Goal: Transaction & Acquisition: Purchase product/service

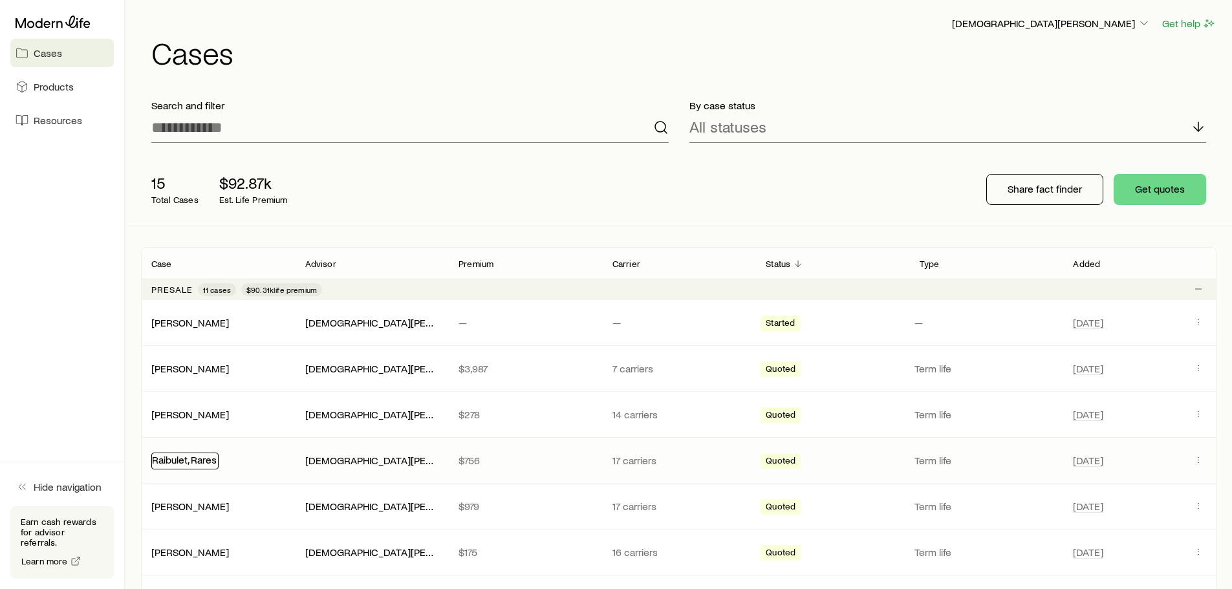
click at [177, 460] on link "Raibulet, Rares" at bounding box center [184, 459] width 65 height 12
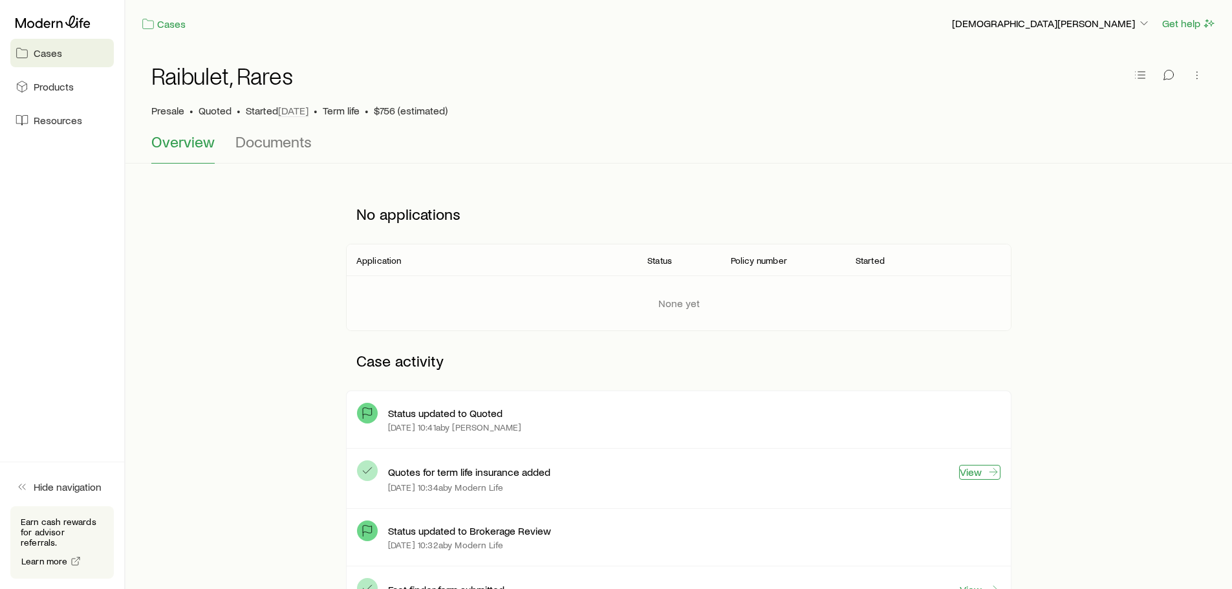
click at [973, 469] on link "View" at bounding box center [979, 472] width 41 height 15
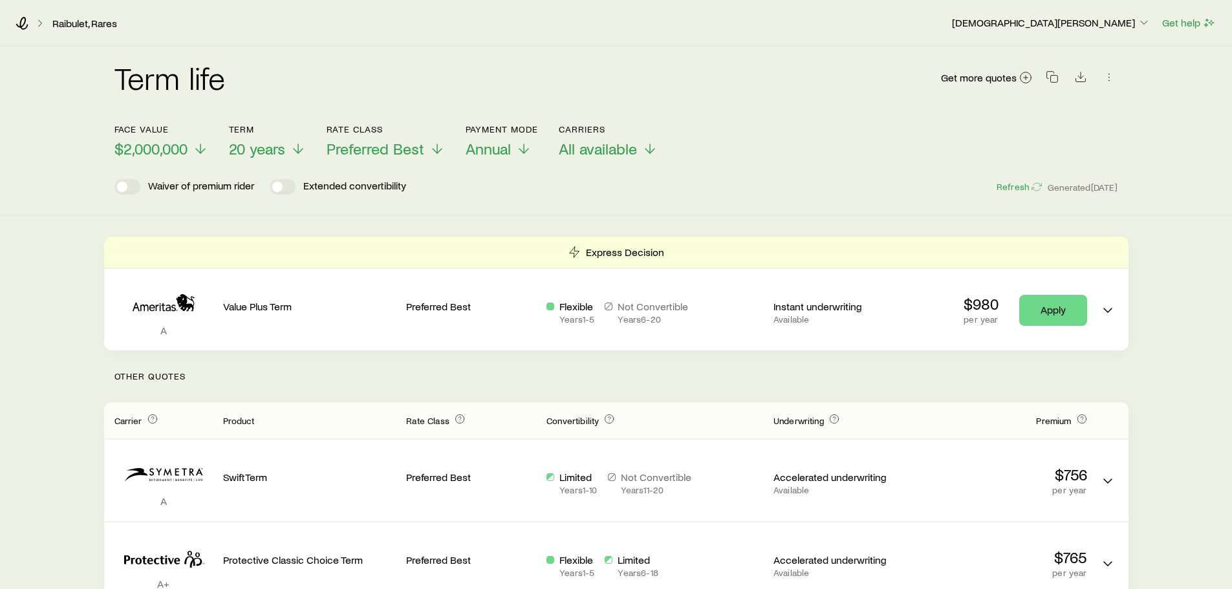
click at [646, 195] on div "Term life Get more quotes Face value $2,000,000 Term 20 years Rate Class Prefer…" at bounding box center [616, 131] width 1232 height 169
click at [298, 151] on line at bounding box center [298, 151] width 0 height 9
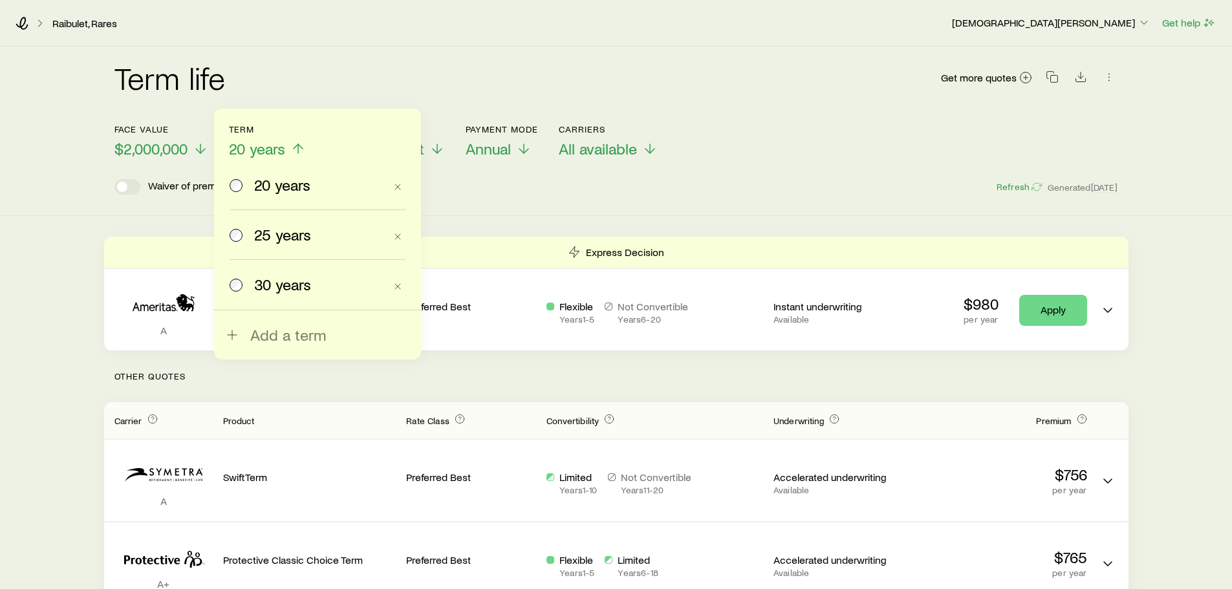
click at [278, 289] on span "30 years" at bounding box center [282, 284] width 57 height 18
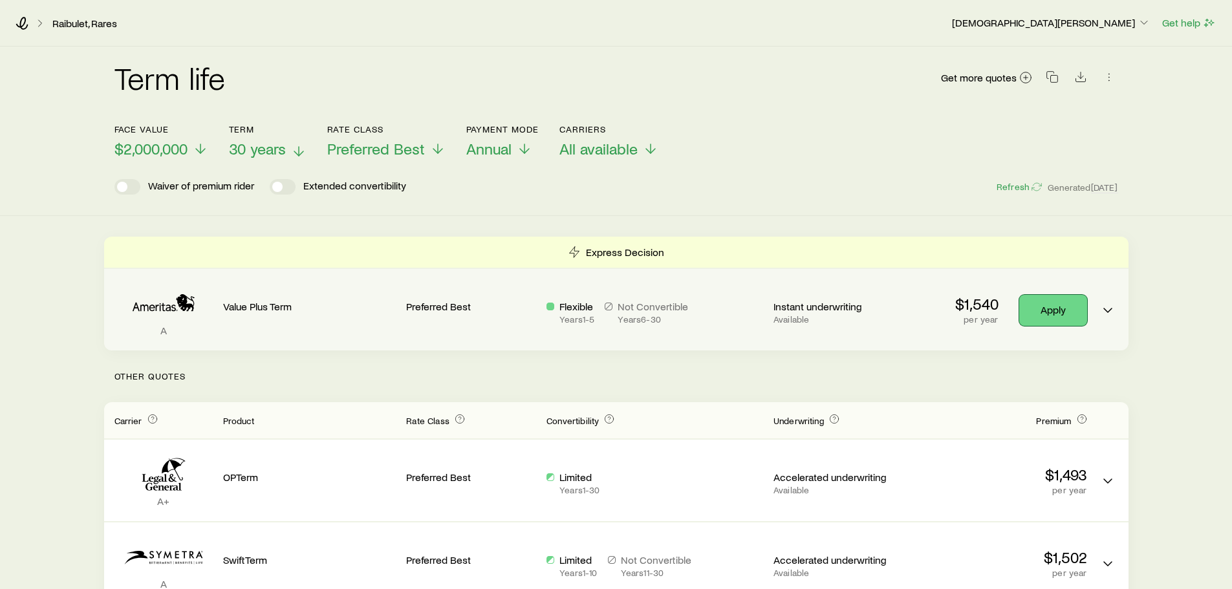
click at [1049, 309] on link "Apply" at bounding box center [1053, 310] width 68 height 31
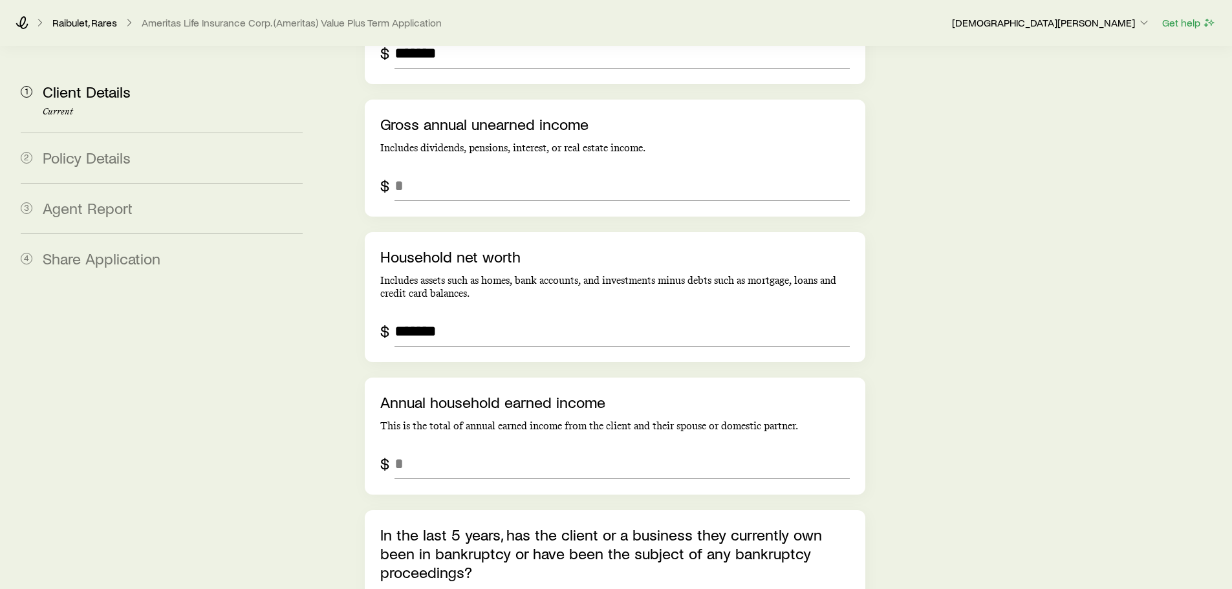
scroll to position [2909, 0]
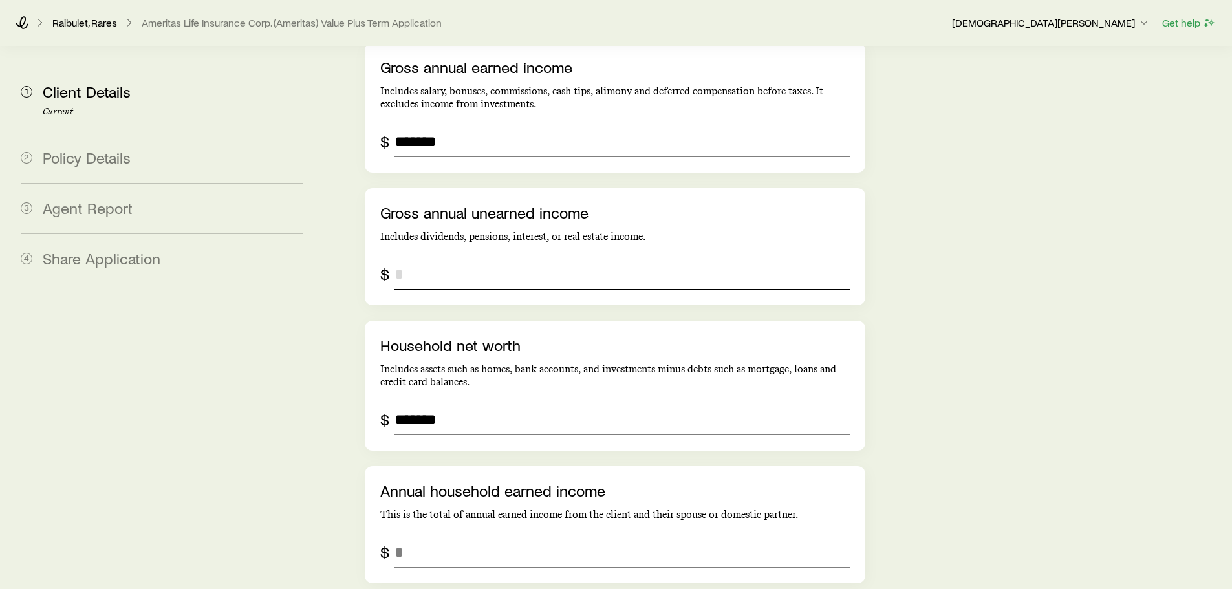
click at [422, 259] on input "grossAnnualUnearnedIncome" at bounding box center [621, 274] width 455 height 31
type input "*"
click at [441, 537] on input "annualHouseholdEarnedIncome" at bounding box center [621, 552] width 455 height 31
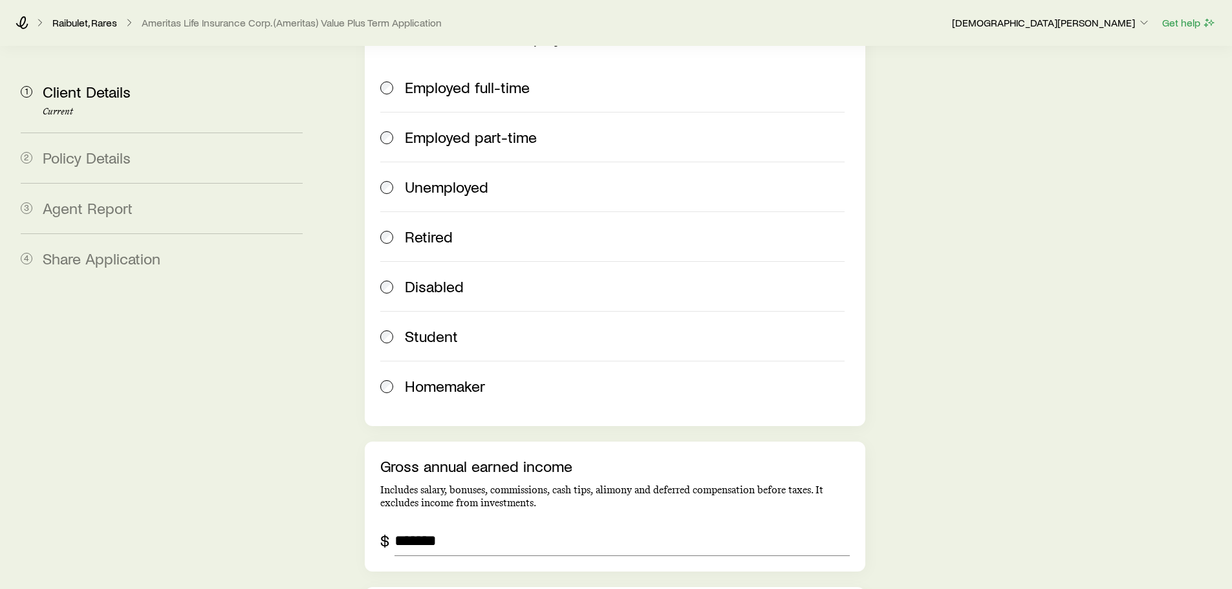
scroll to position [2392, 0]
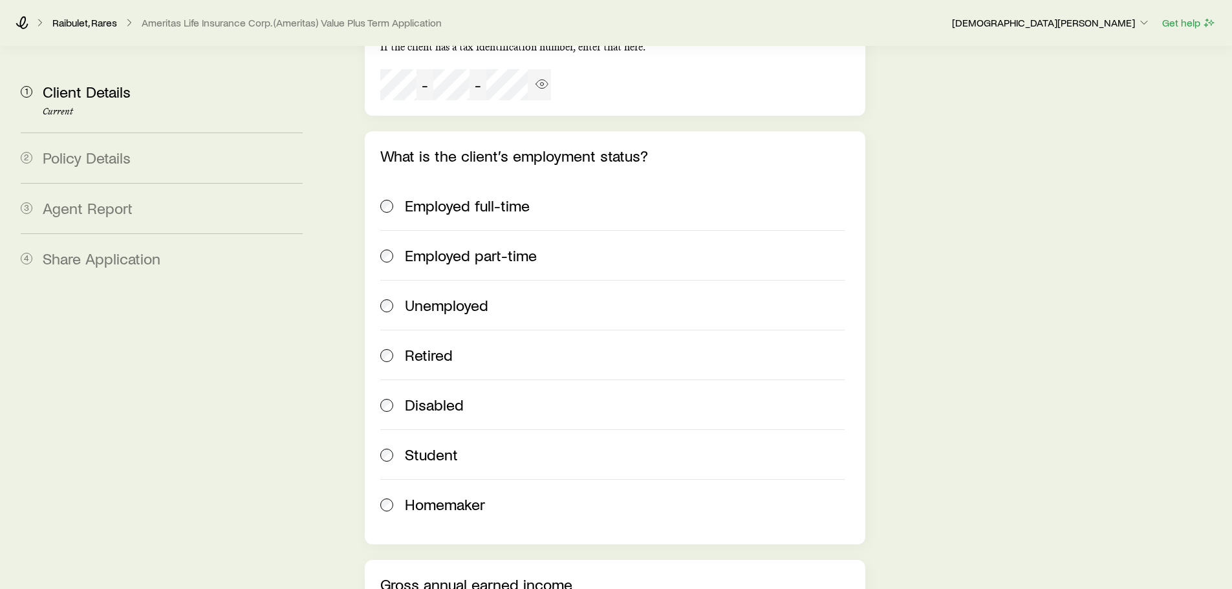
type input "*******"
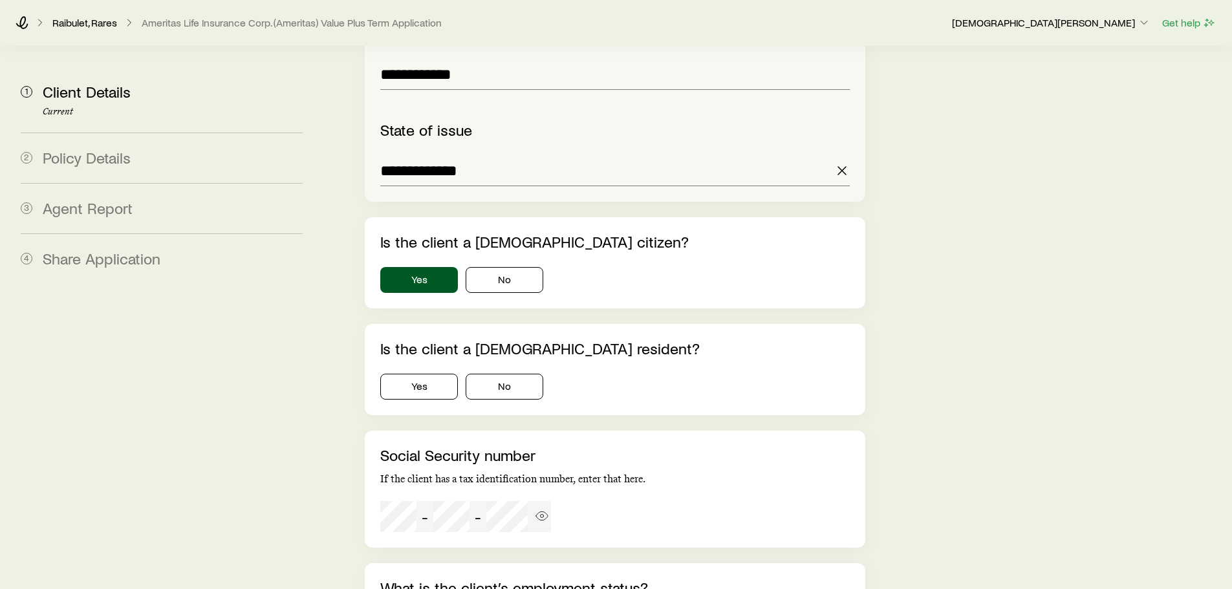
scroll to position [1940, 0]
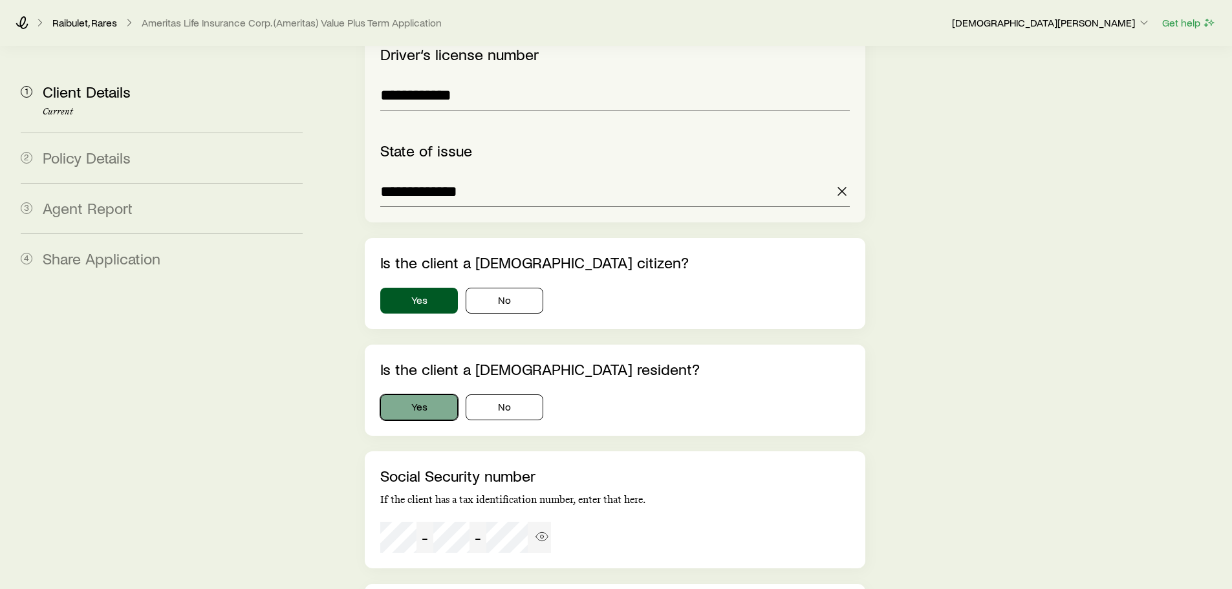
click at [416, 394] on button "Yes" at bounding box center [419, 407] width 78 height 26
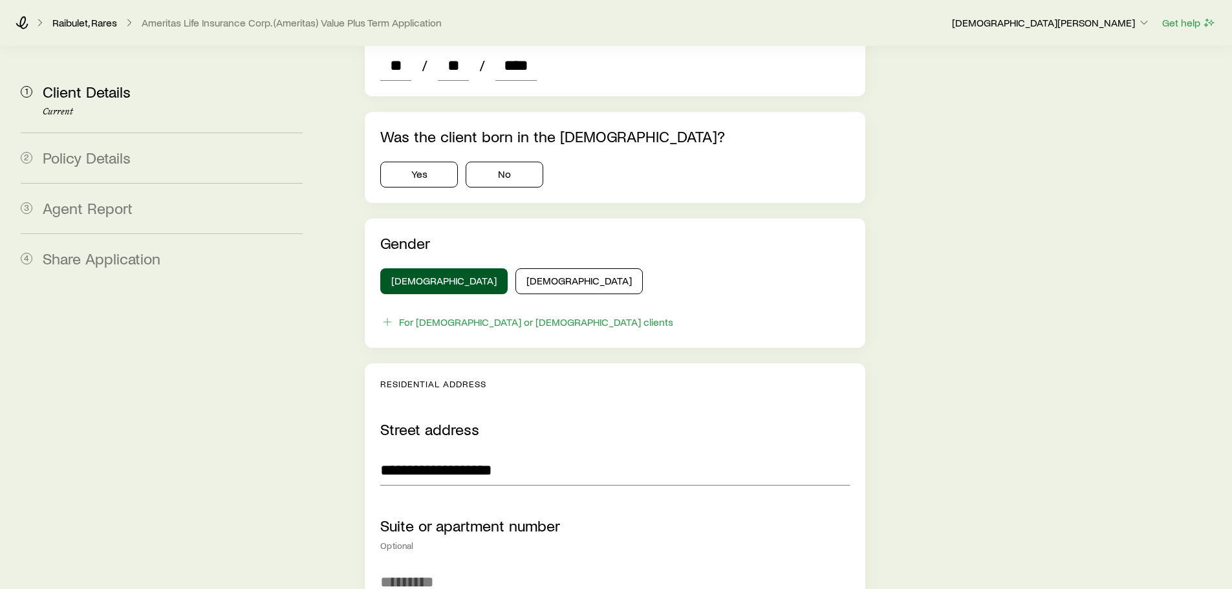
scroll to position [582, 0]
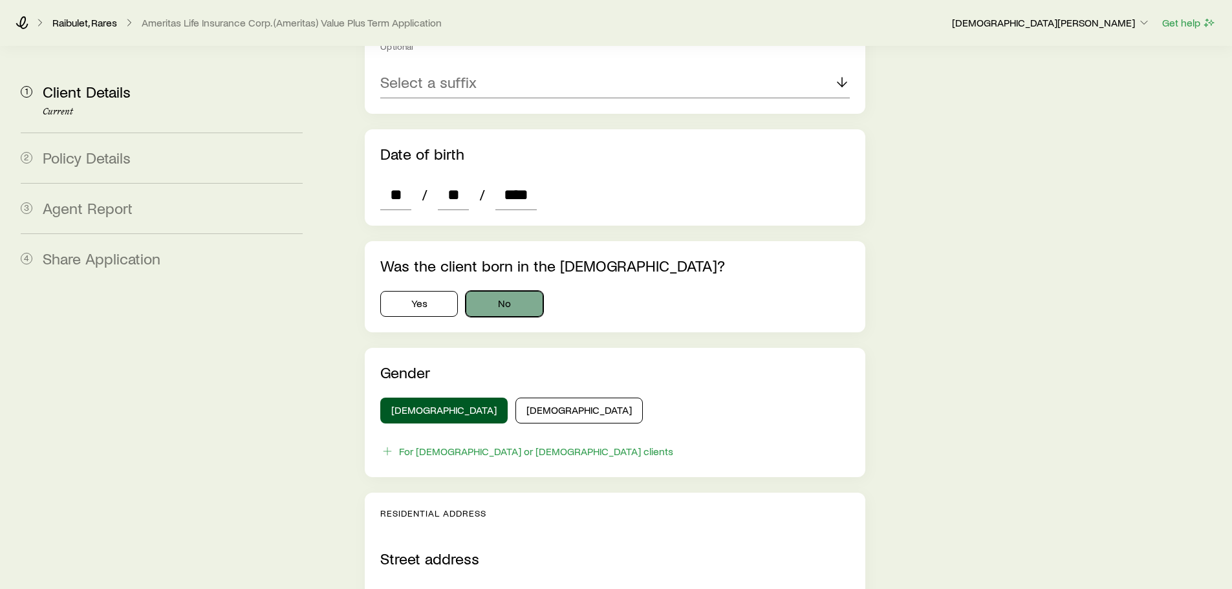
click at [506, 291] on button "No" at bounding box center [505, 304] width 78 height 26
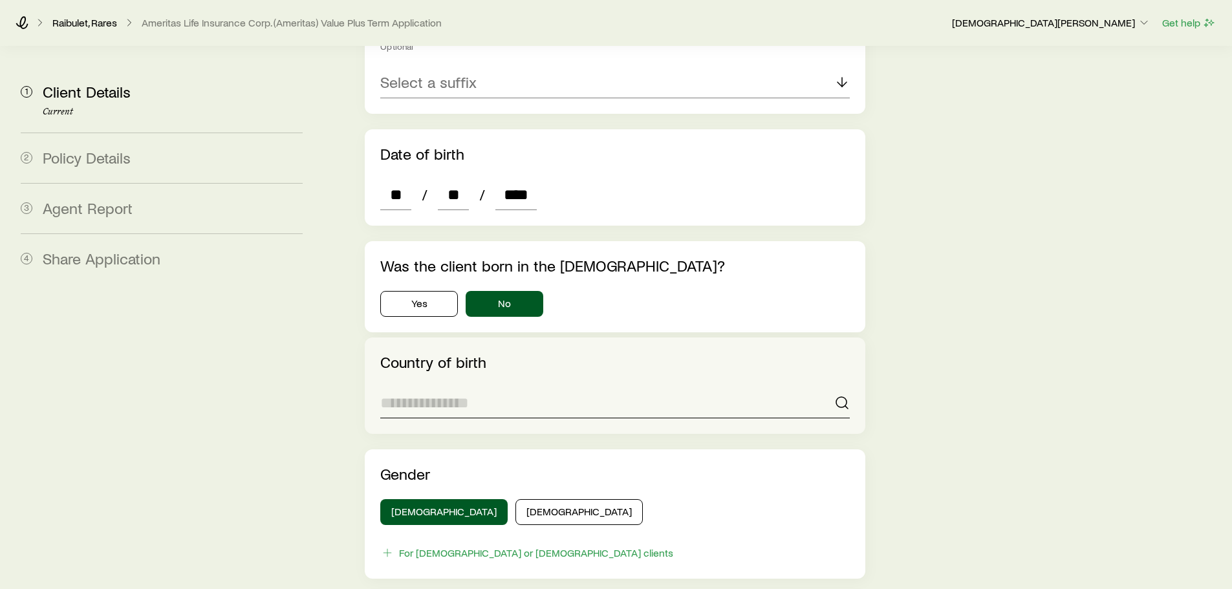
click at [541, 387] on input at bounding box center [614, 402] width 469 height 31
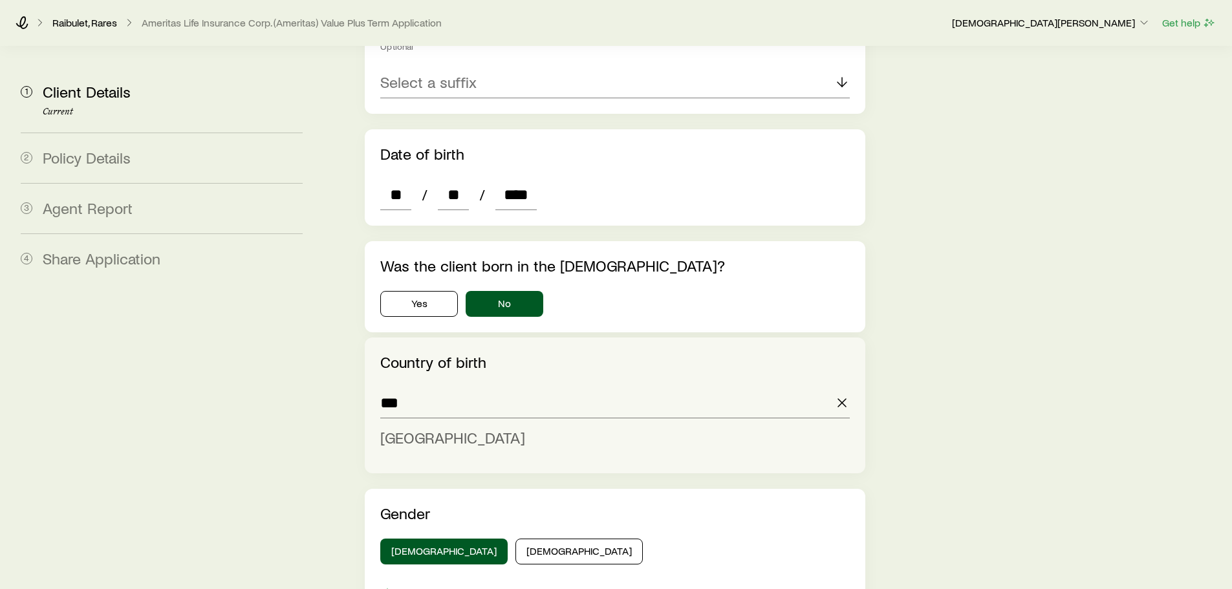
click at [420, 428] on span "[GEOGRAPHIC_DATA]" at bounding box center [452, 437] width 145 height 19
type input "*******"
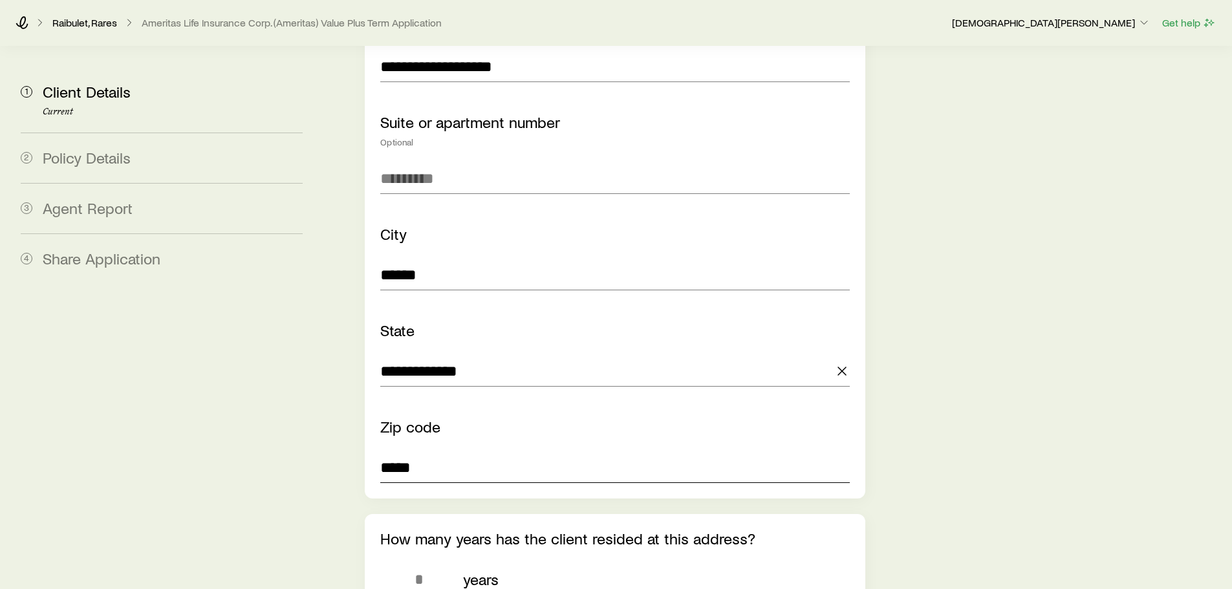
scroll to position [1293, 0]
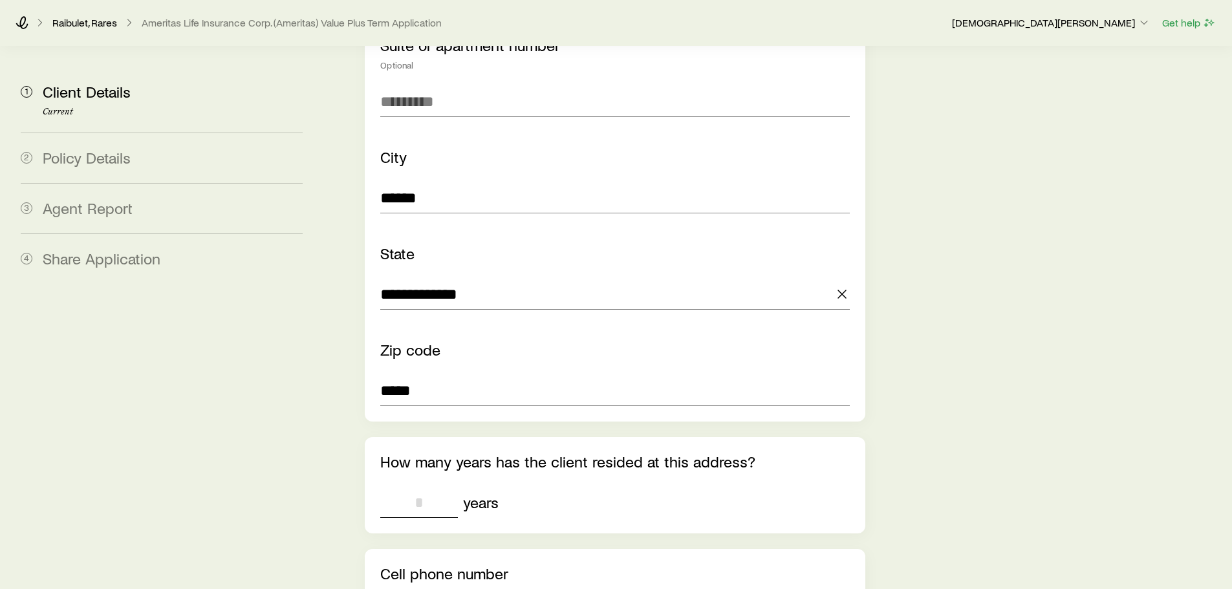
click at [433, 487] on input "tel" at bounding box center [419, 502] width 78 height 31
click at [546, 487] on div "**** years" at bounding box center [614, 502] width 469 height 31
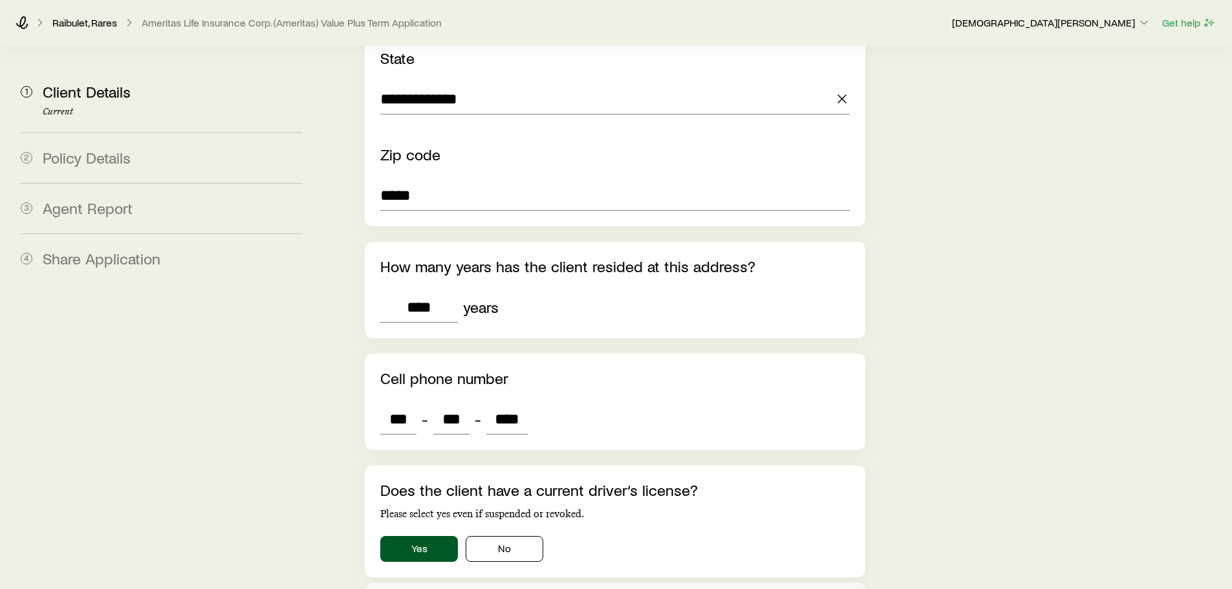
scroll to position [1487, 0]
click at [445, 293] on input "****" at bounding box center [419, 308] width 78 height 31
type input "*"
click at [557, 370] on div "Cell phone number" at bounding box center [614, 379] width 469 height 19
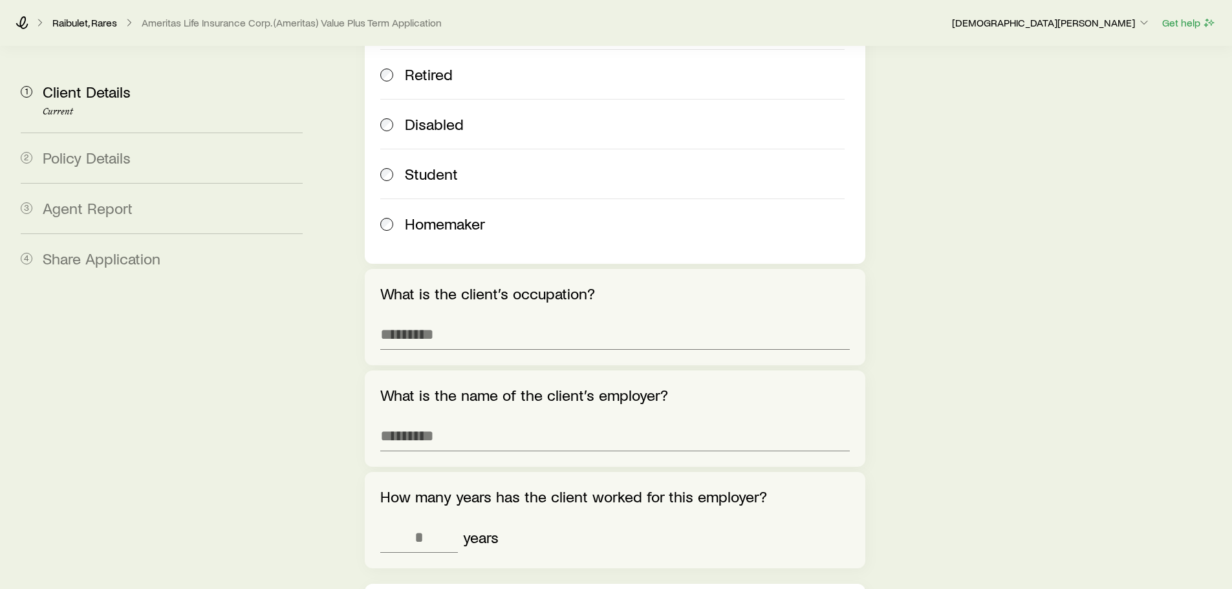
scroll to position [2780, 0]
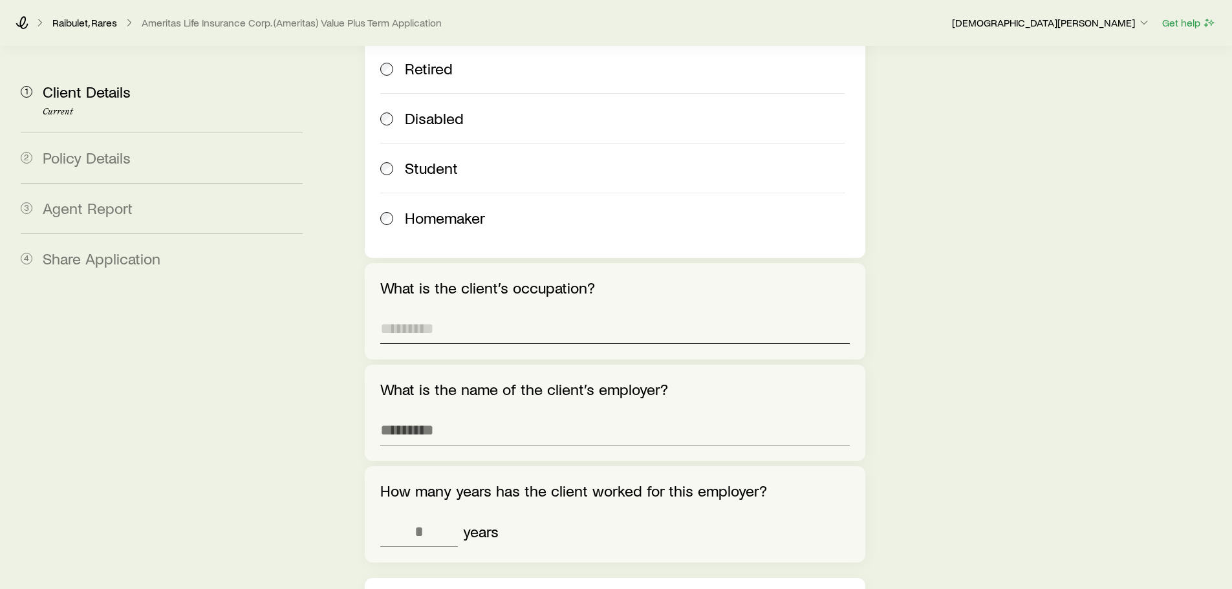
click at [609, 313] on input "What is the client’s occupation?" at bounding box center [614, 328] width 469 height 31
type input "*******"
click at [589, 414] on input "What is the name of the client’s employer?" at bounding box center [614, 429] width 469 height 31
type input "**********"
click at [414, 516] on input "tel" at bounding box center [419, 531] width 78 height 31
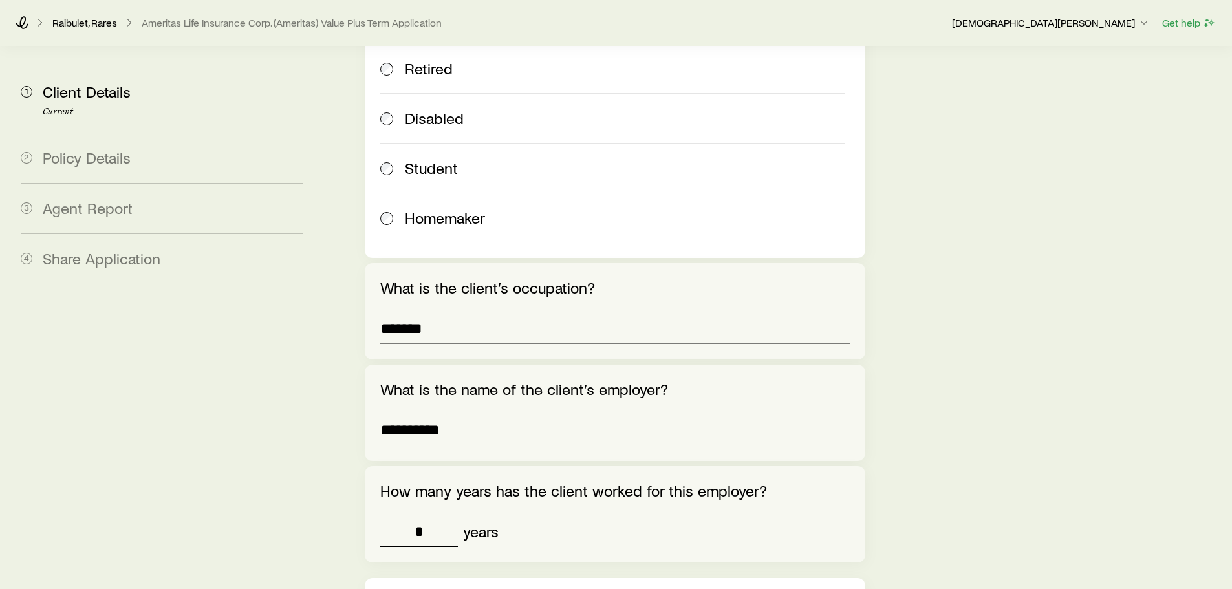
type input "*"
click at [594, 516] on div "* years" at bounding box center [614, 531] width 469 height 31
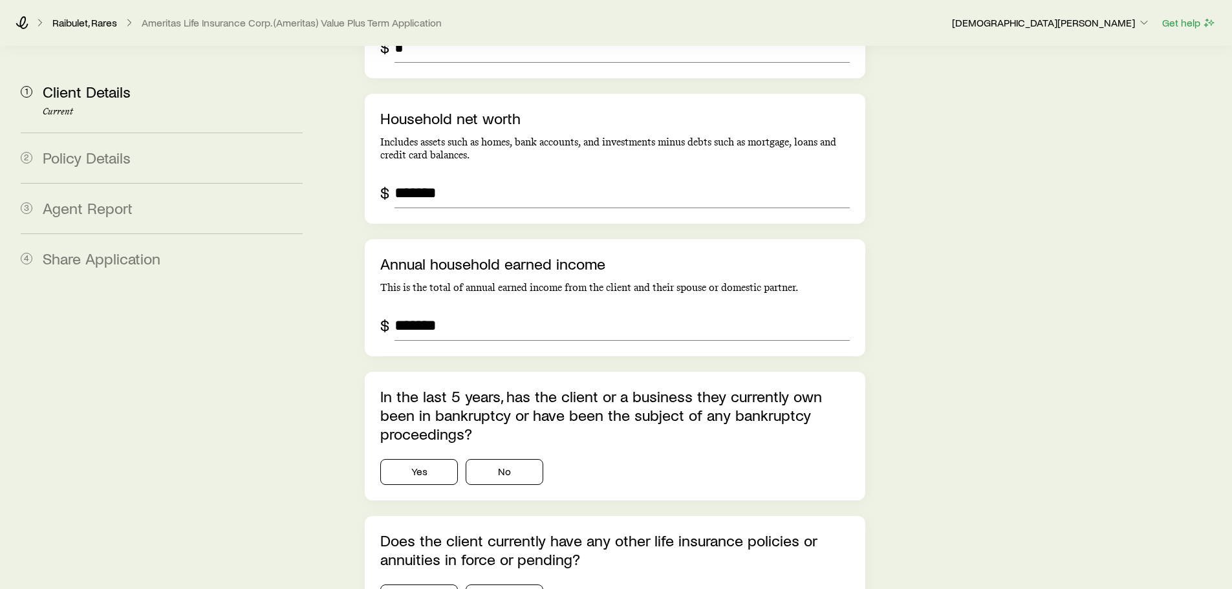
scroll to position [3556, 0]
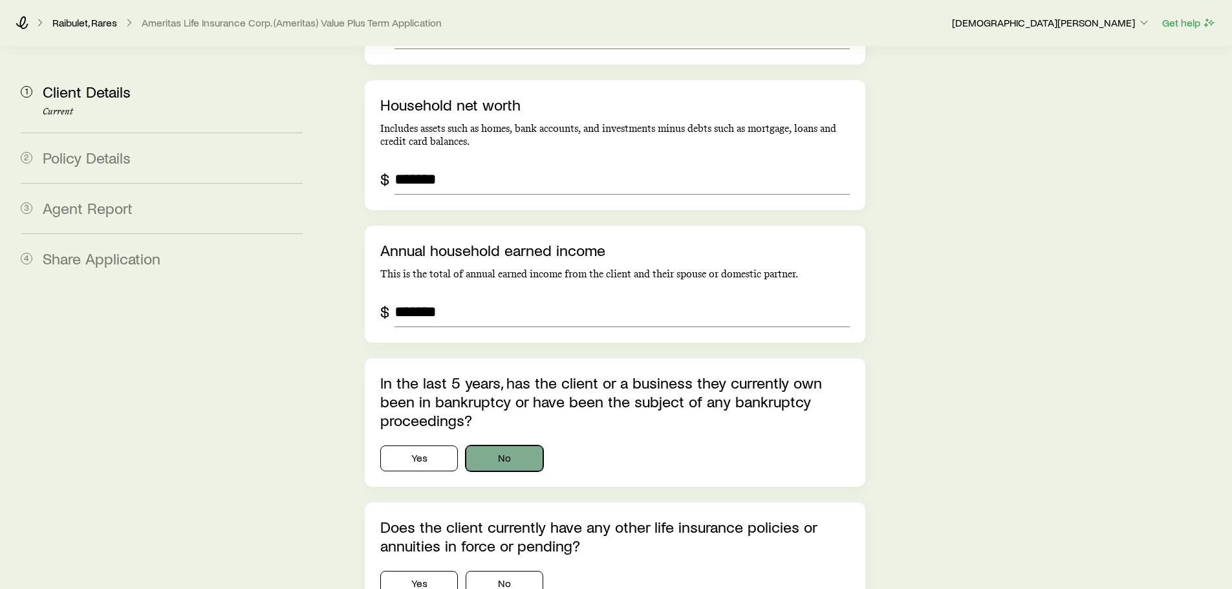
click at [515, 445] on button "No" at bounding box center [505, 458] width 78 height 26
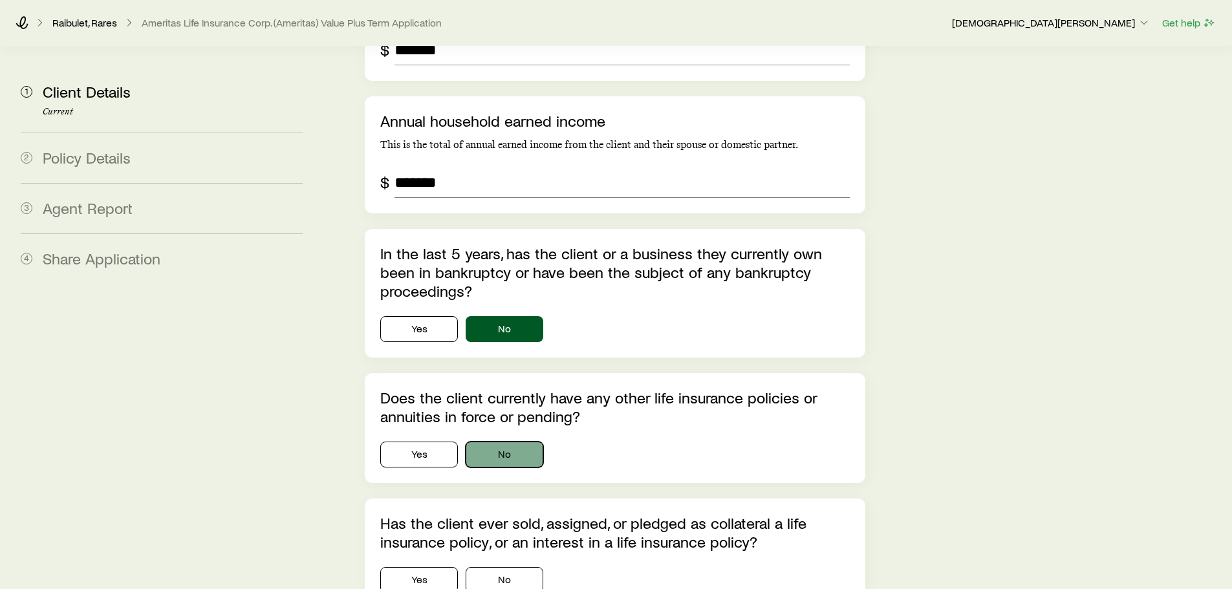
click at [510, 442] on button "No" at bounding box center [505, 455] width 78 height 26
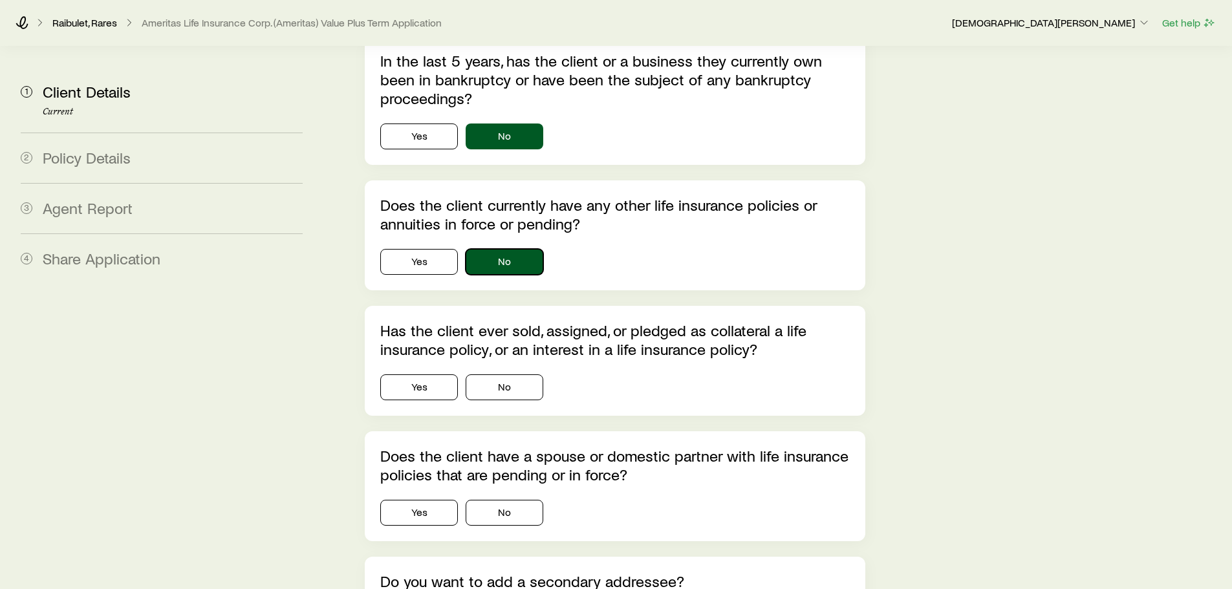
scroll to position [3879, 0]
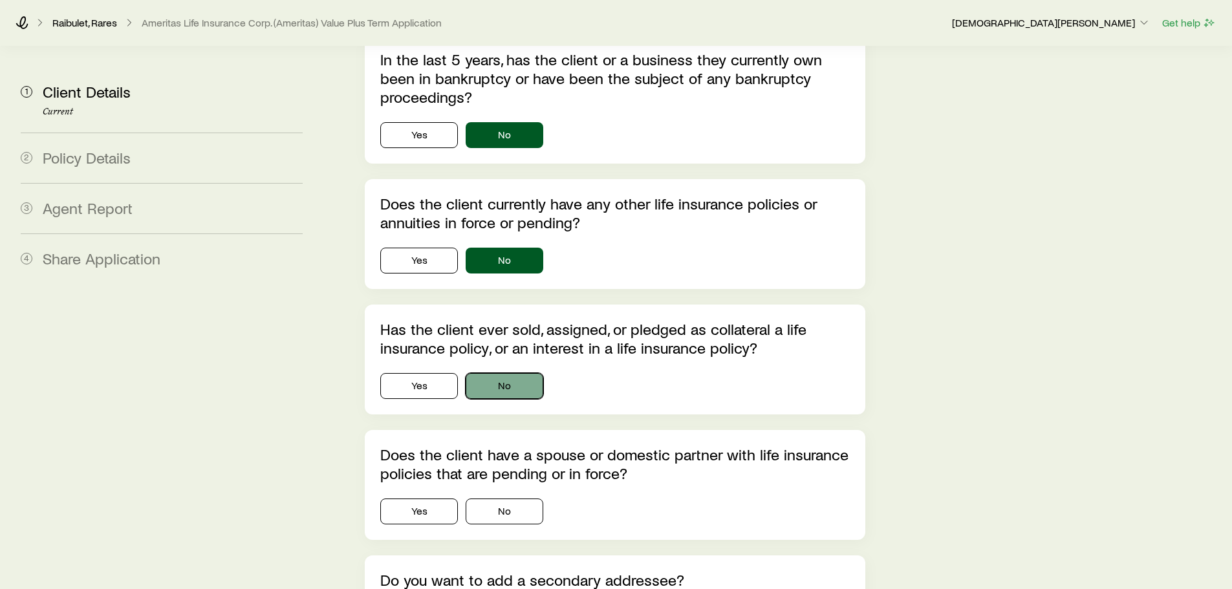
click at [494, 373] on button "No" at bounding box center [505, 386] width 78 height 26
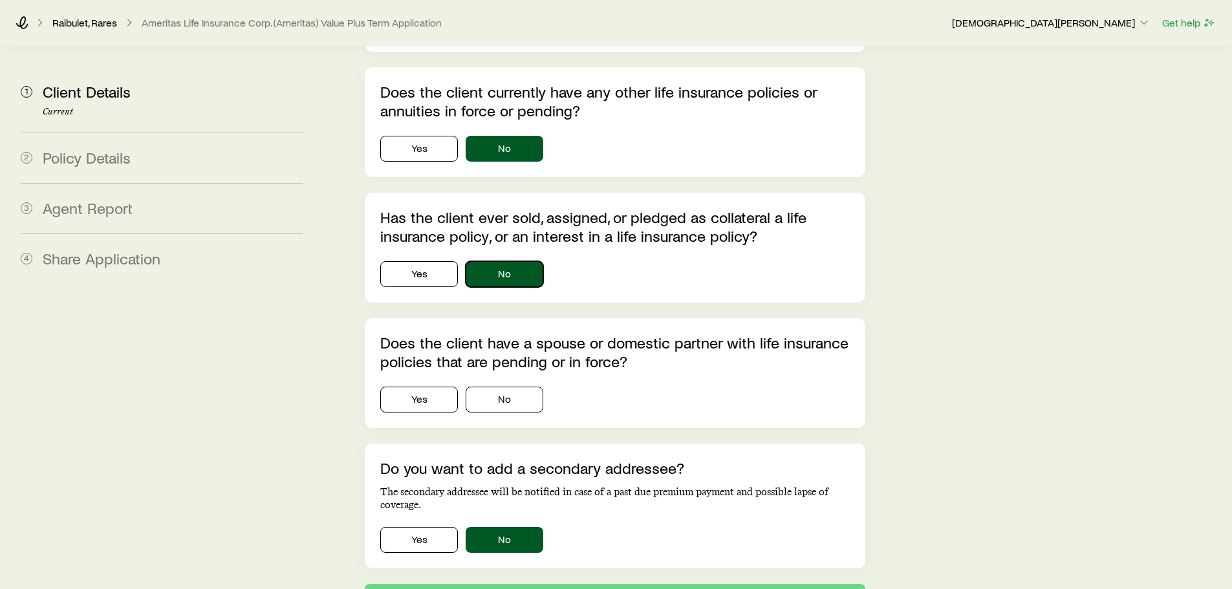
scroll to position [3875, 0]
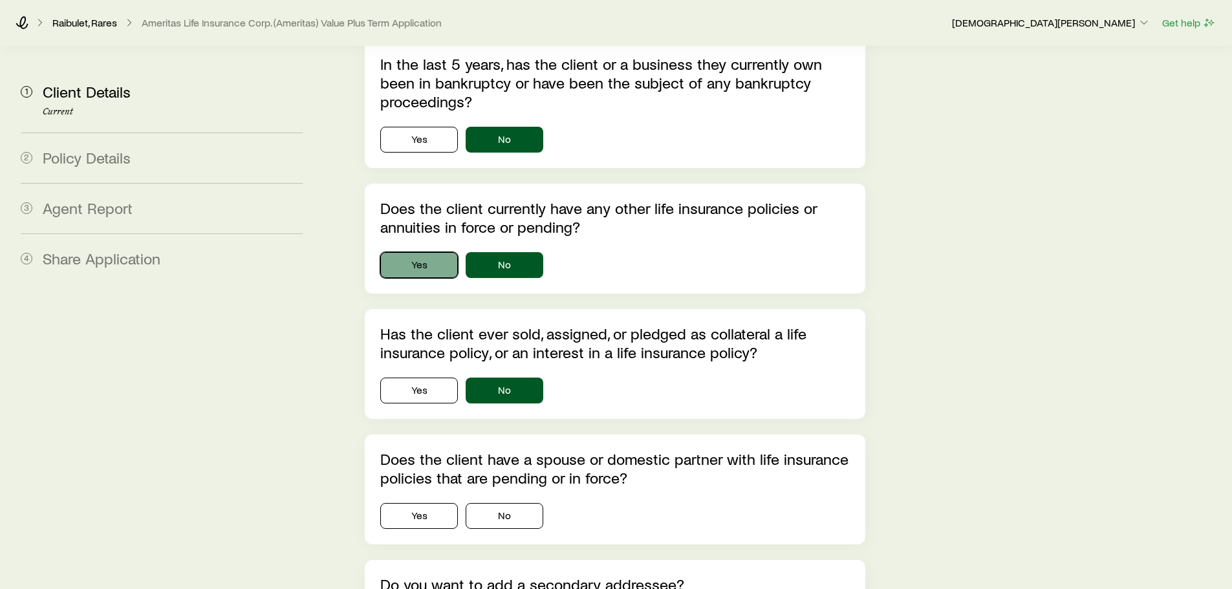
click at [427, 252] on button "Yes" at bounding box center [419, 265] width 78 height 26
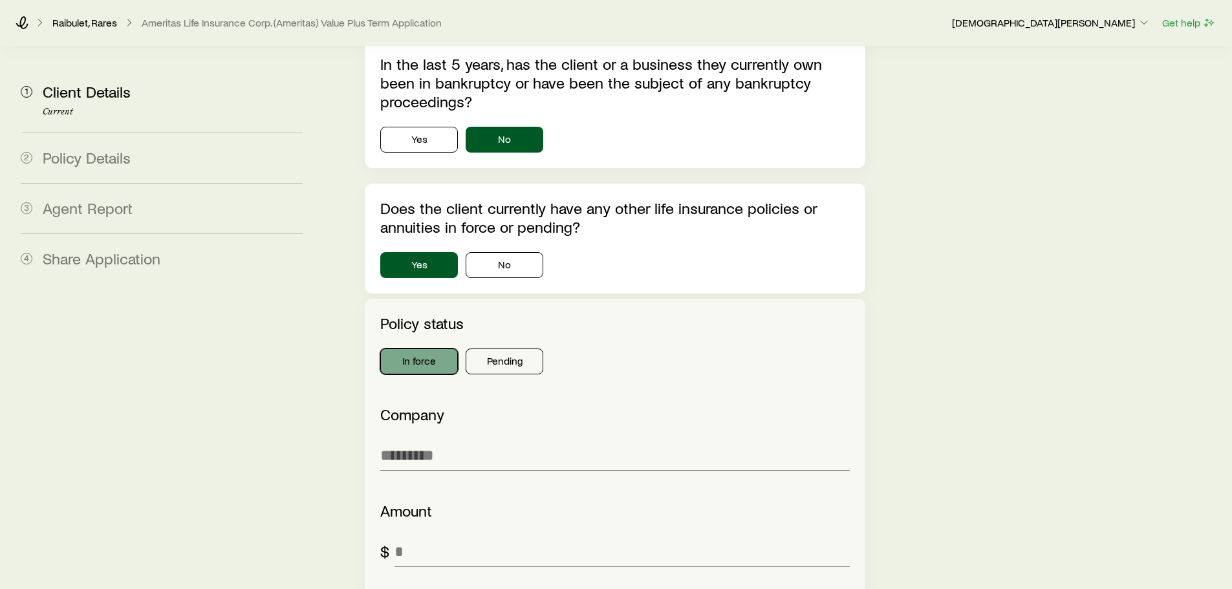
click at [425, 348] on button "In force" at bounding box center [419, 361] width 78 height 26
click at [495, 440] on input "Company" at bounding box center [614, 455] width 469 height 31
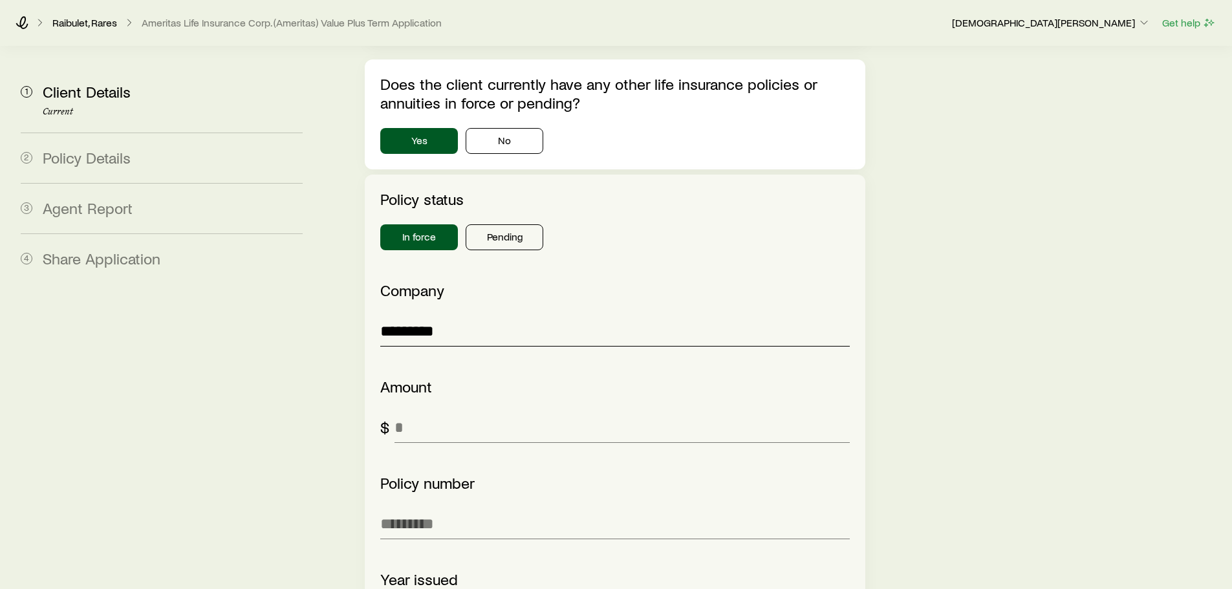
scroll to position [4004, 0]
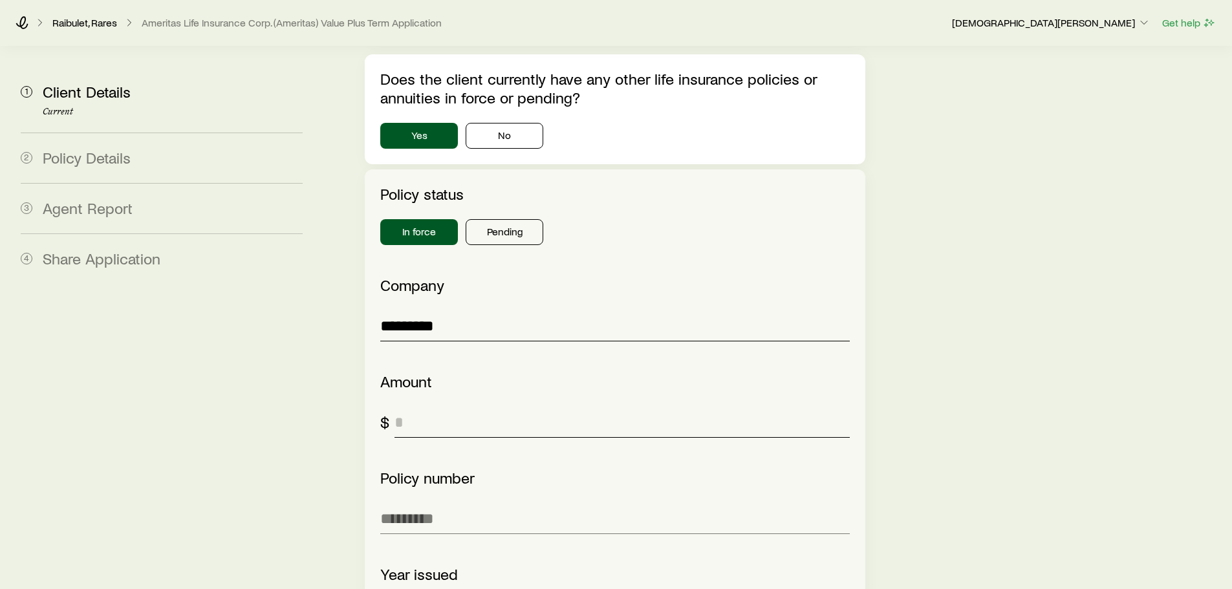
type input "*********"
click at [461, 407] on input "existingPolicies.policies.0.amount" at bounding box center [621, 422] width 455 height 31
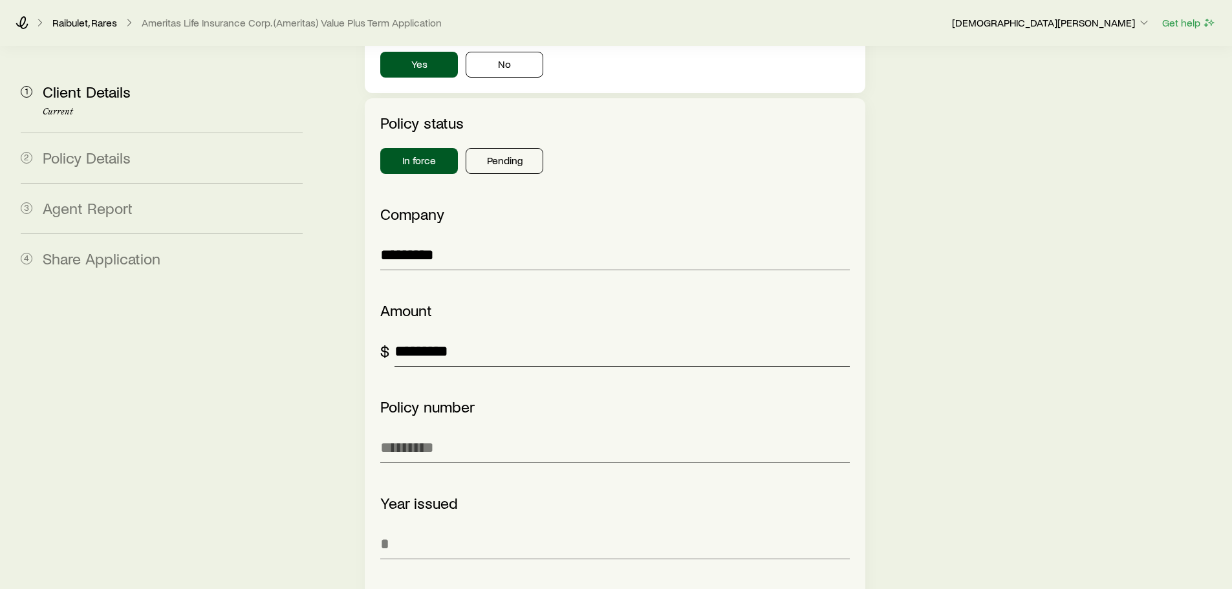
scroll to position [4198, 0]
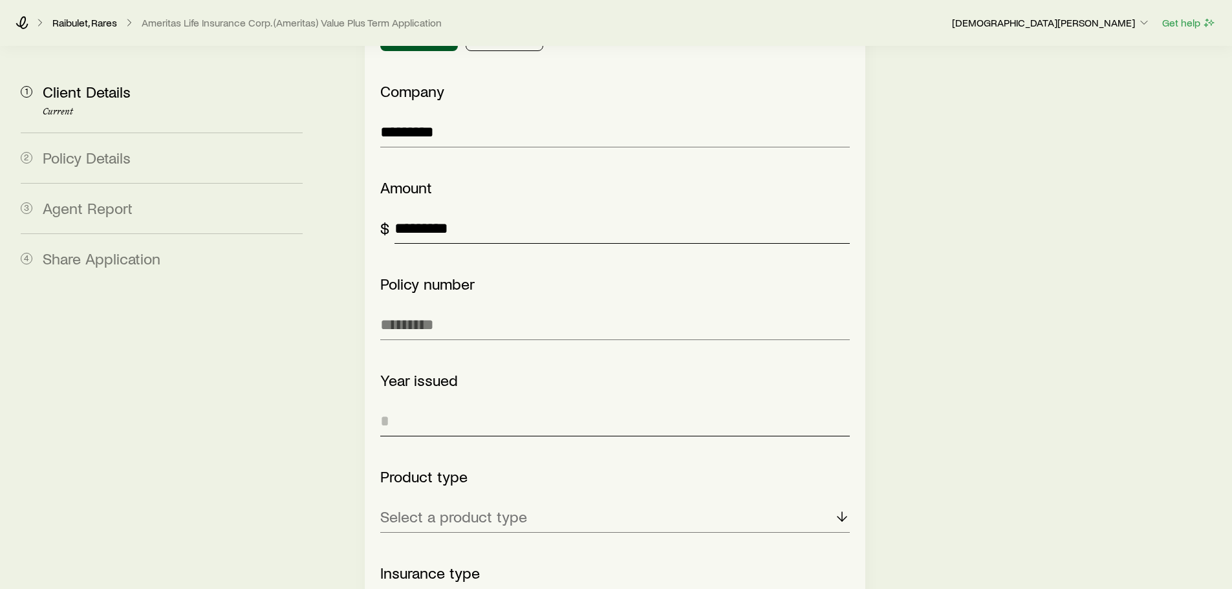
type input "*********"
click at [529, 405] on input "tel" at bounding box center [614, 420] width 469 height 31
type input "****"
click at [499, 309] on input "Policy number" at bounding box center [614, 324] width 469 height 31
click at [538, 502] on div "Select a product type" at bounding box center [614, 517] width 469 height 31
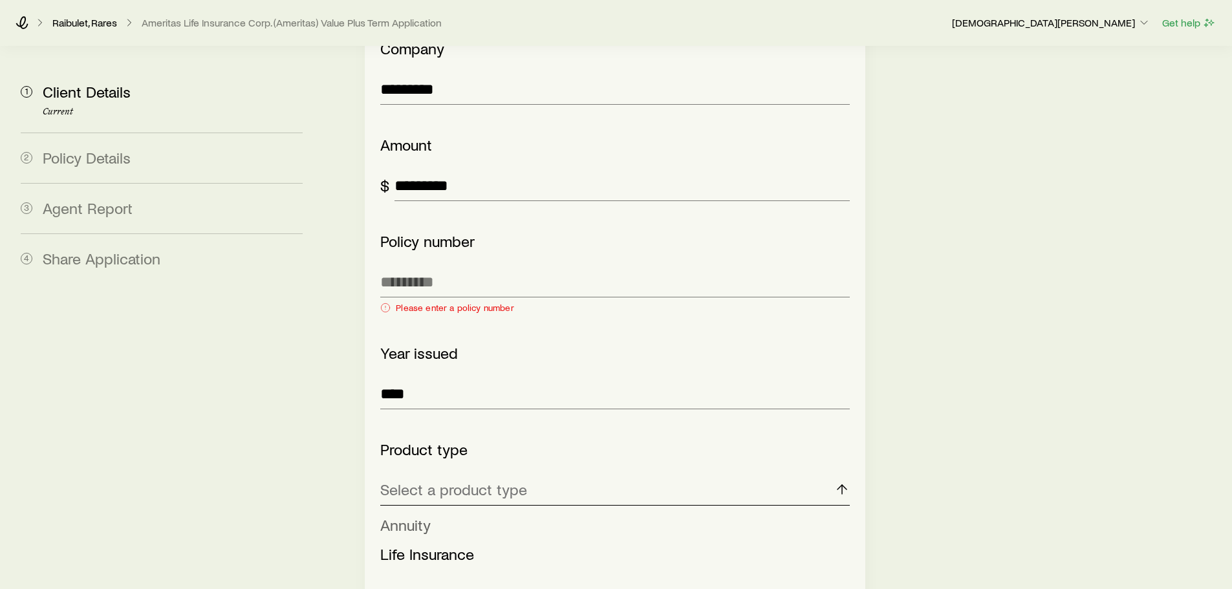
scroll to position [4263, 0]
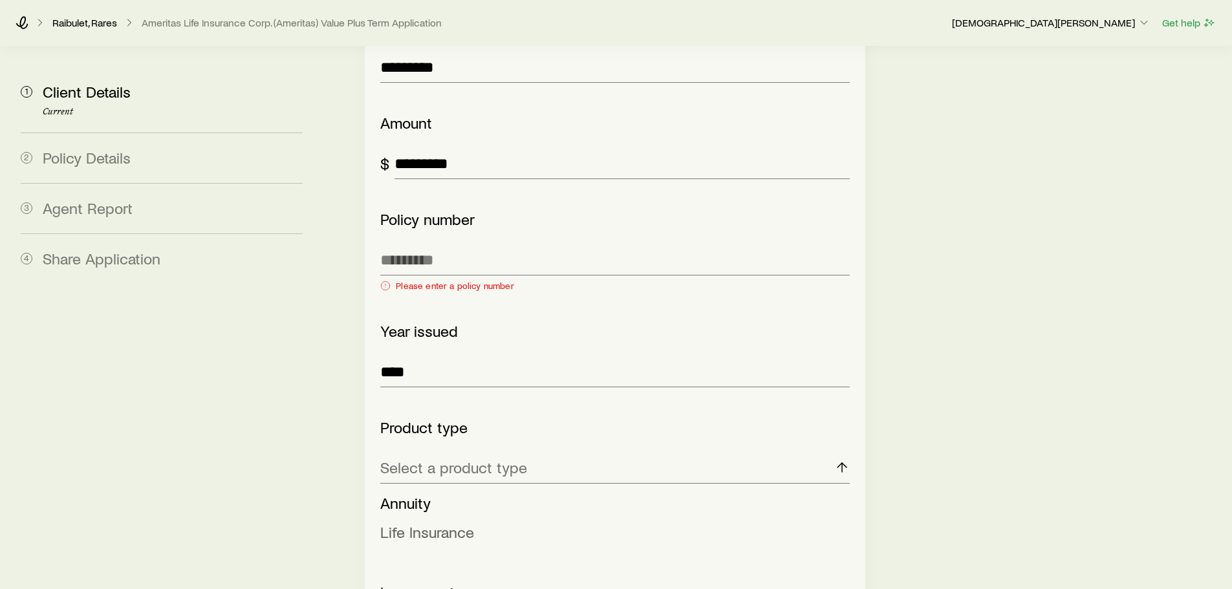
click at [442, 522] on span "Life Insurance" at bounding box center [427, 531] width 94 height 19
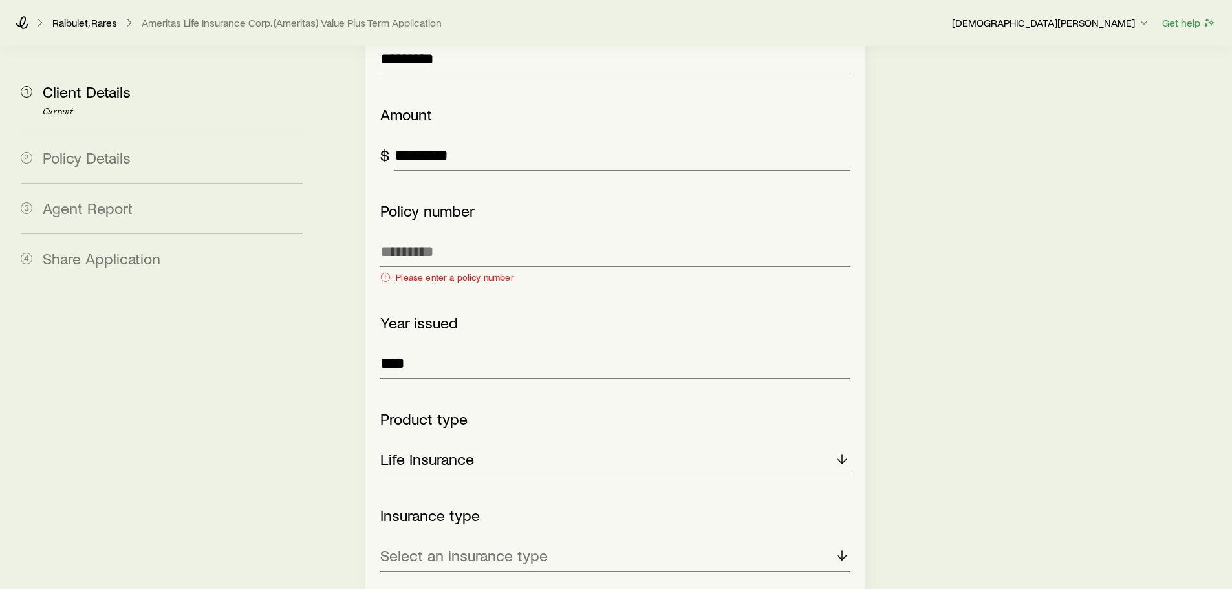
scroll to position [4392, 0]
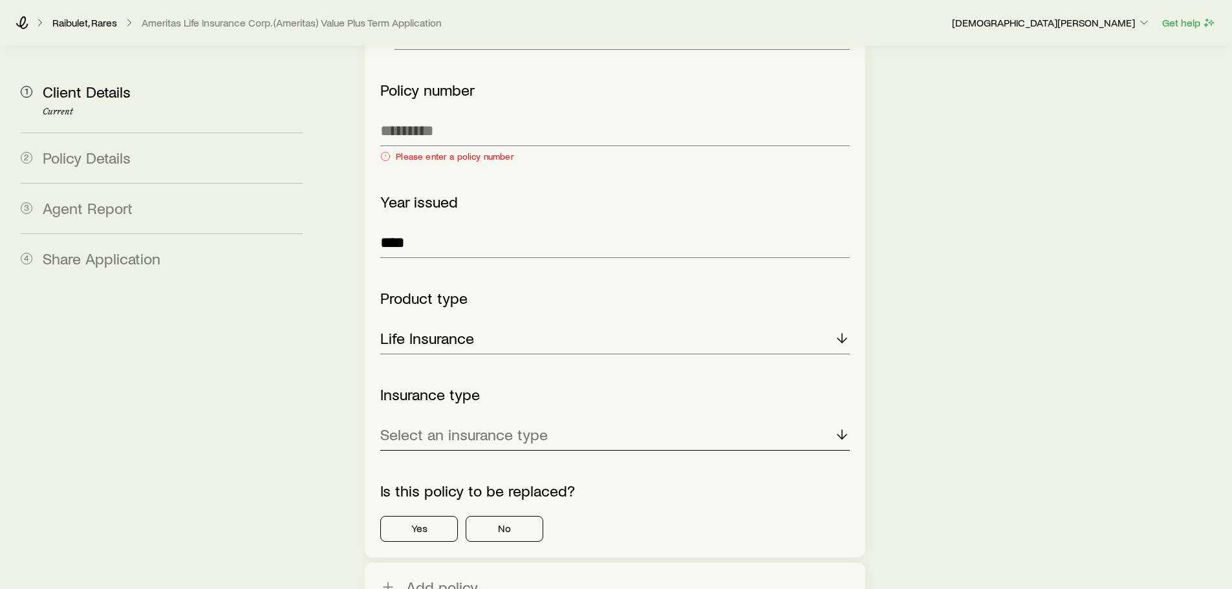
click at [533, 425] on p "Select an insurance type" at bounding box center [463, 434] width 167 height 18
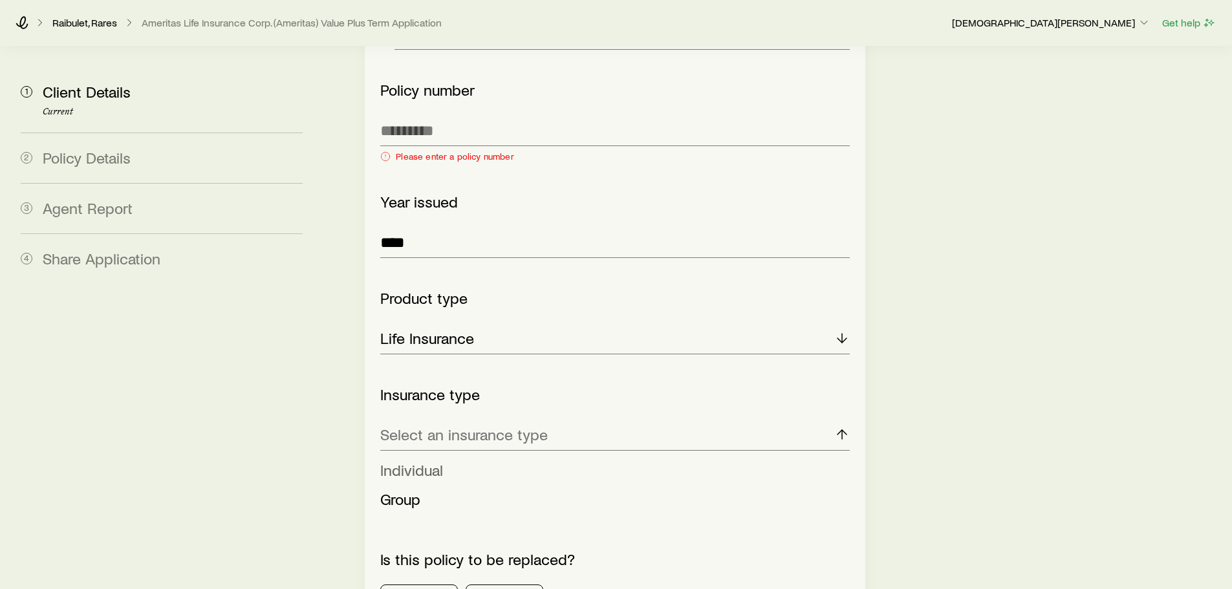
click at [419, 460] on span "Individual" at bounding box center [411, 469] width 63 height 19
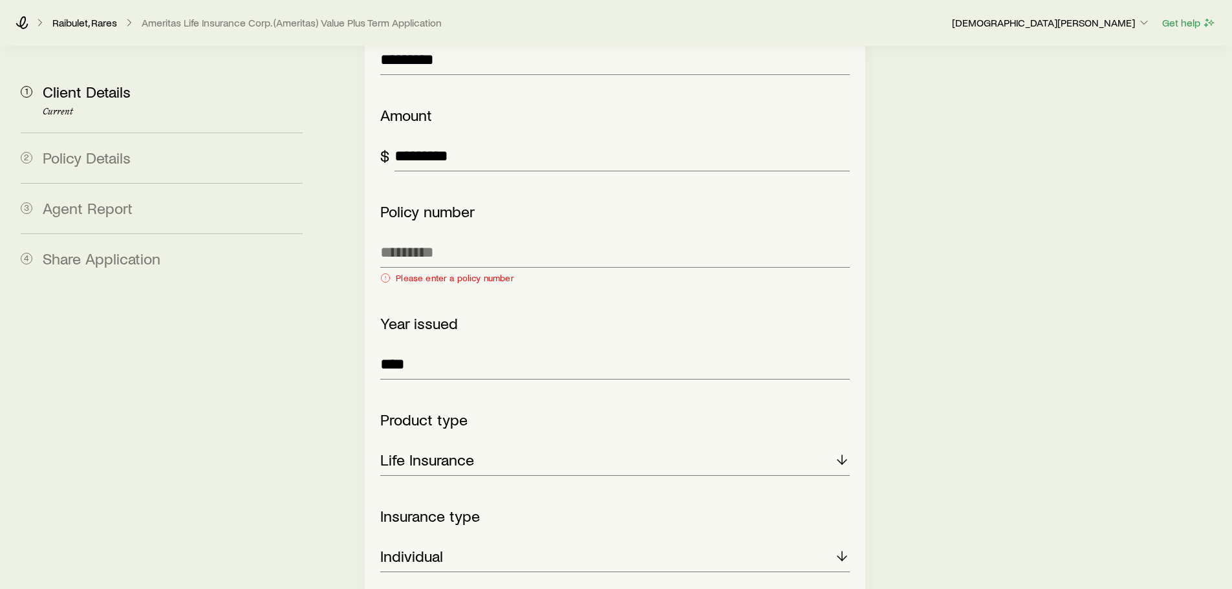
scroll to position [4263, 0]
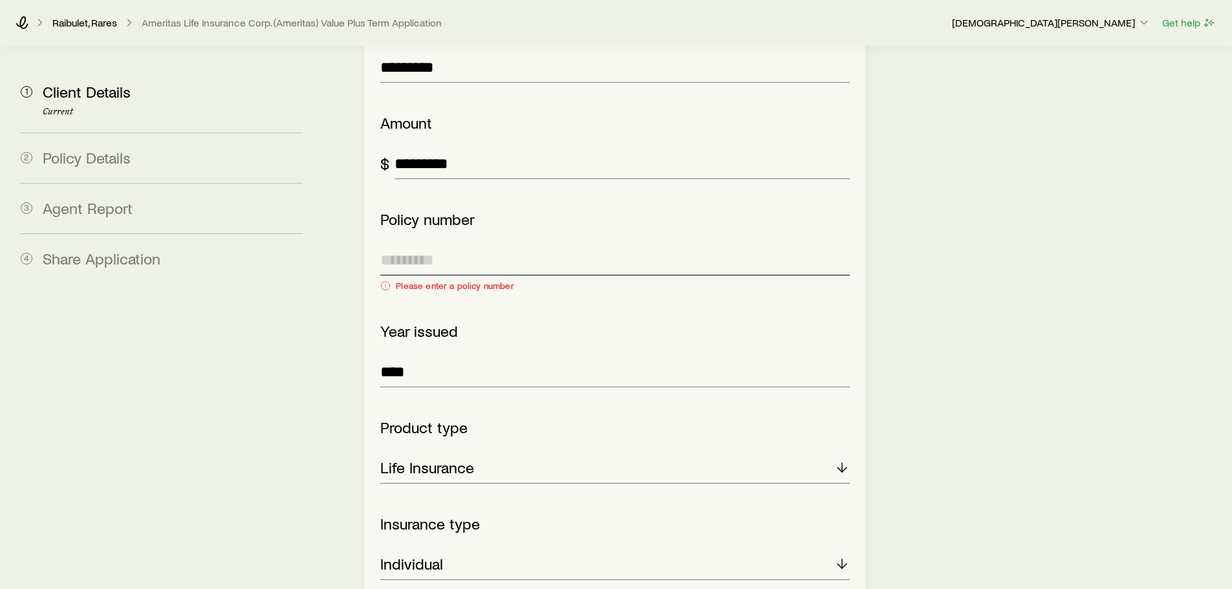
click at [435, 244] on input "Policy number" at bounding box center [614, 259] width 469 height 31
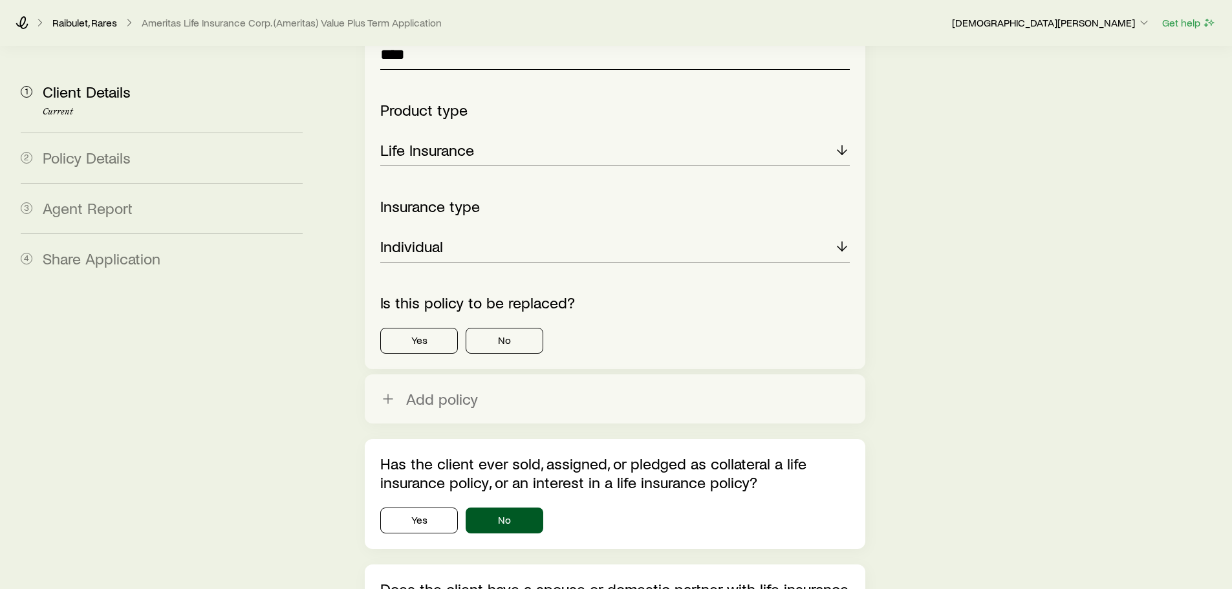
scroll to position [4586, 0]
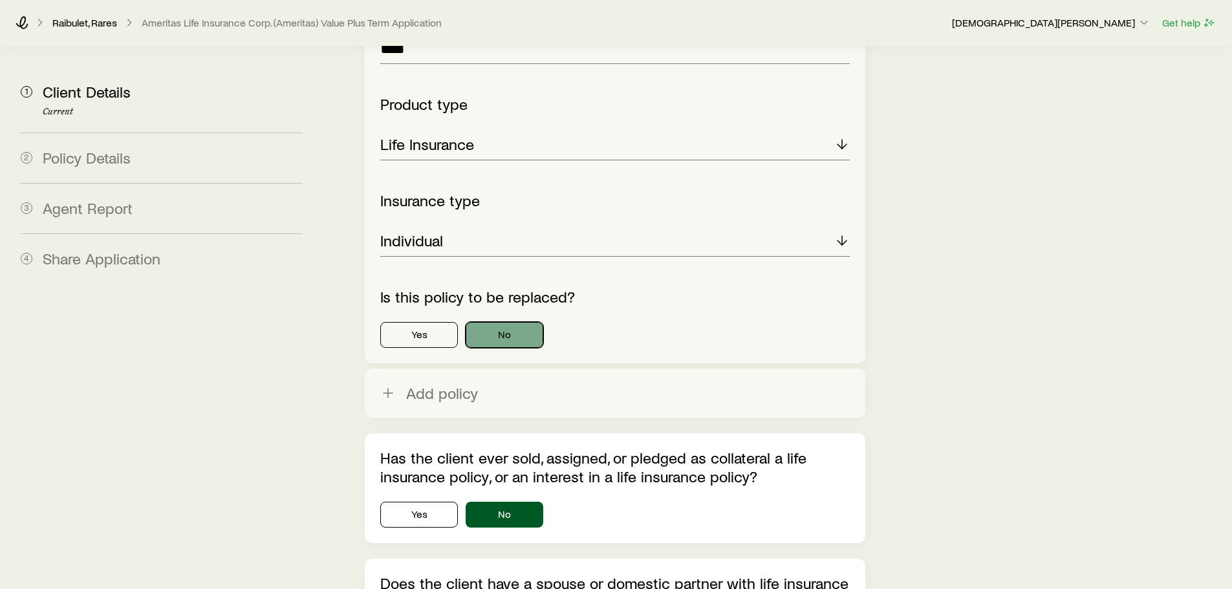
click at [514, 322] on button "No" at bounding box center [505, 335] width 78 height 26
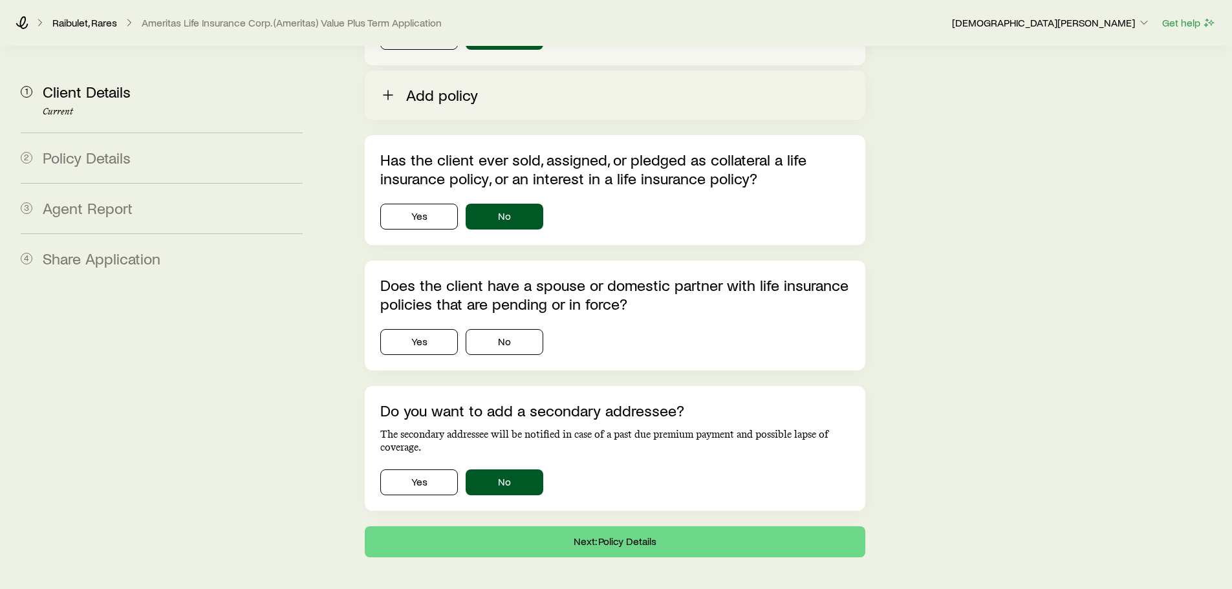
scroll to position [4904, 0]
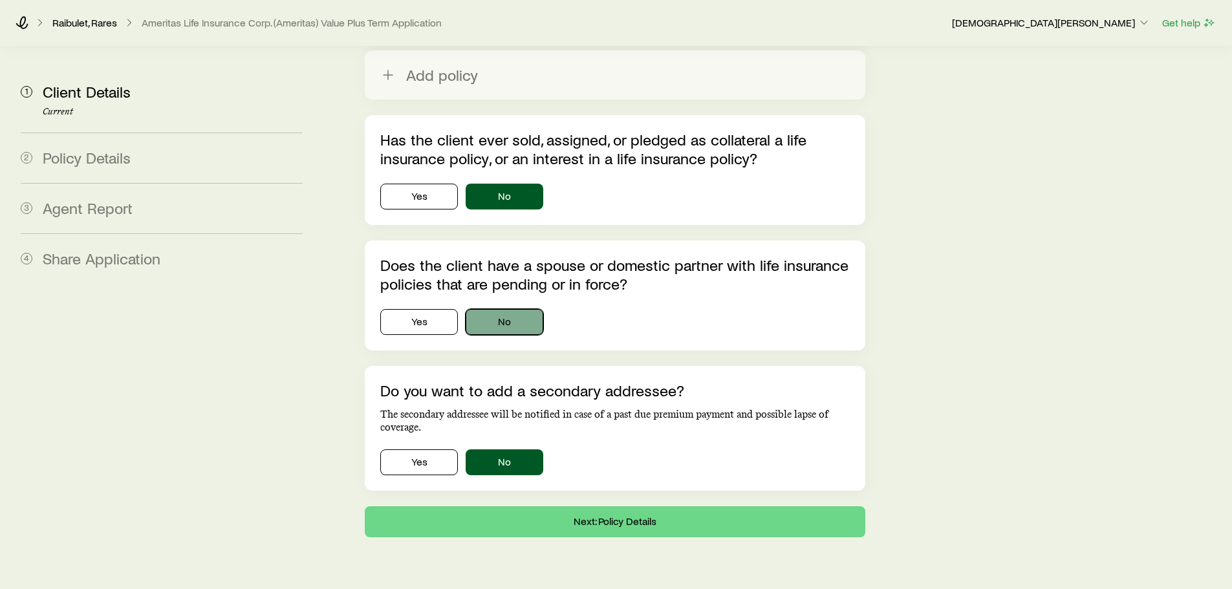
click at [522, 309] on button "No" at bounding box center [505, 322] width 78 height 26
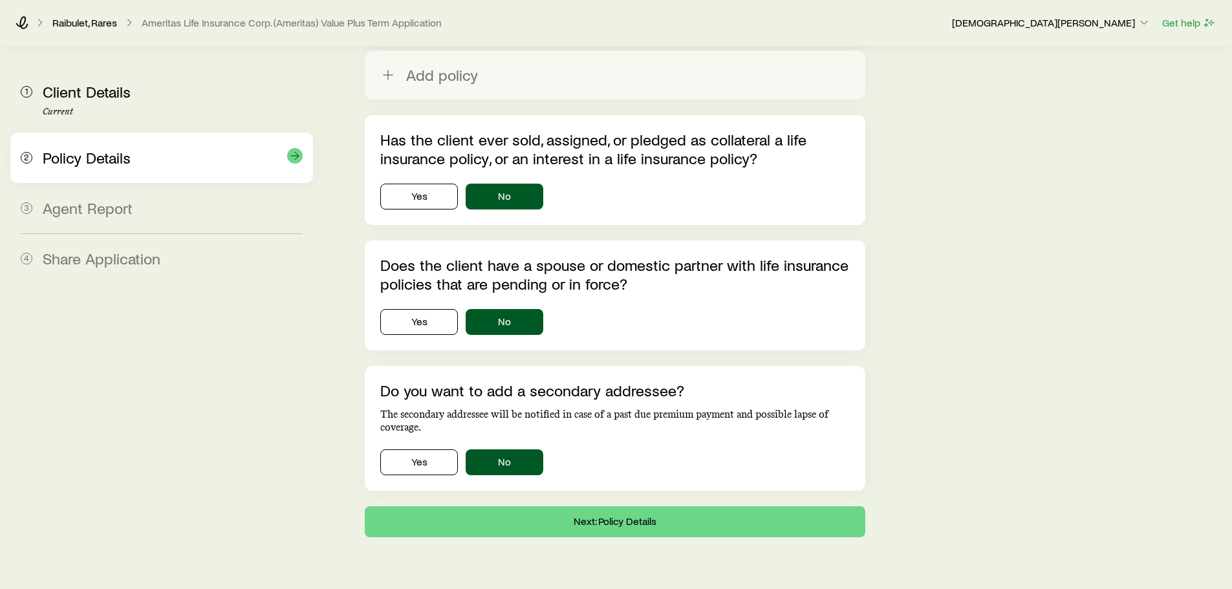
click at [129, 169] on div "2 Policy Details" at bounding box center [162, 158] width 282 height 50
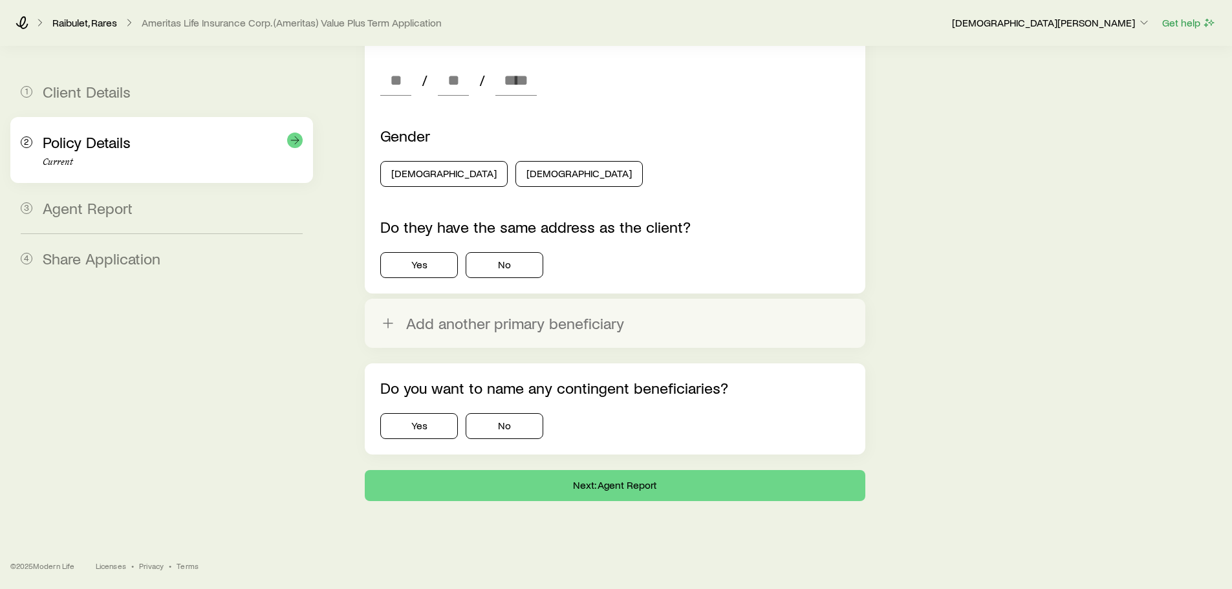
scroll to position [0, 0]
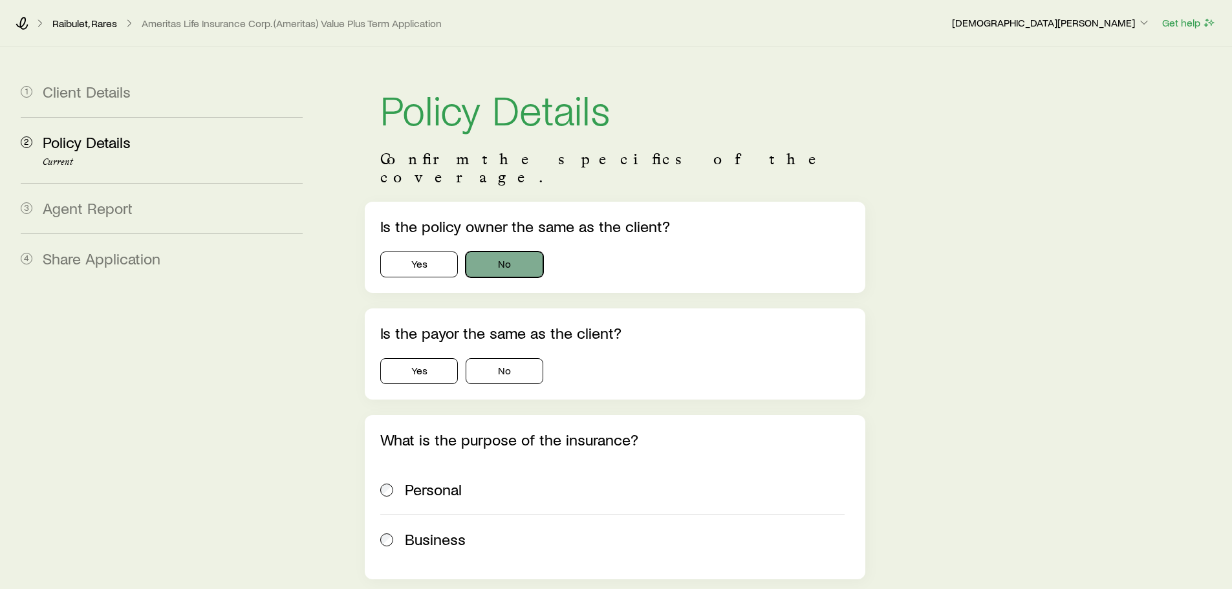
click at [513, 253] on button "No" at bounding box center [505, 265] width 78 height 26
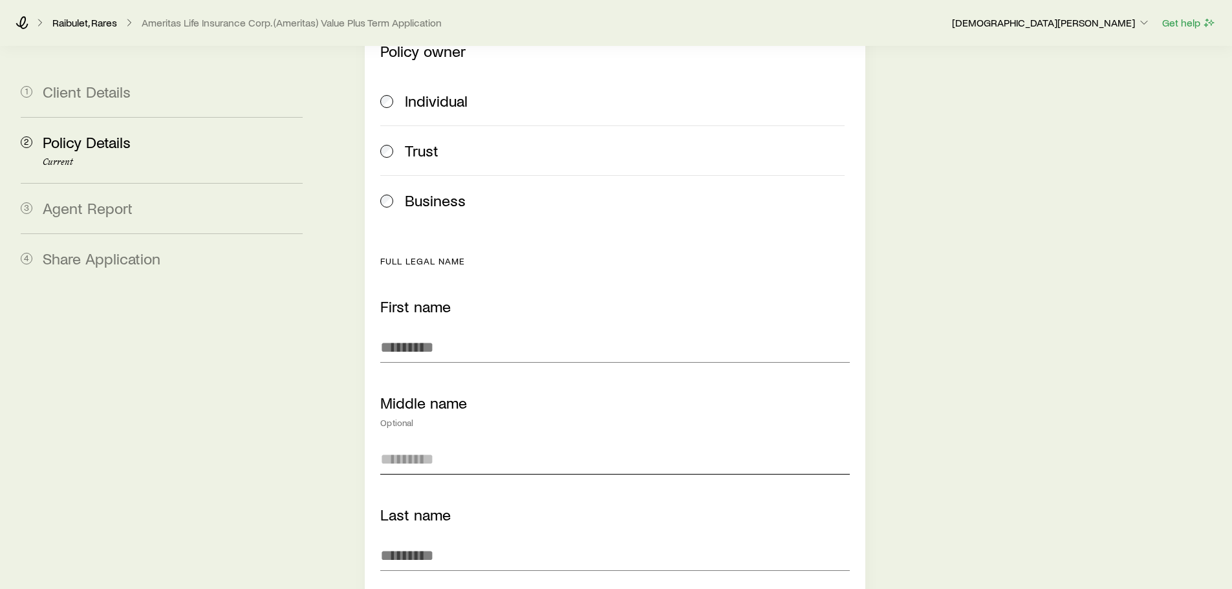
scroll to position [323, 0]
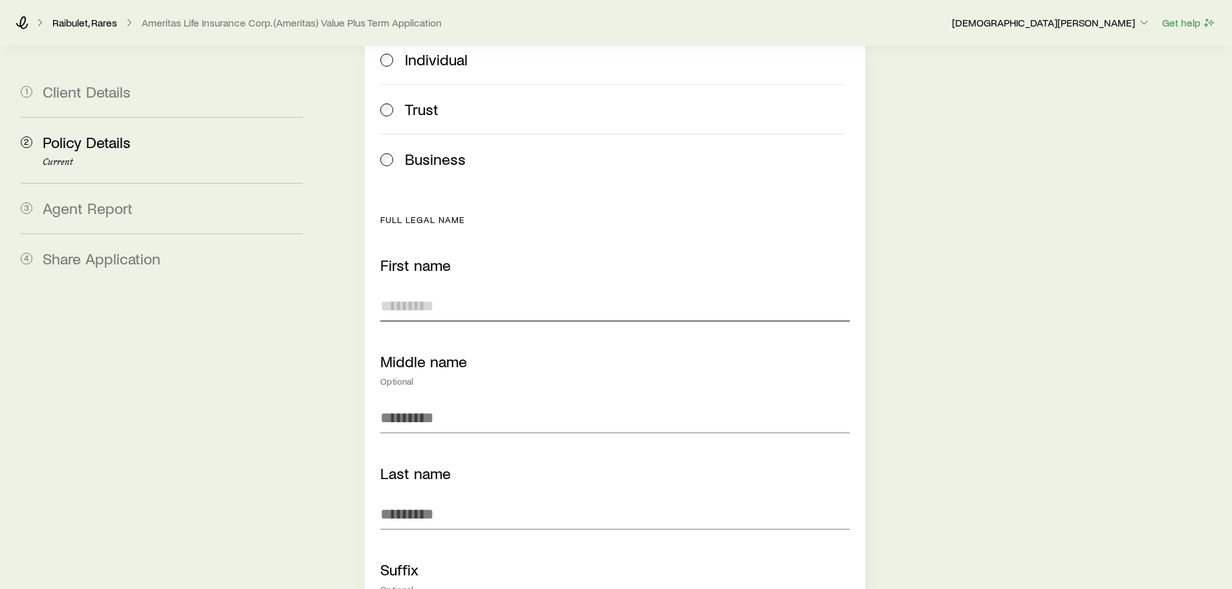
click at [495, 290] on input "First name" at bounding box center [614, 305] width 469 height 31
type input "******"
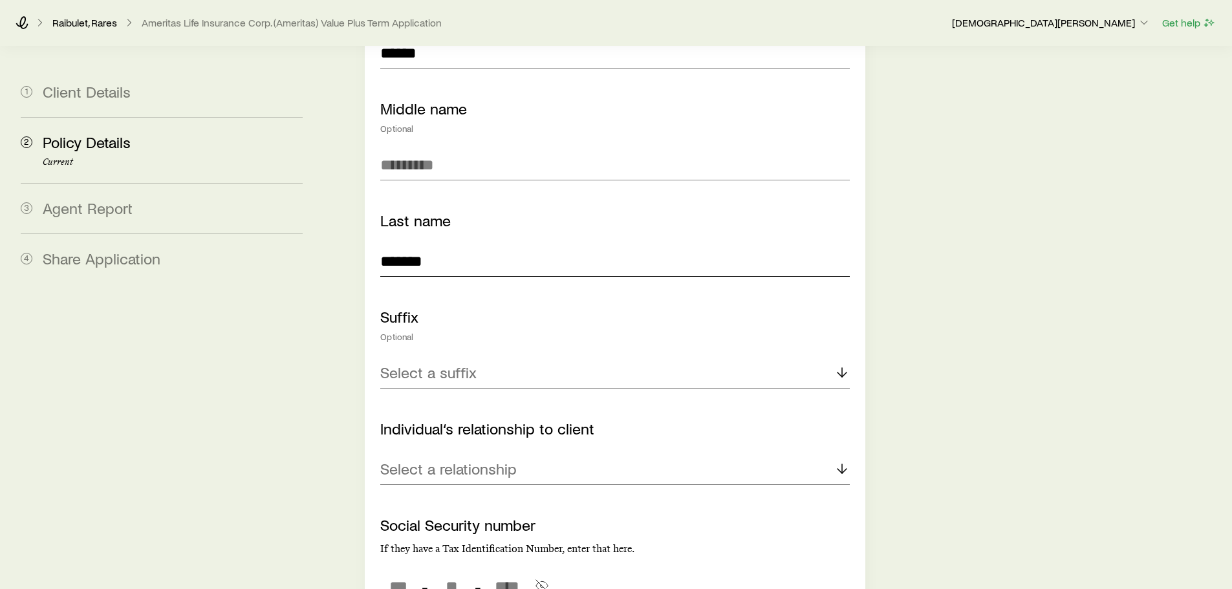
scroll to position [582, 0]
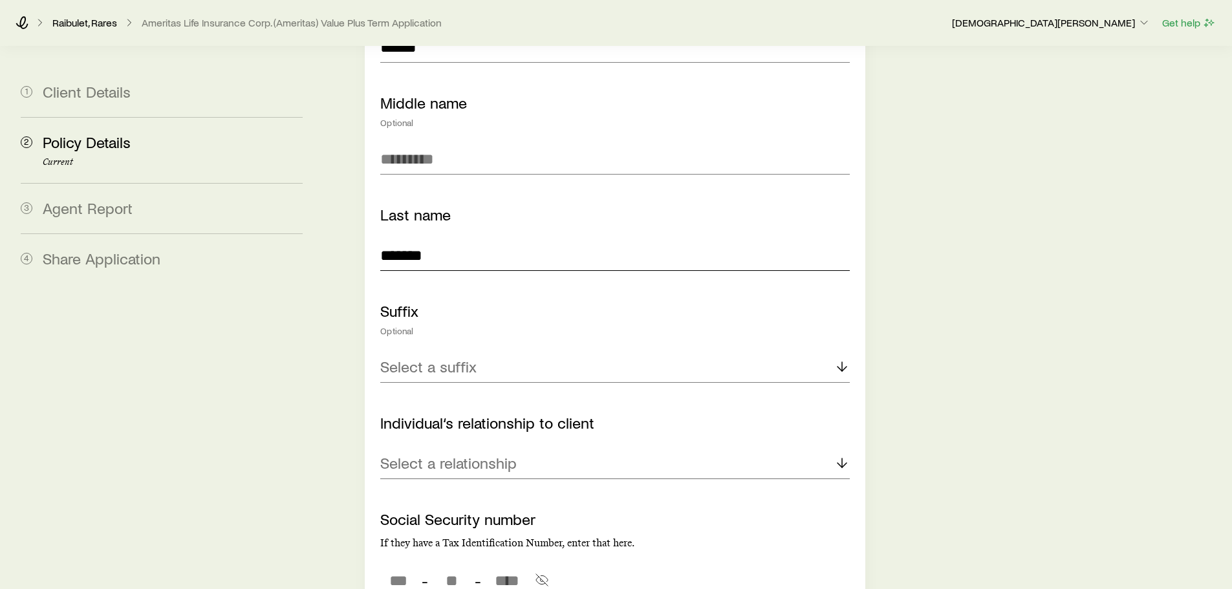
type input "*******"
click at [563, 451] on div "Select a relationship" at bounding box center [614, 463] width 469 height 31
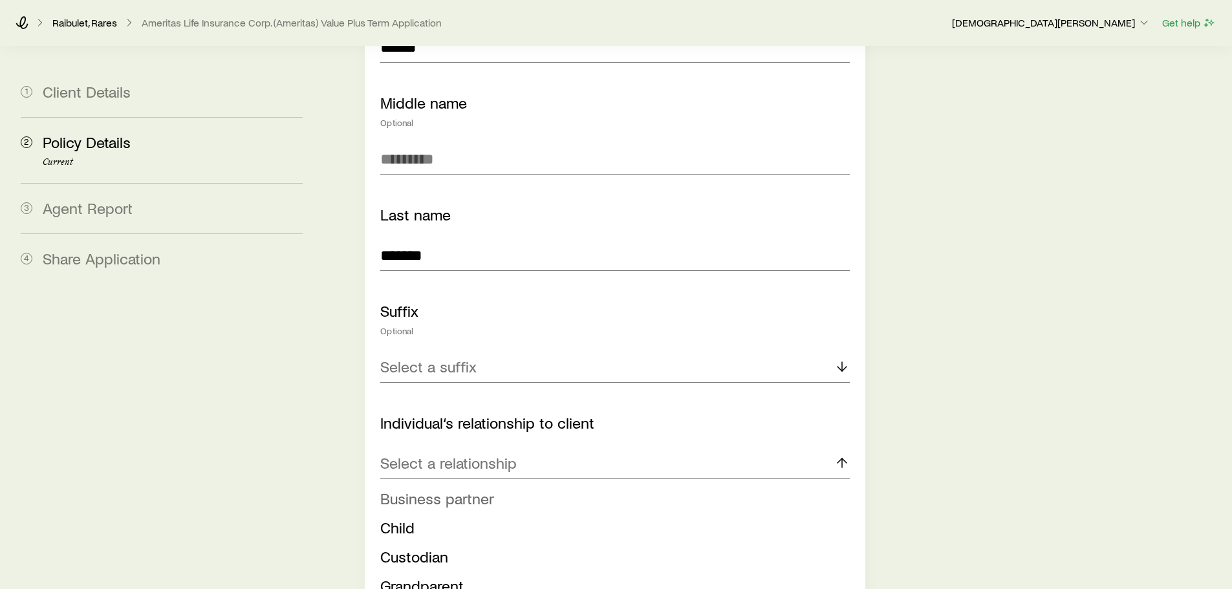
click at [497, 484] on li "Business partner" at bounding box center [610, 498] width 461 height 29
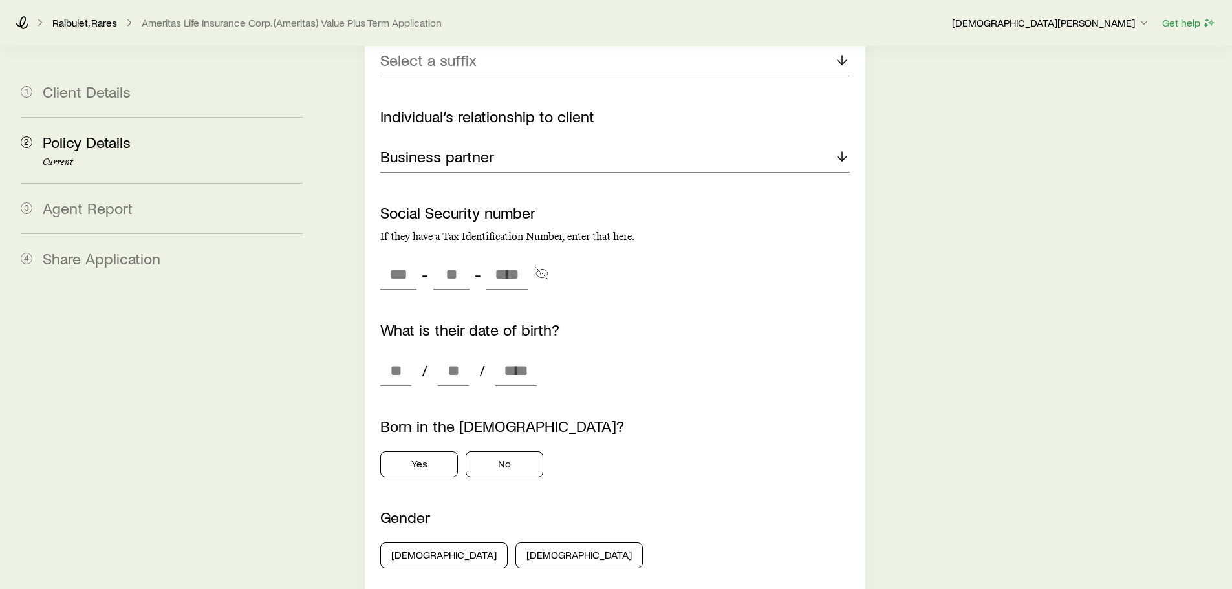
scroll to position [970, 0]
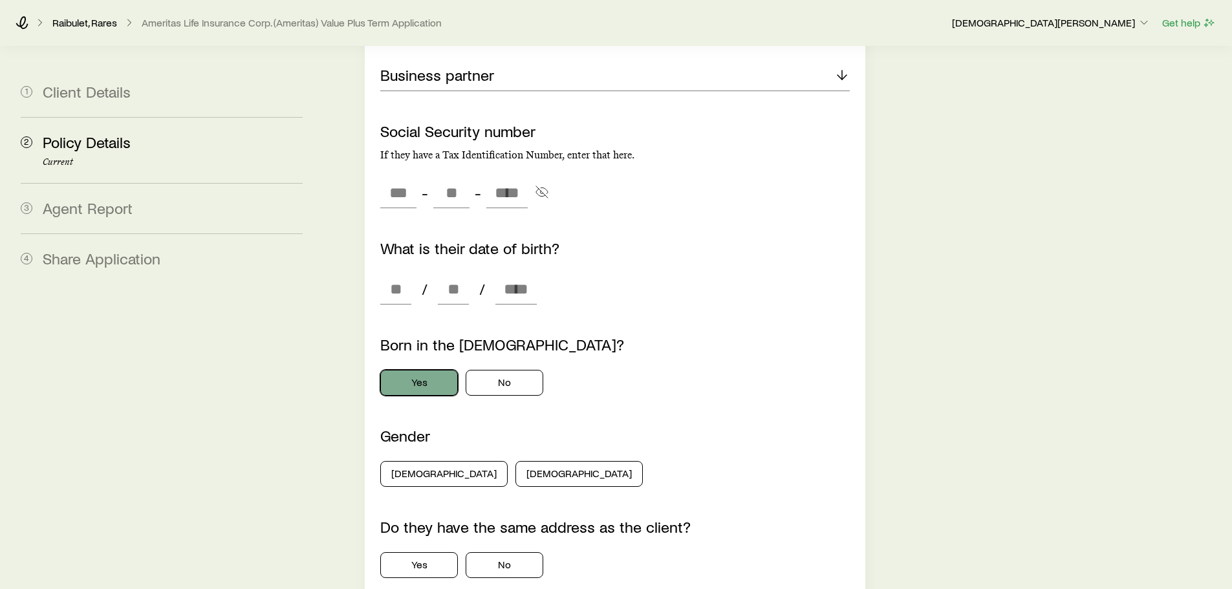
click at [429, 370] on button "Yes" at bounding box center [419, 383] width 78 height 26
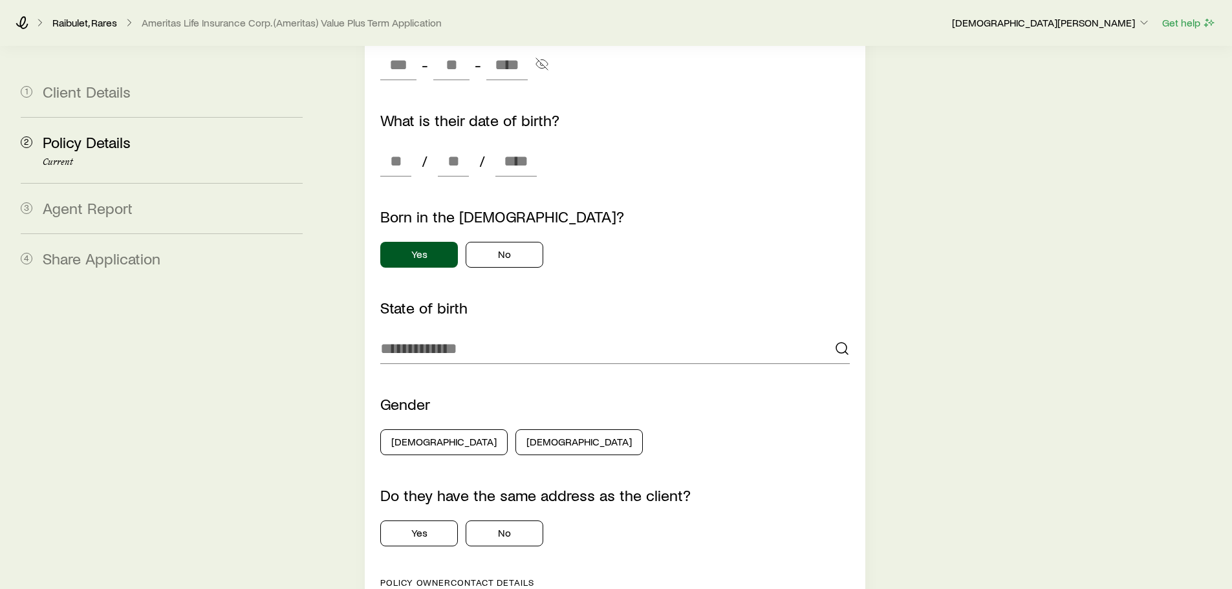
scroll to position [1099, 0]
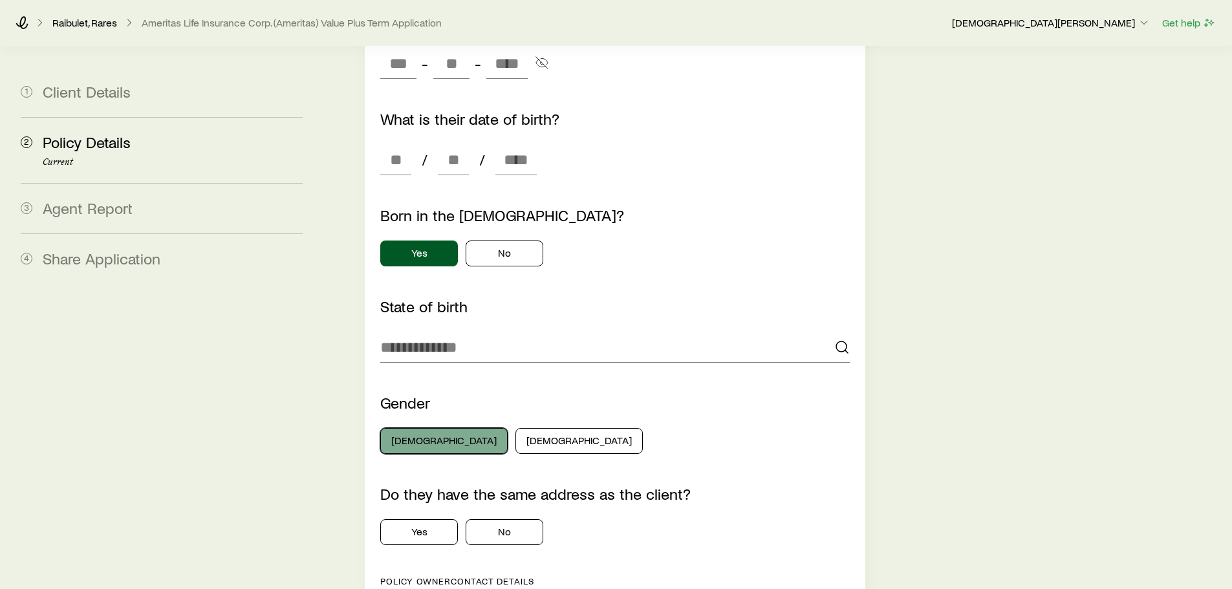
click at [433, 428] on button "[DEMOGRAPHIC_DATA]" at bounding box center [443, 441] width 127 height 26
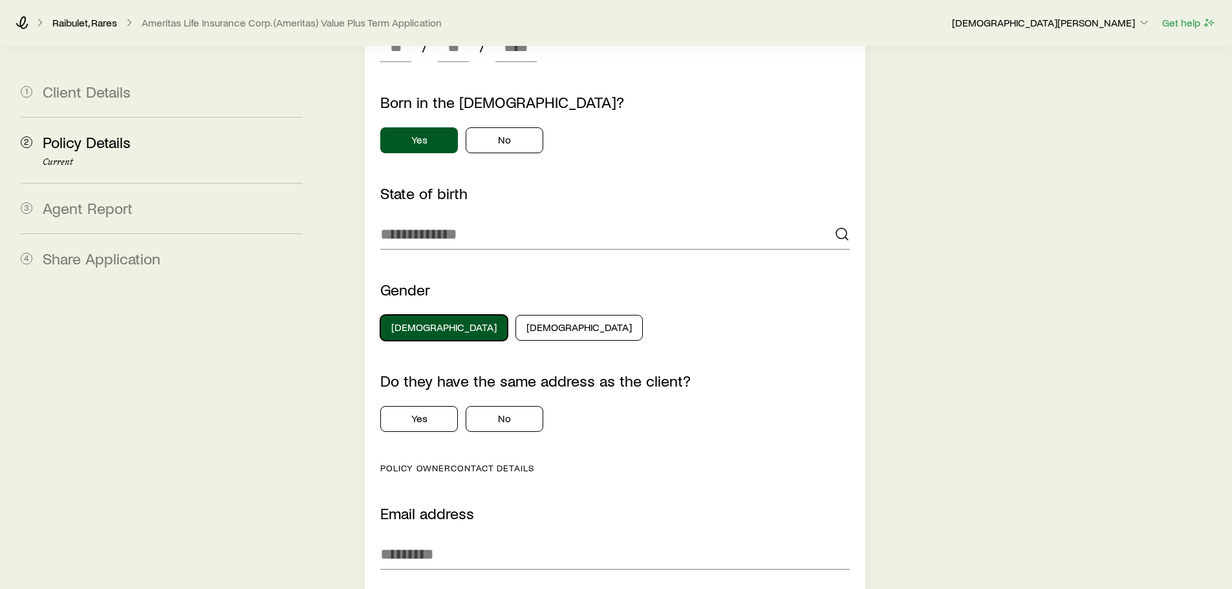
scroll to position [1228, 0]
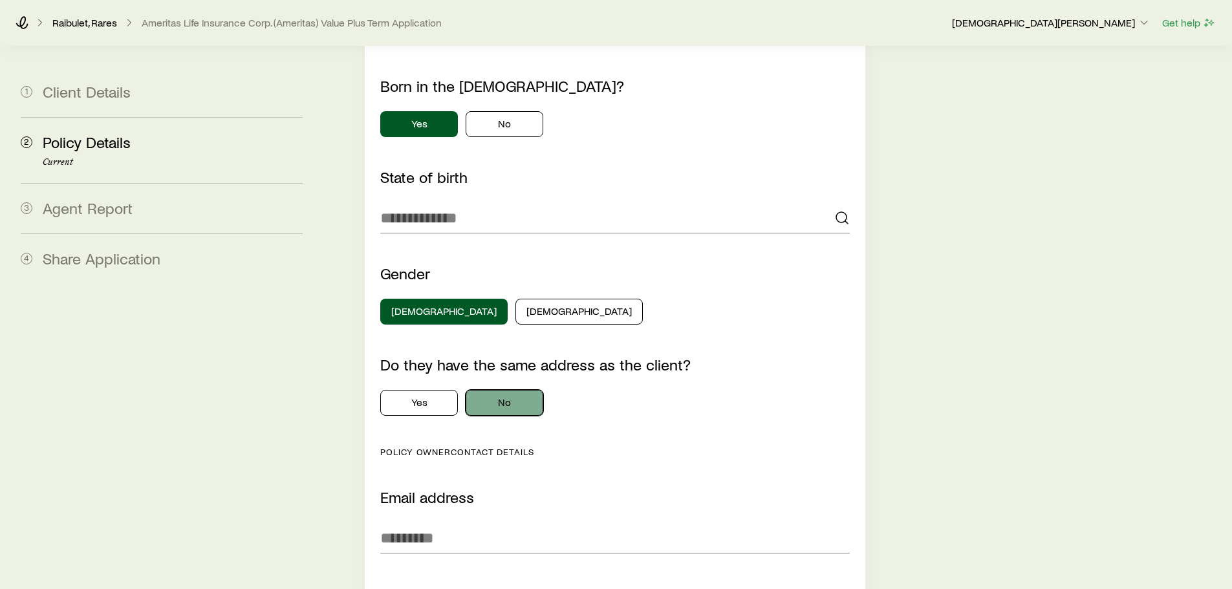
click at [504, 390] on button "No" at bounding box center [505, 403] width 78 height 26
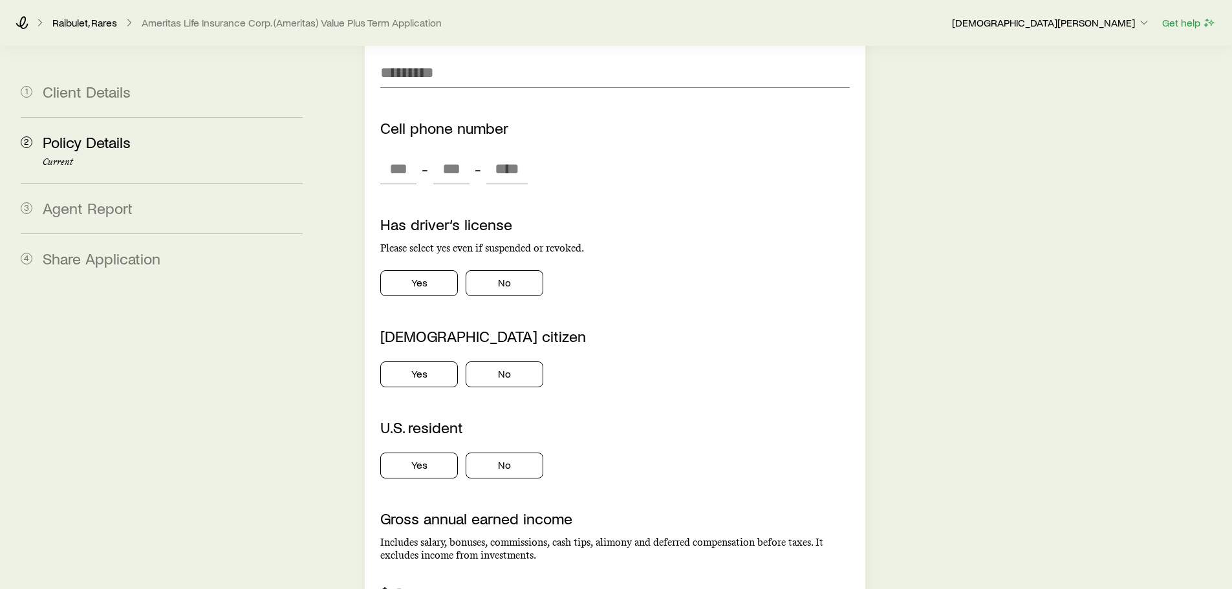
scroll to position [2198, 0]
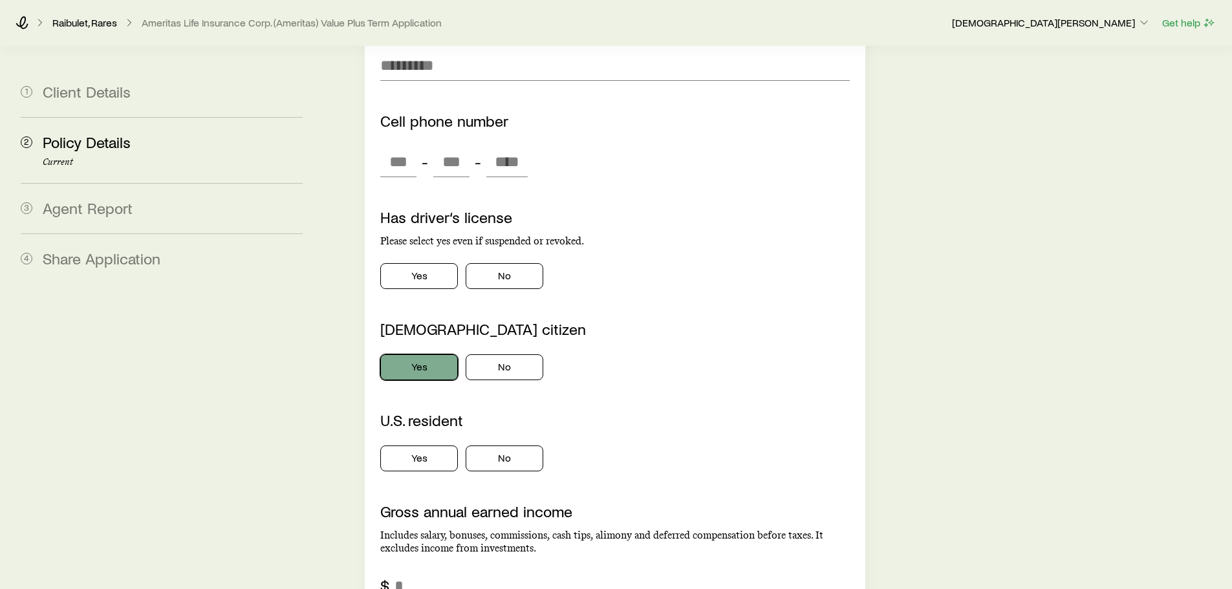
click at [429, 354] on button "Yes" at bounding box center [419, 367] width 78 height 26
click at [424, 445] on button "Yes" at bounding box center [419, 458] width 78 height 26
click at [414, 263] on button "Yes" at bounding box center [419, 276] width 78 height 26
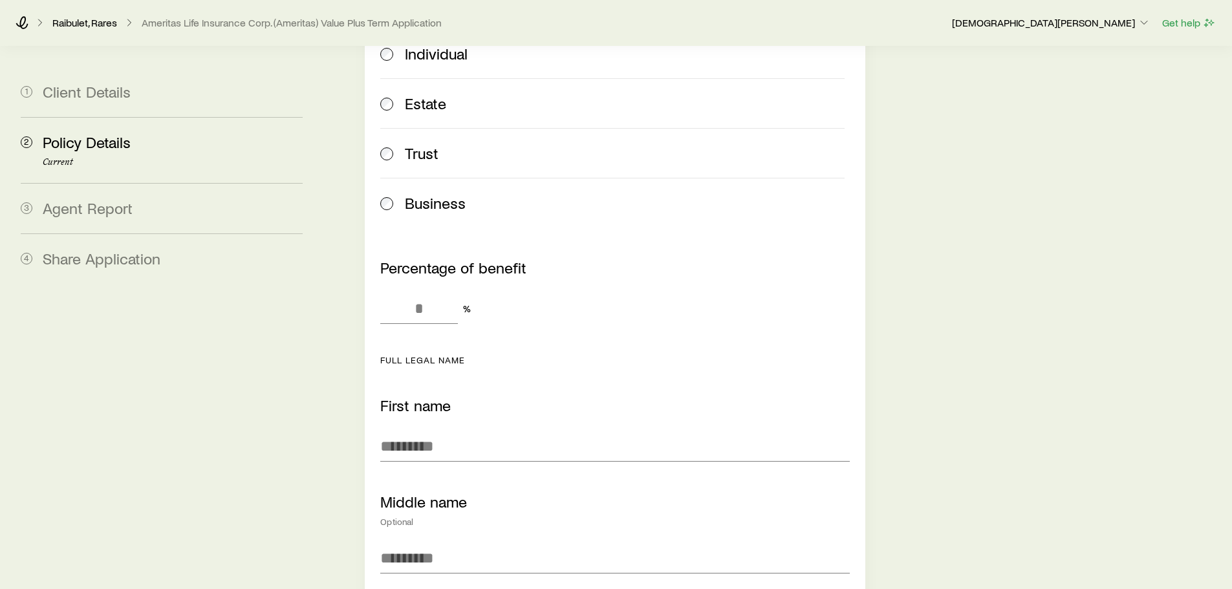
scroll to position [4267, 0]
click at [408, 297] on input "Percentage of benefit" at bounding box center [419, 307] width 78 height 31
type input "***"
type input "******"
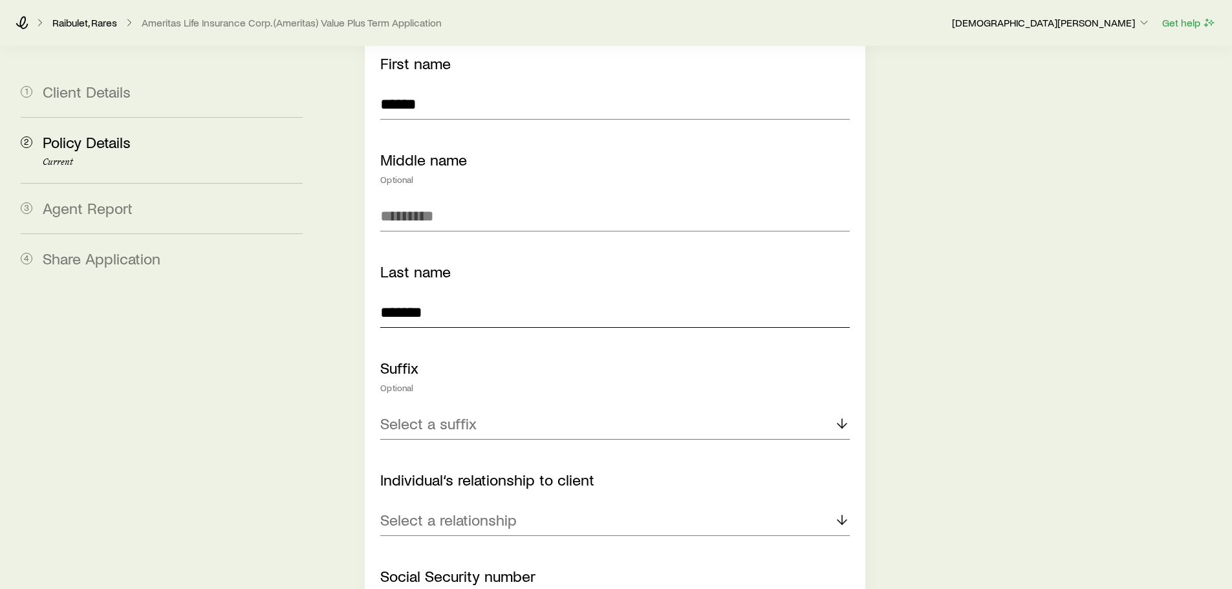
type input "*******"
click at [568, 409] on div "Select a suffix" at bounding box center [614, 424] width 469 height 31
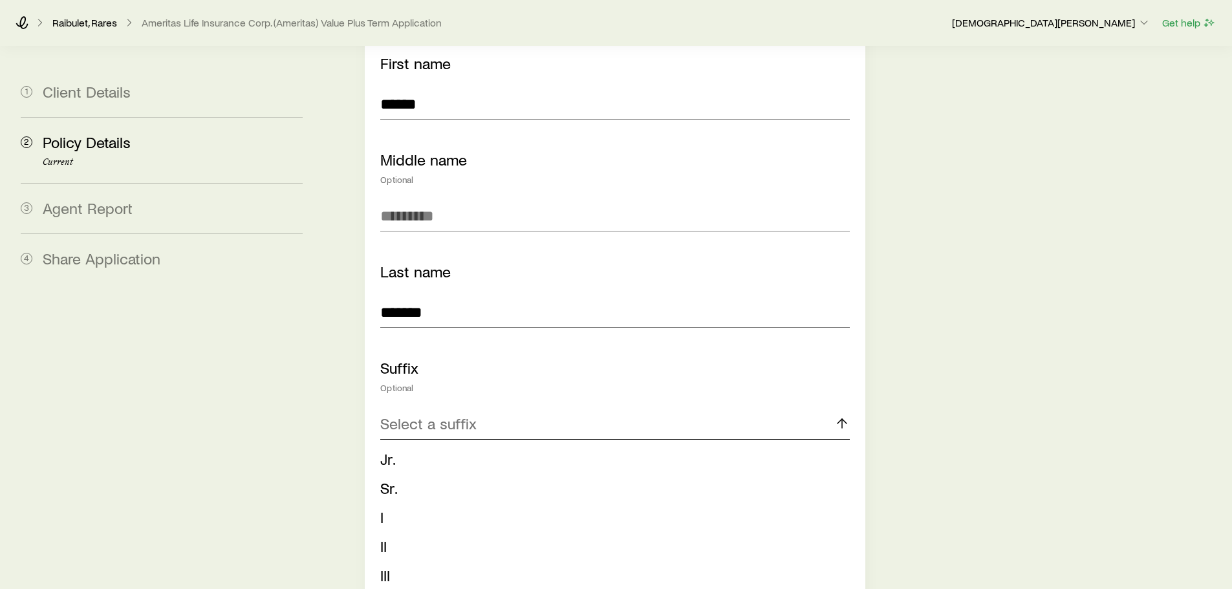
click at [573, 409] on div "Select a suffix" at bounding box center [614, 424] width 469 height 31
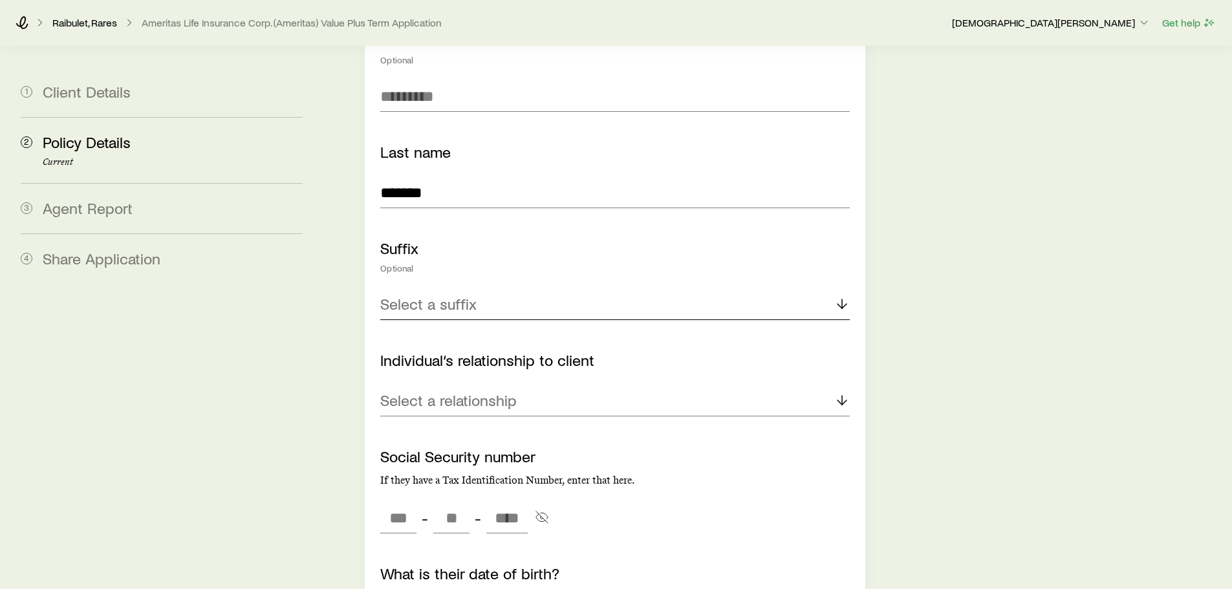
scroll to position [4737, 0]
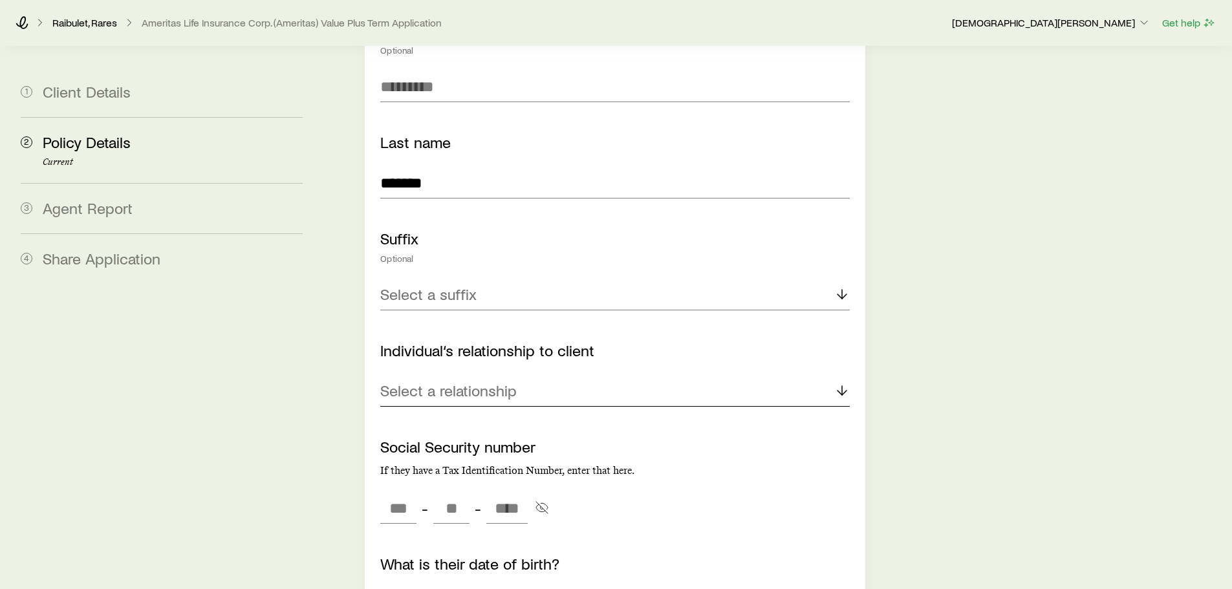
click at [588, 376] on div "Select a relationship" at bounding box center [614, 391] width 469 height 31
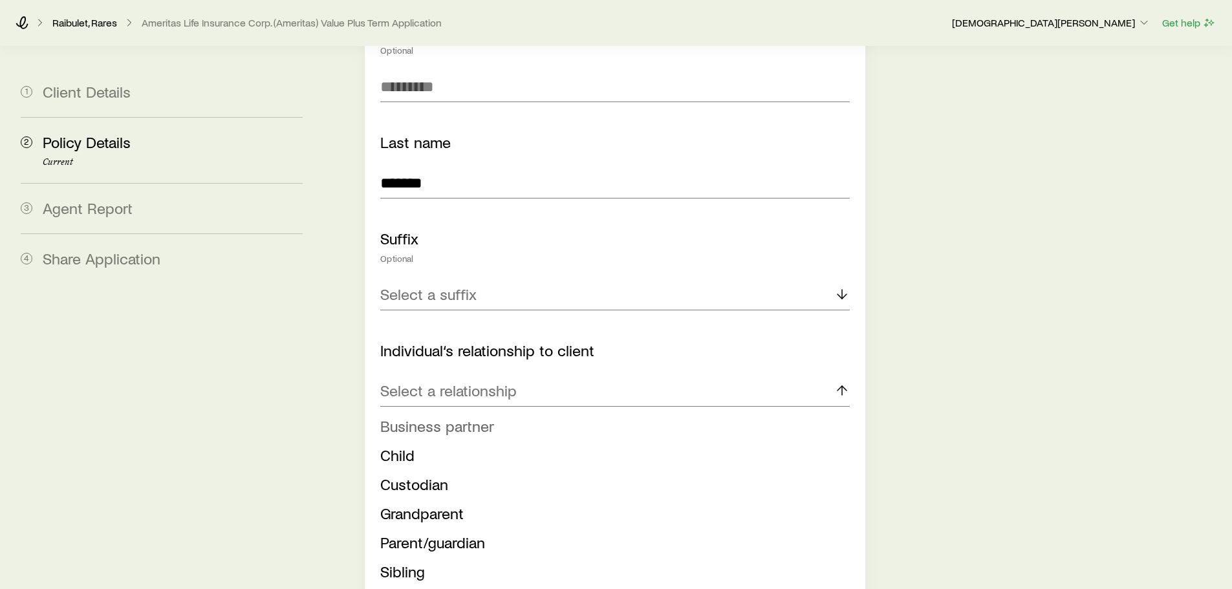
click at [491, 416] on span "Business partner" at bounding box center [437, 425] width 114 height 19
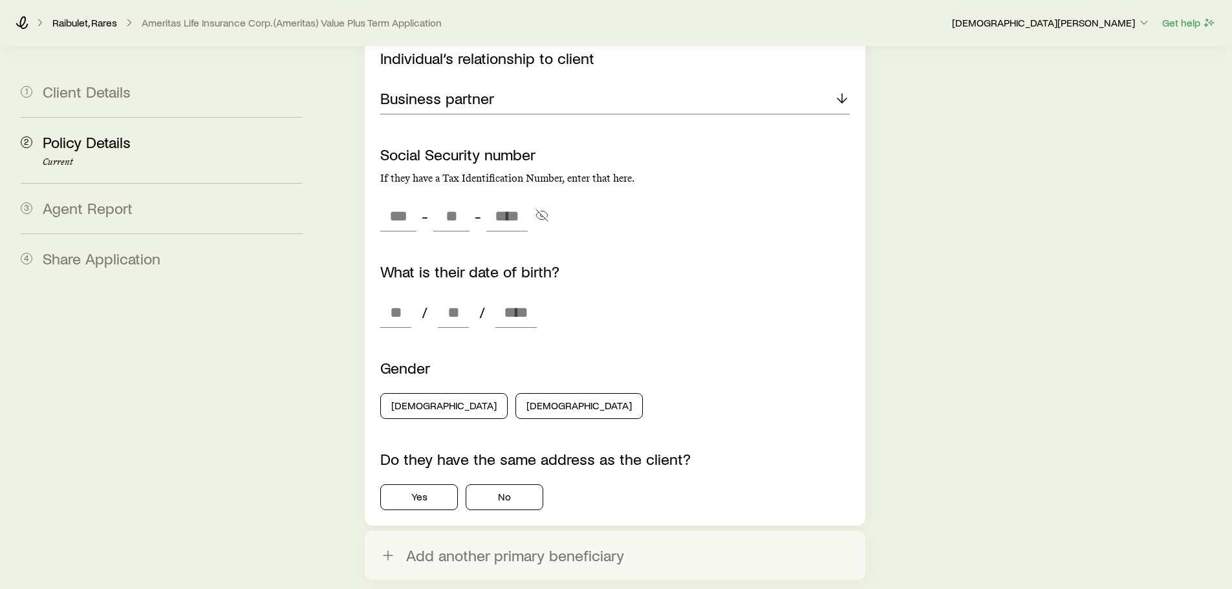
scroll to position [5060, 0]
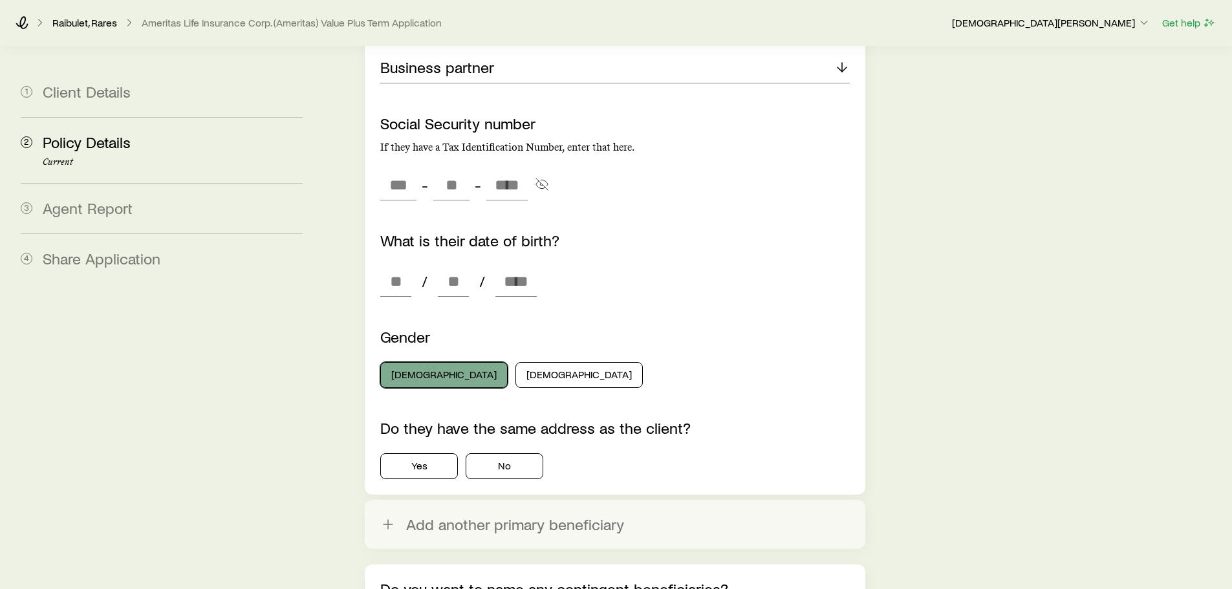
click at [409, 362] on button "[DEMOGRAPHIC_DATA]" at bounding box center [443, 375] width 127 height 26
click at [514, 453] on button "No" at bounding box center [505, 466] width 78 height 26
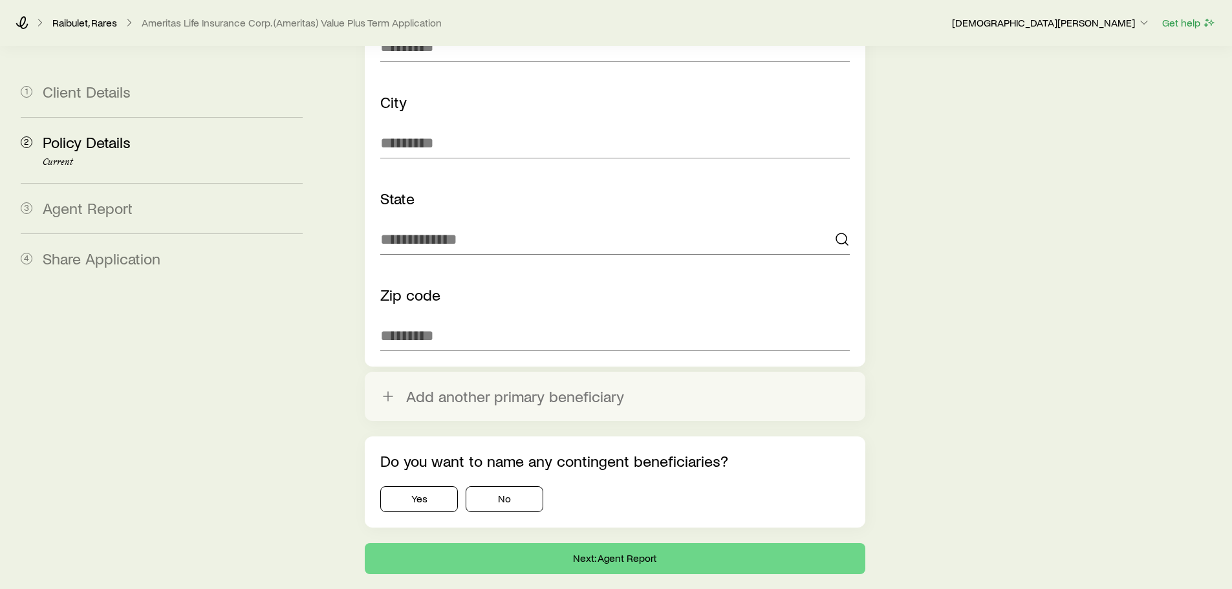
scroll to position [5707, 0]
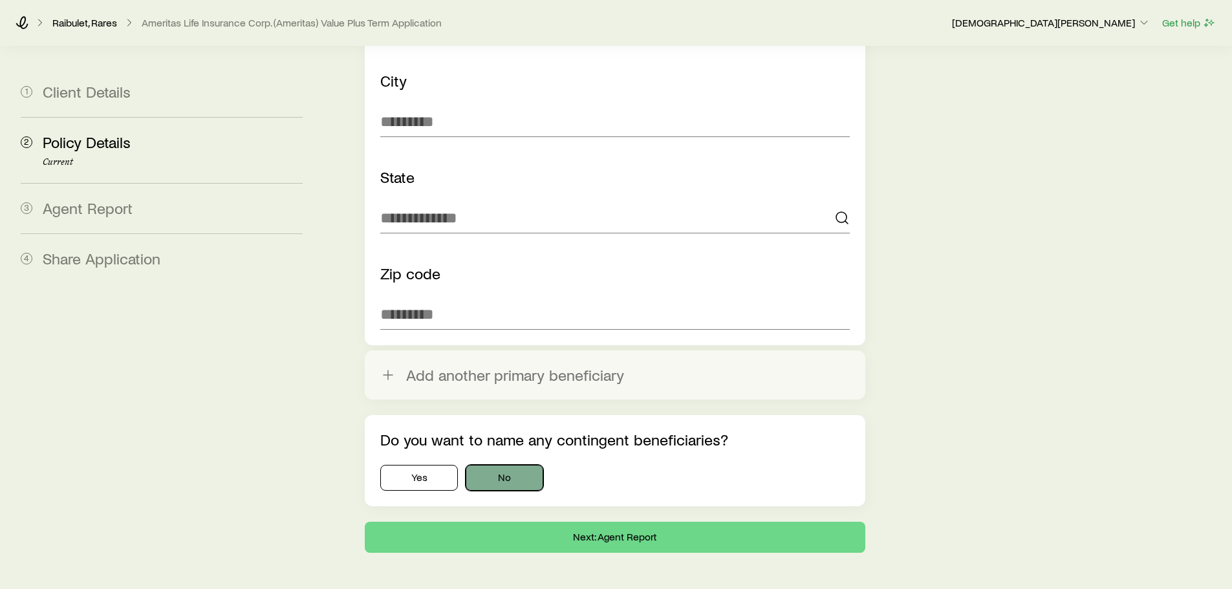
click at [507, 465] on button "No" at bounding box center [505, 478] width 78 height 26
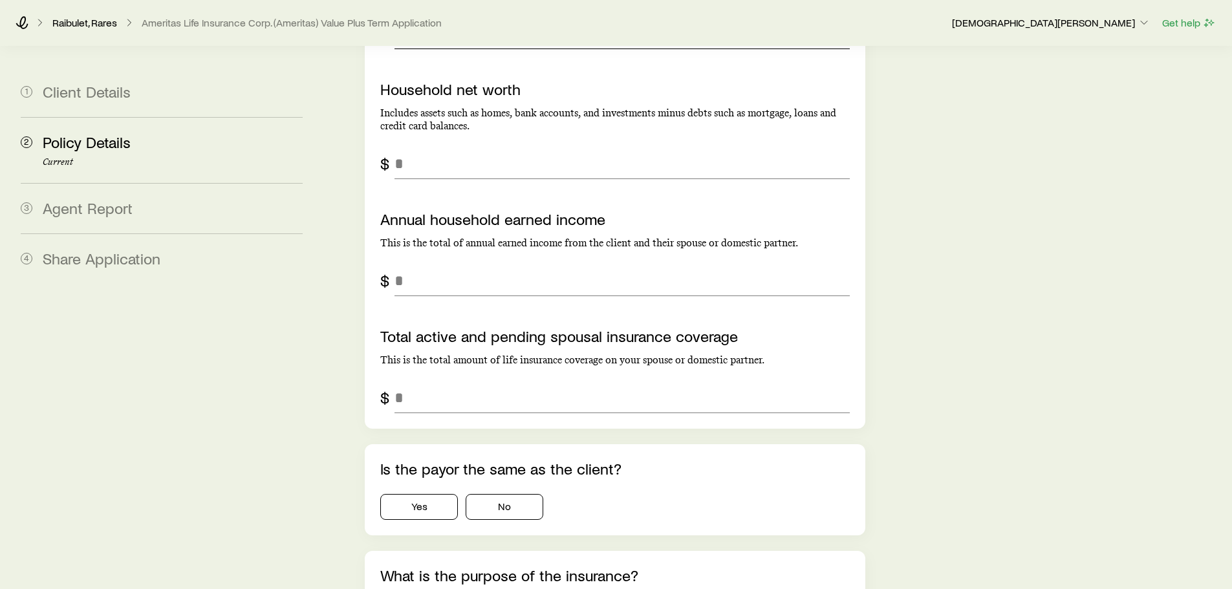
scroll to position [3315, 0]
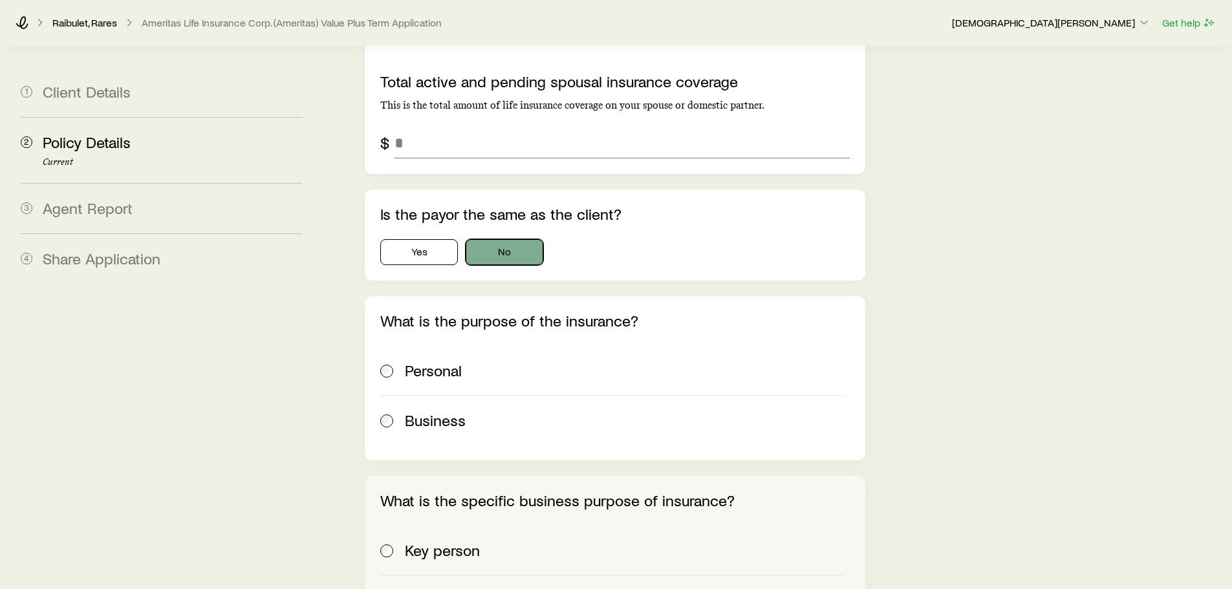
click at [513, 239] on button "No" at bounding box center [505, 252] width 78 height 26
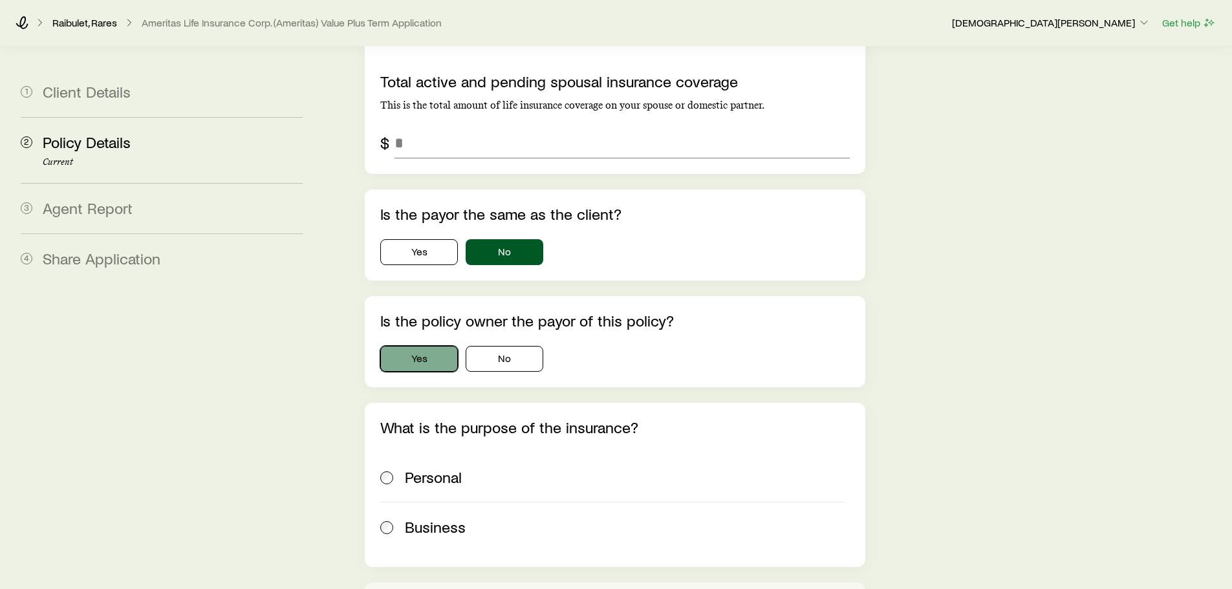
click at [438, 346] on button "Yes" at bounding box center [419, 359] width 78 height 26
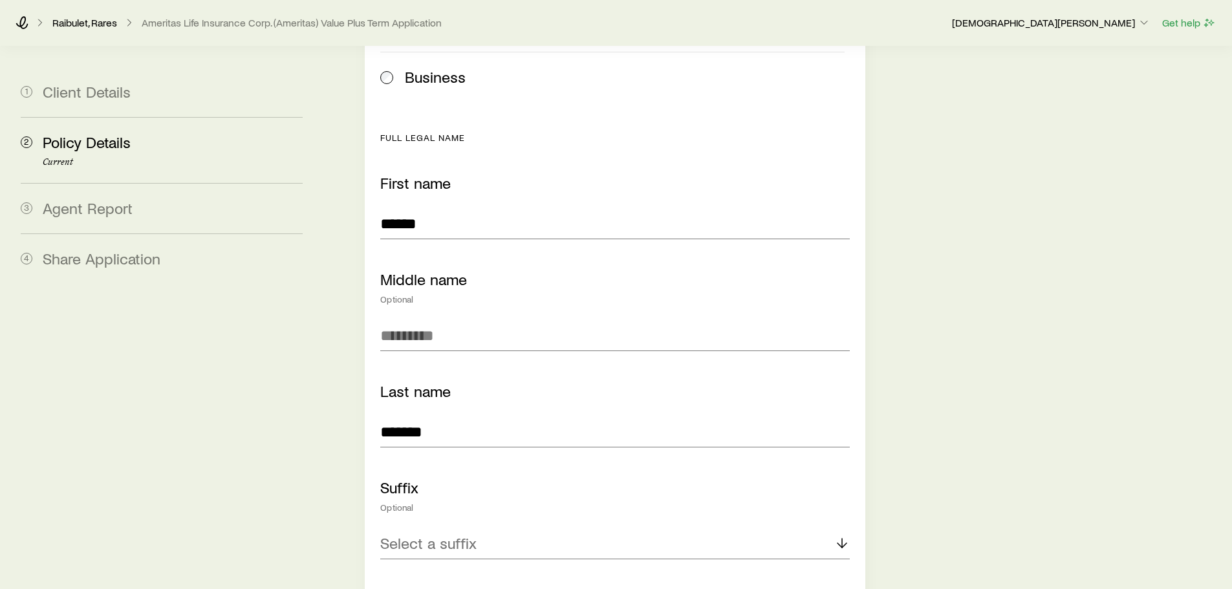
scroll to position [0, 0]
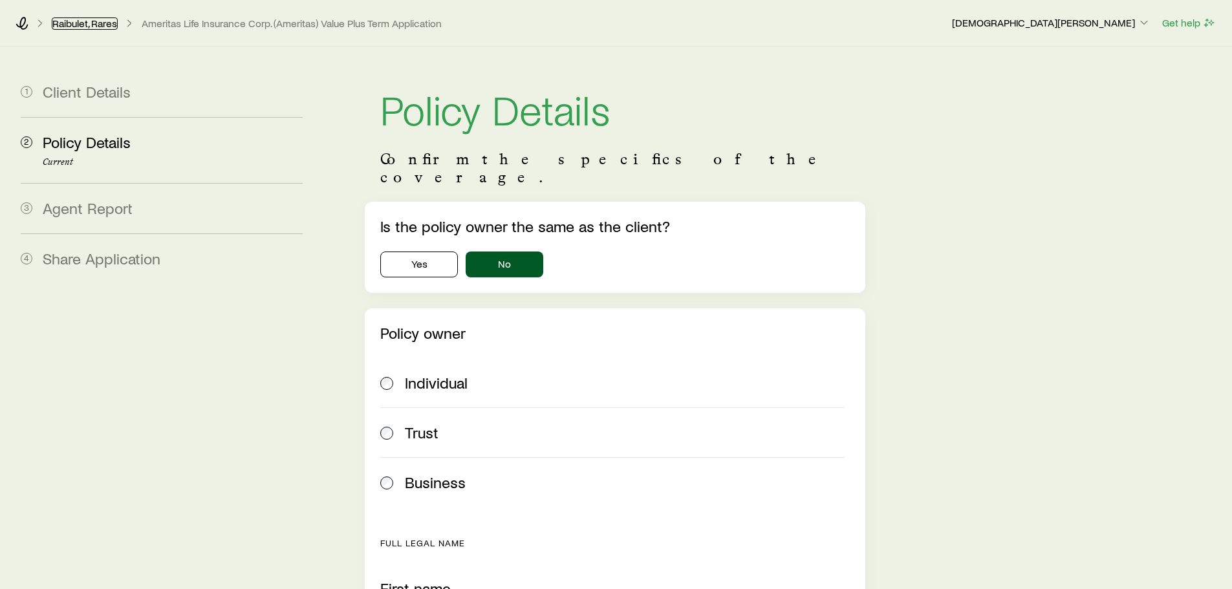
click at [91, 20] on link "Raibulet, Rares" at bounding box center [85, 23] width 66 height 12
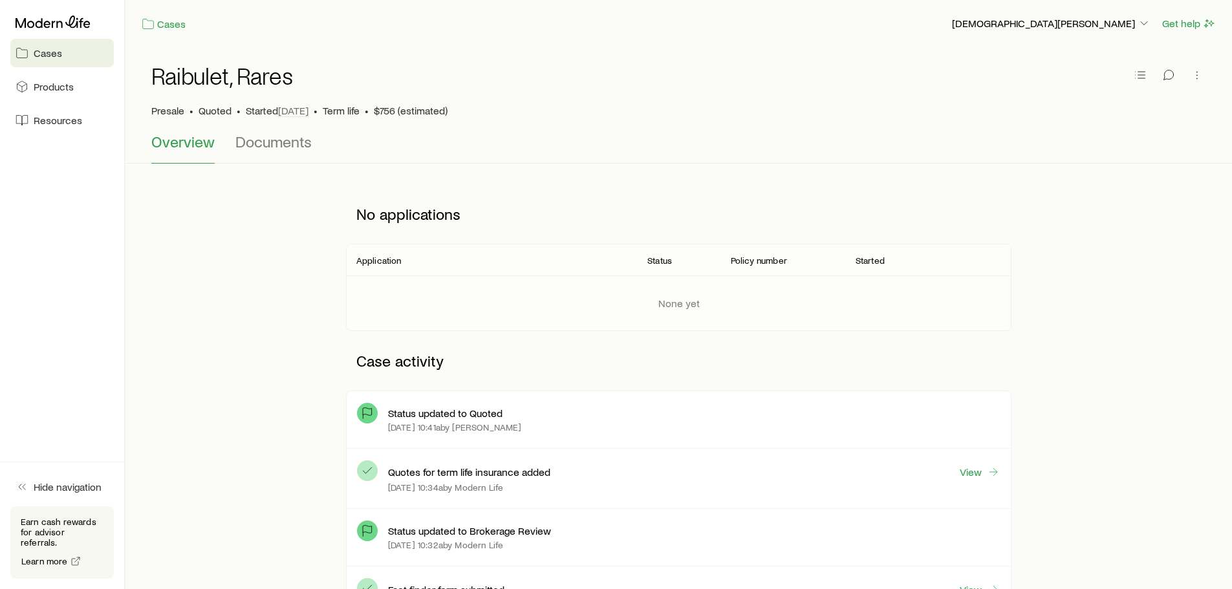
click at [47, 55] on span "Cases" at bounding box center [48, 53] width 28 height 13
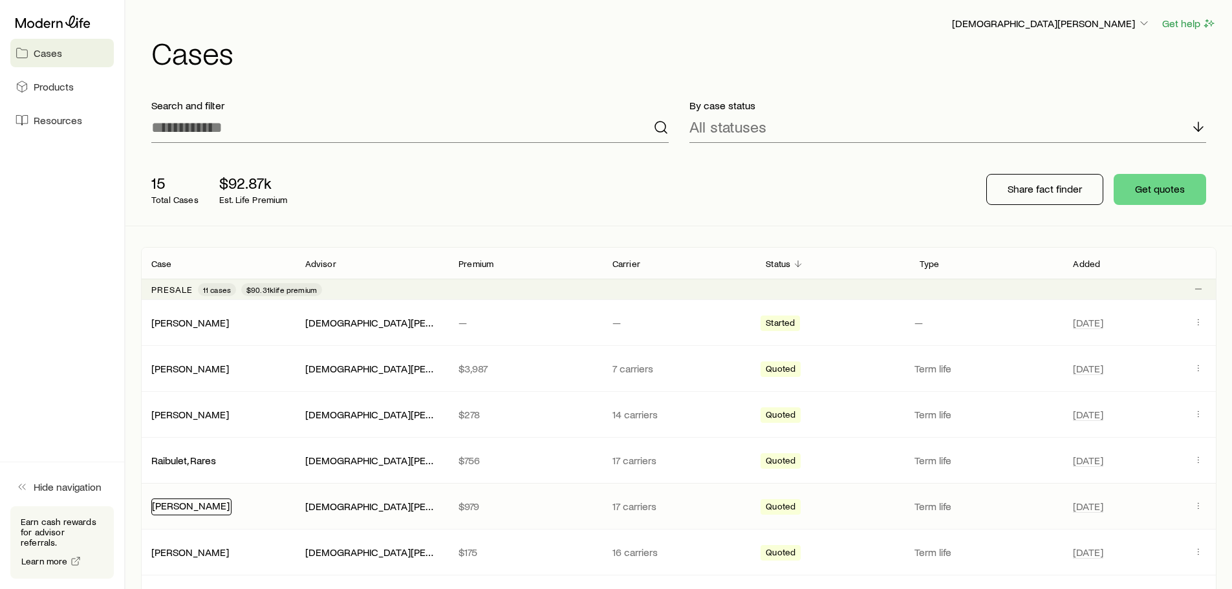
click at [199, 502] on link "[PERSON_NAME]" at bounding box center [191, 505] width 78 height 12
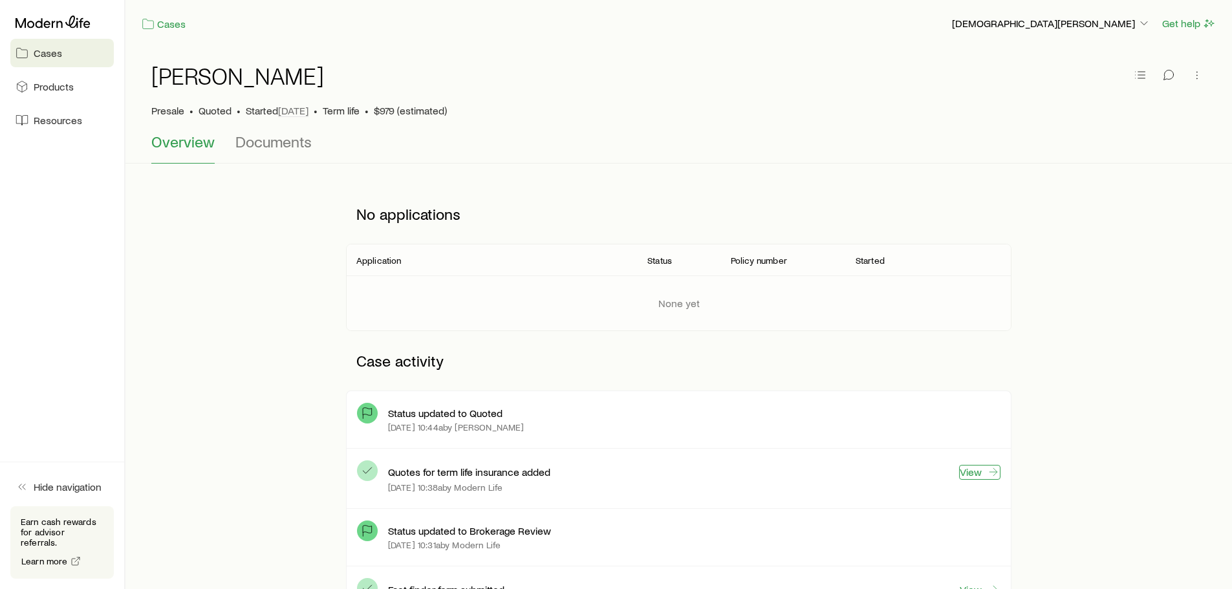
click at [970, 472] on link "View" at bounding box center [979, 472] width 41 height 15
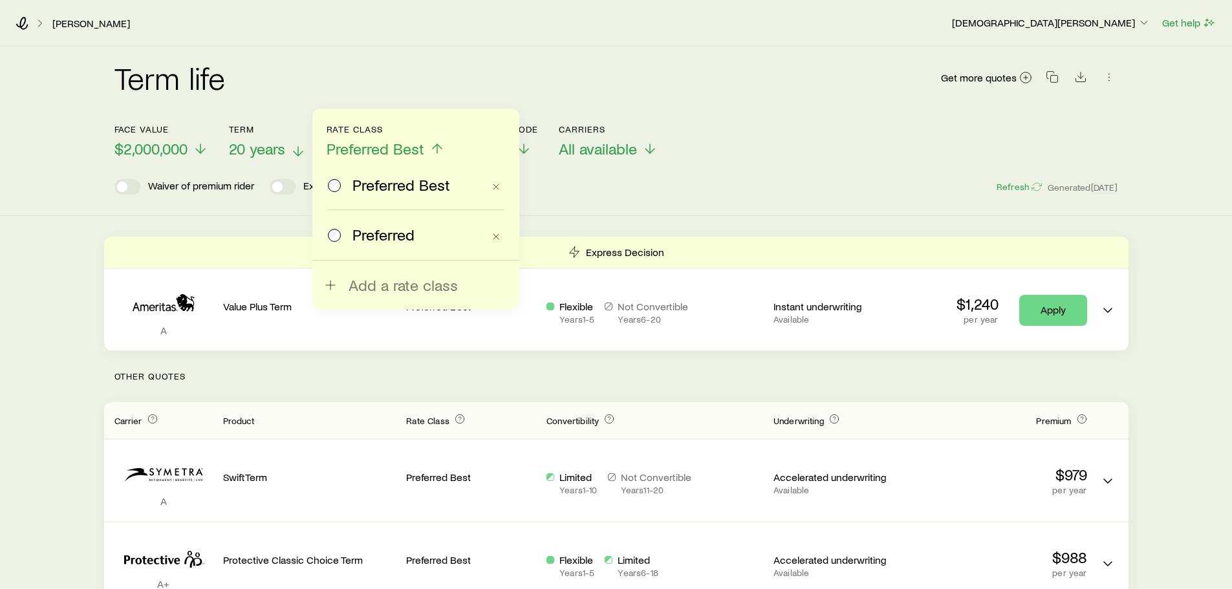
click at [231, 150] on span "20 years" at bounding box center [257, 149] width 56 height 18
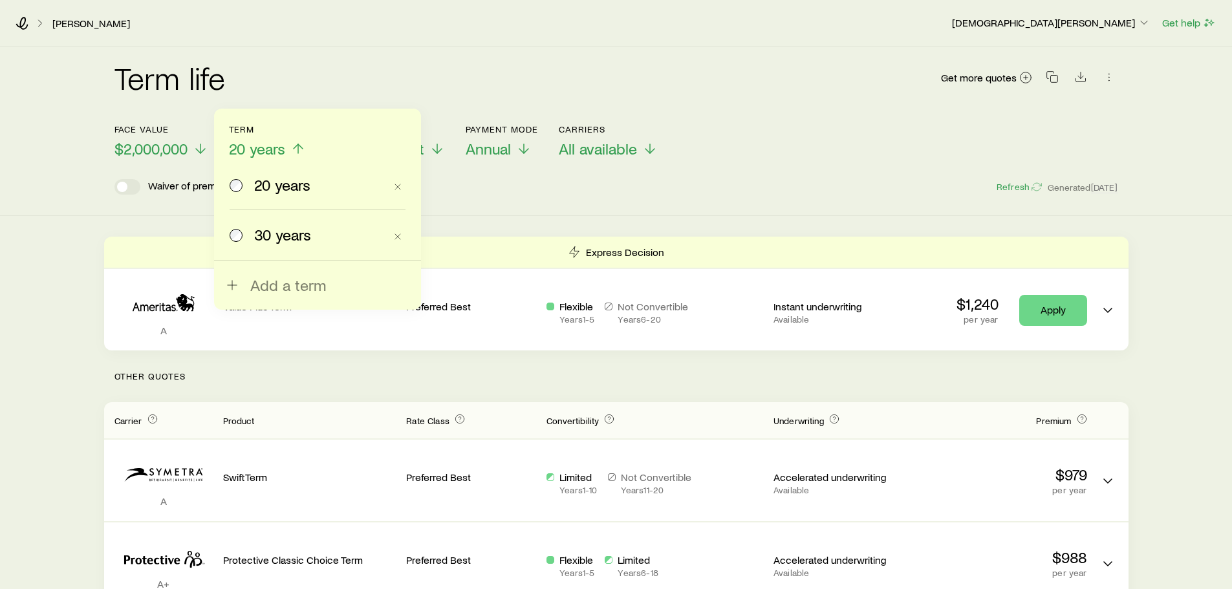
click at [243, 237] on span at bounding box center [237, 235] width 14 height 18
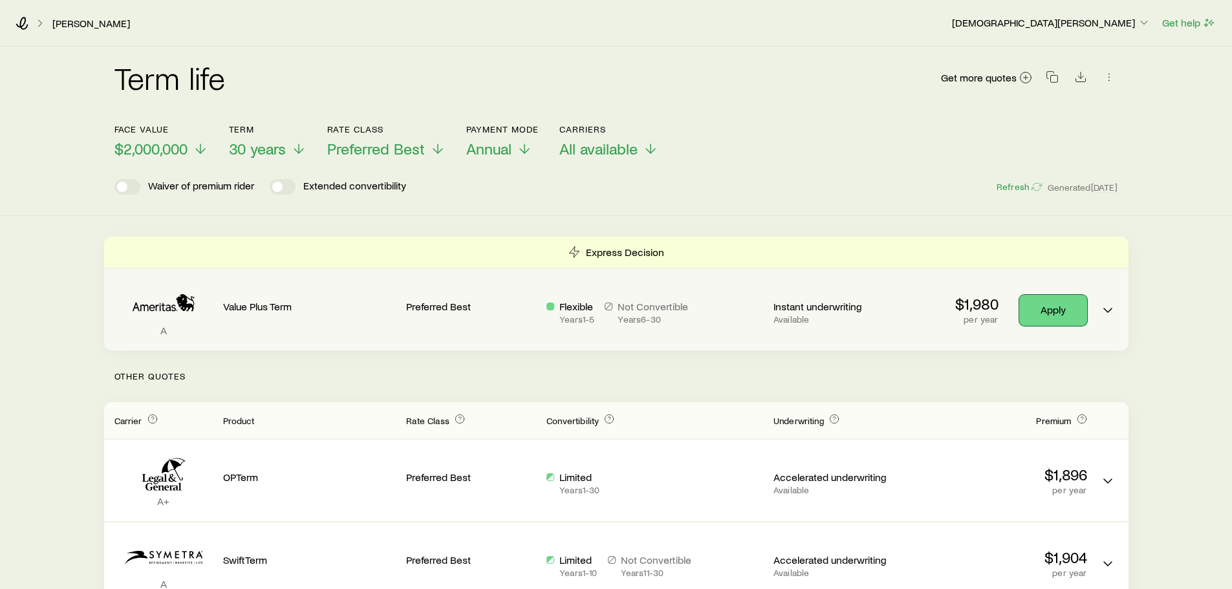
click at [1048, 306] on link "Apply" at bounding box center [1053, 310] width 68 height 31
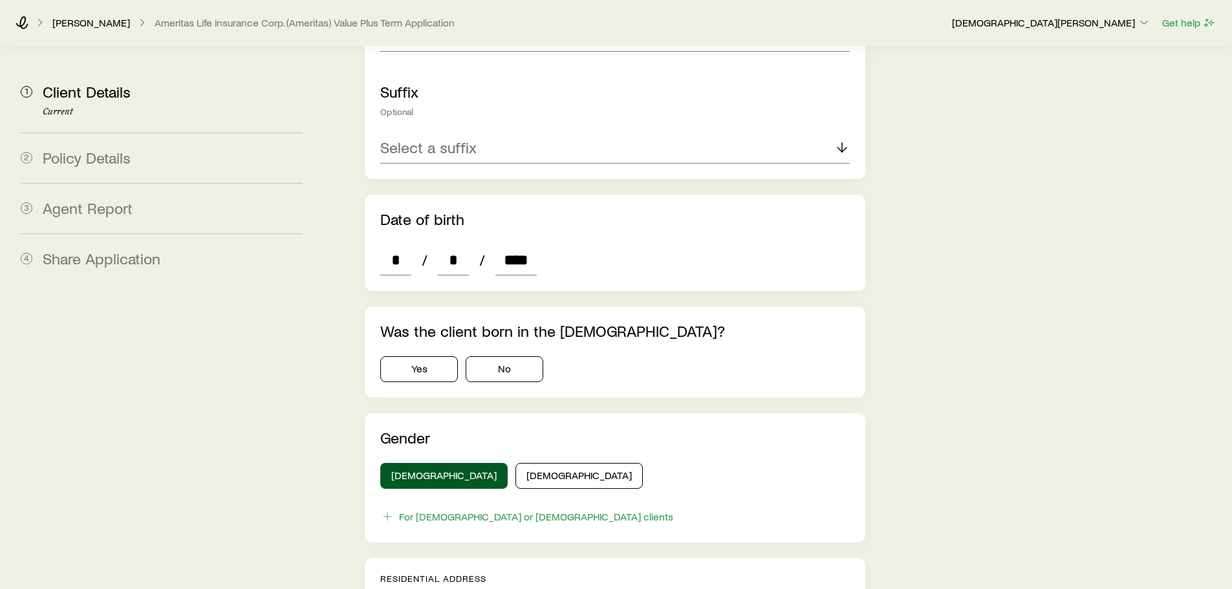
scroll to position [517, 0]
click at [443, 356] on button "Yes" at bounding box center [419, 369] width 78 height 26
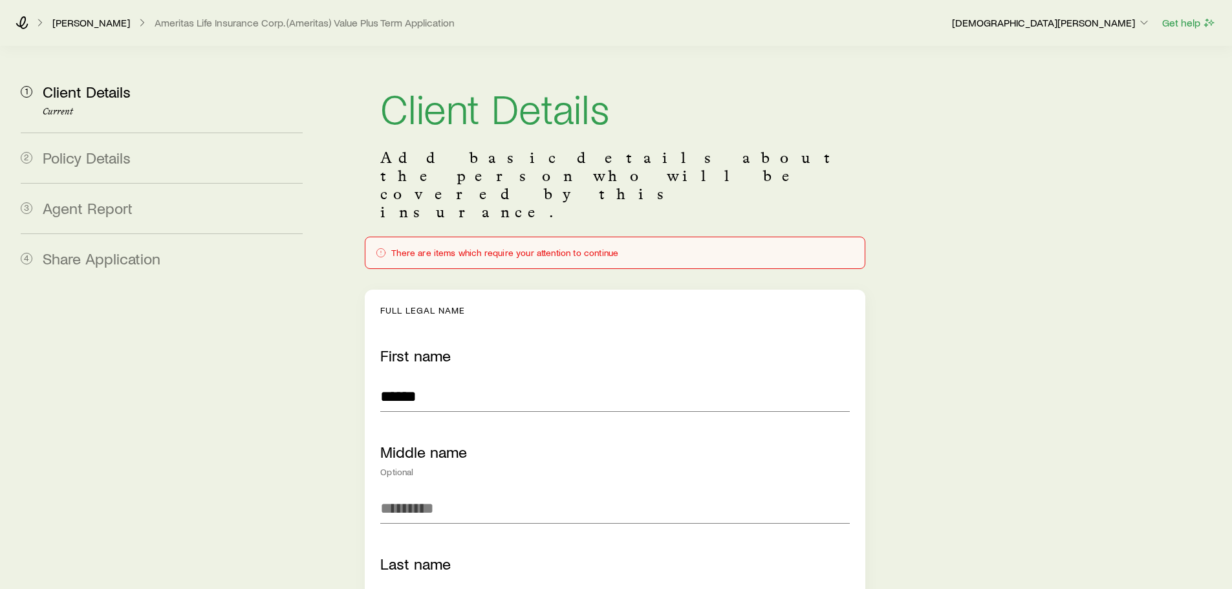
scroll to position [0, 0]
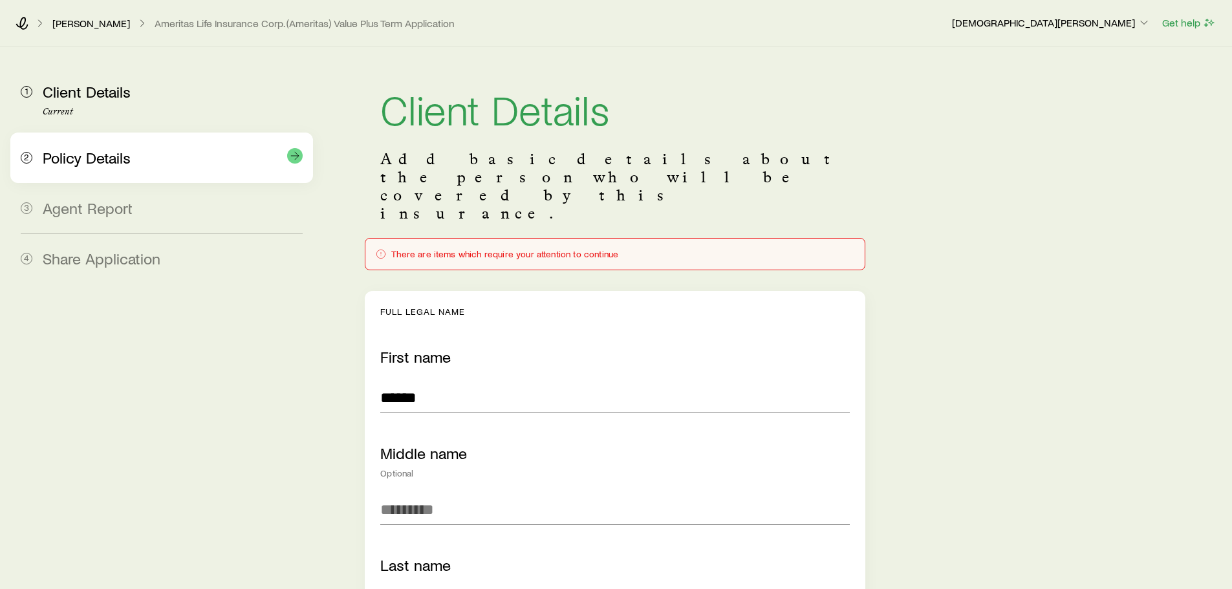
click at [115, 167] on div "Policy Details" at bounding box center [173, 158] width 260 height 19
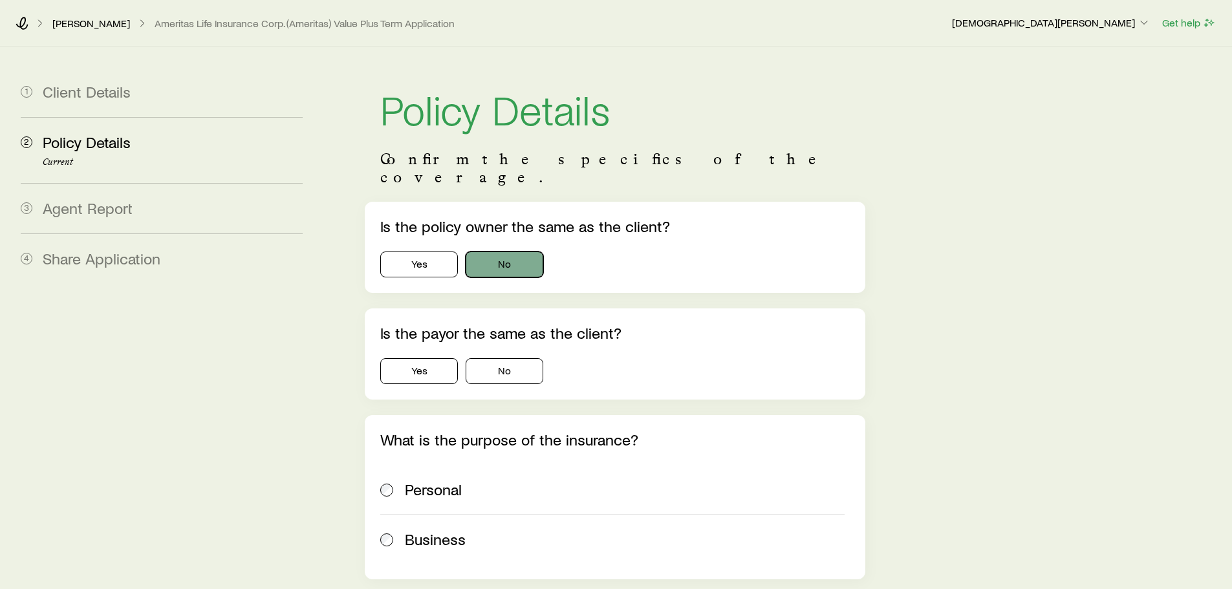
click at [498, 252] on button "No" at bounding box center [505, 265] width 78 height 26
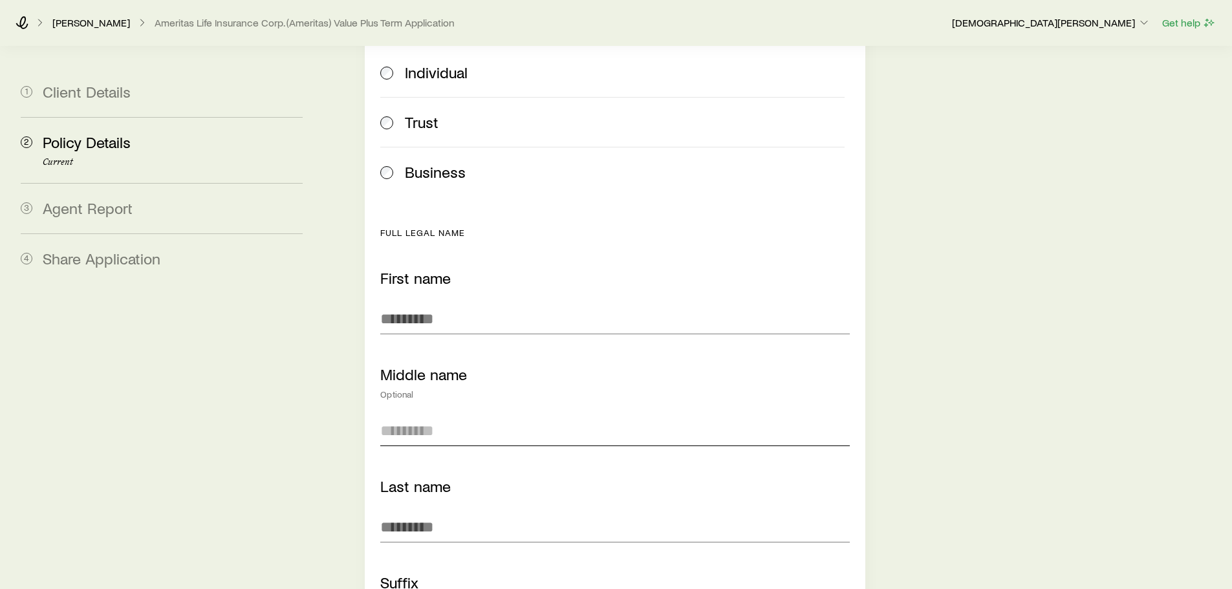
scroll to position [323, 0]
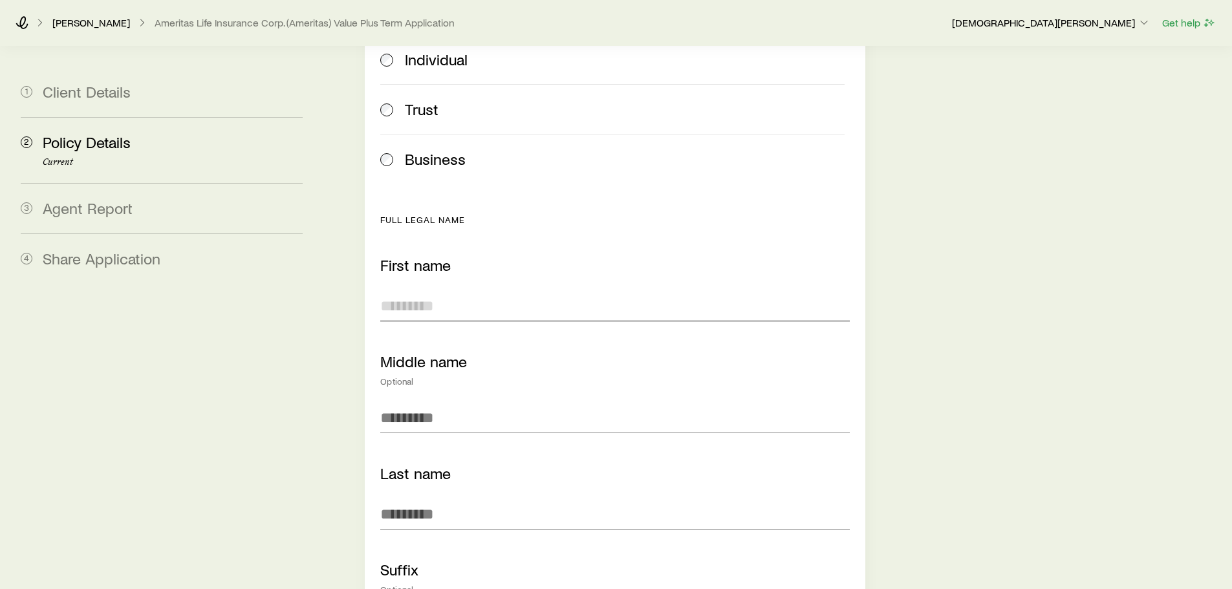
click at [456, 293] on input "First name" at bounding box center [614, 305] width 469 height 31
type input "*****"
click at [486, 502] on input "*****" at bounding box center [614, 513] width 469 height 31
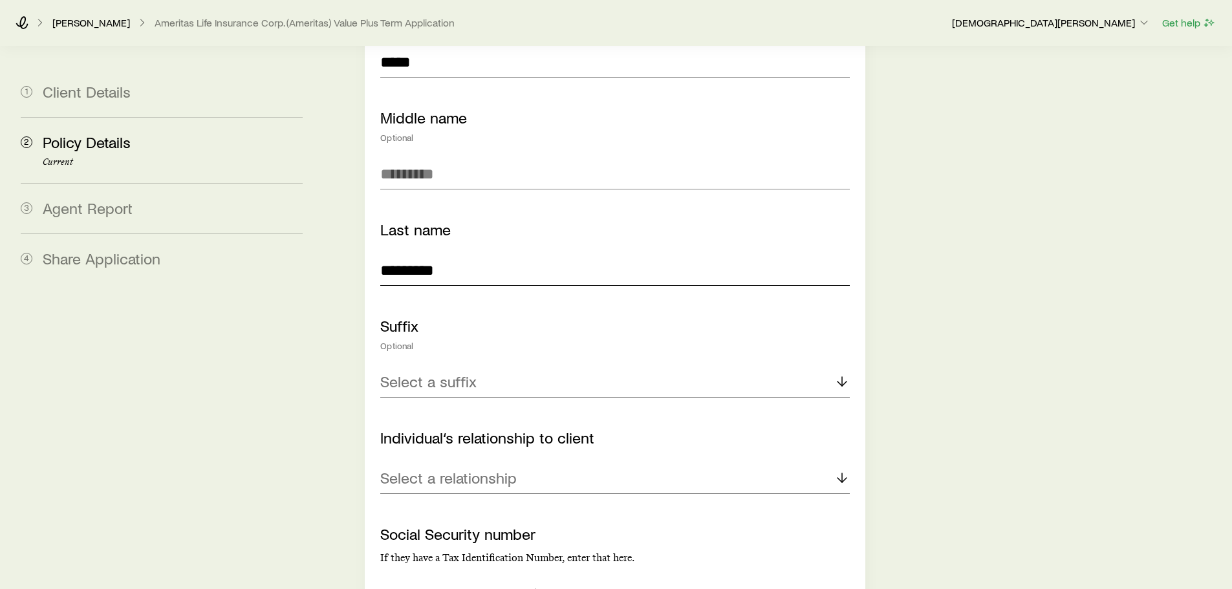
scroll to position [582, 0]
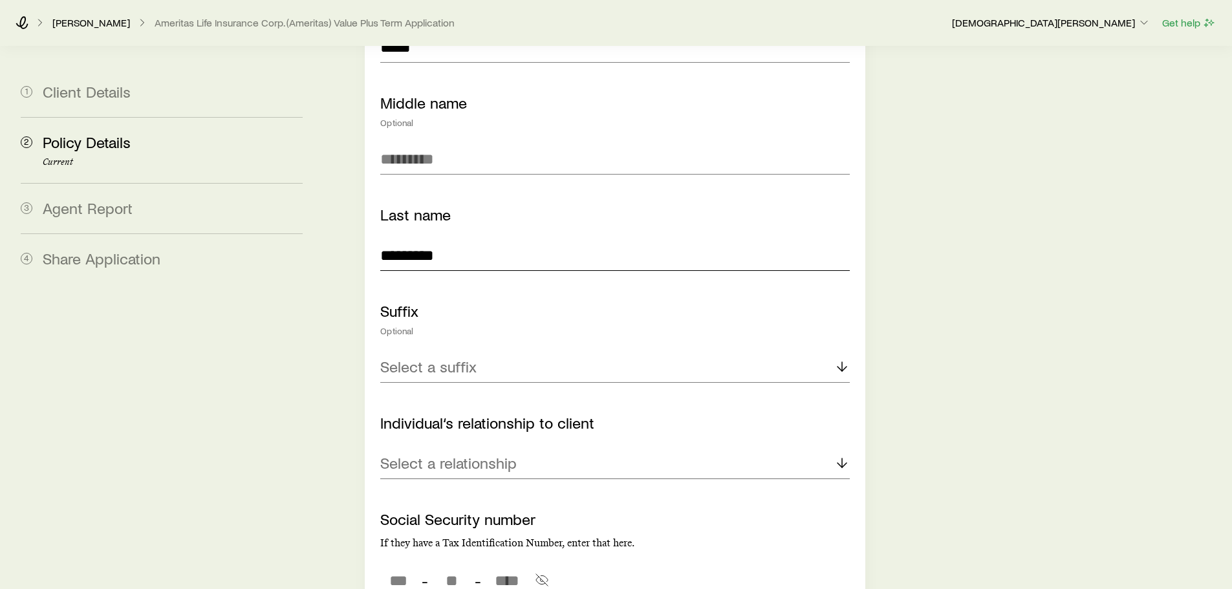
type input "*********"
click at [615, 449] on div "Select a relationship" at bounding box center [614, 463] width 469 height 31
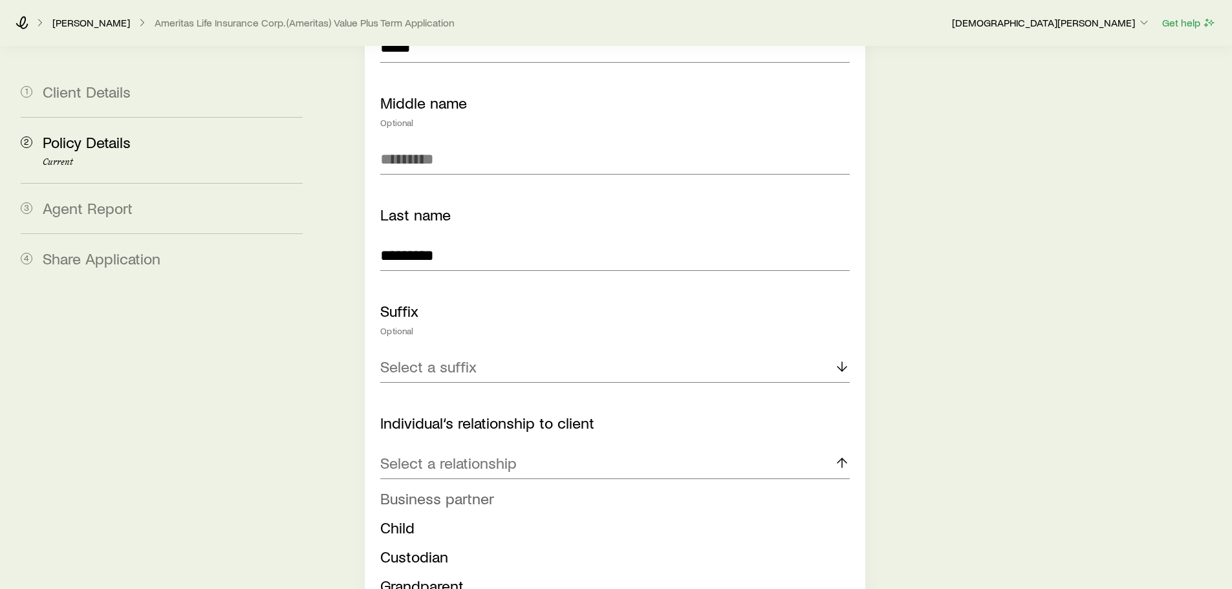
click at [575, 484] on li "Business partner" at bounding box center [610, 498] width 461 height 29
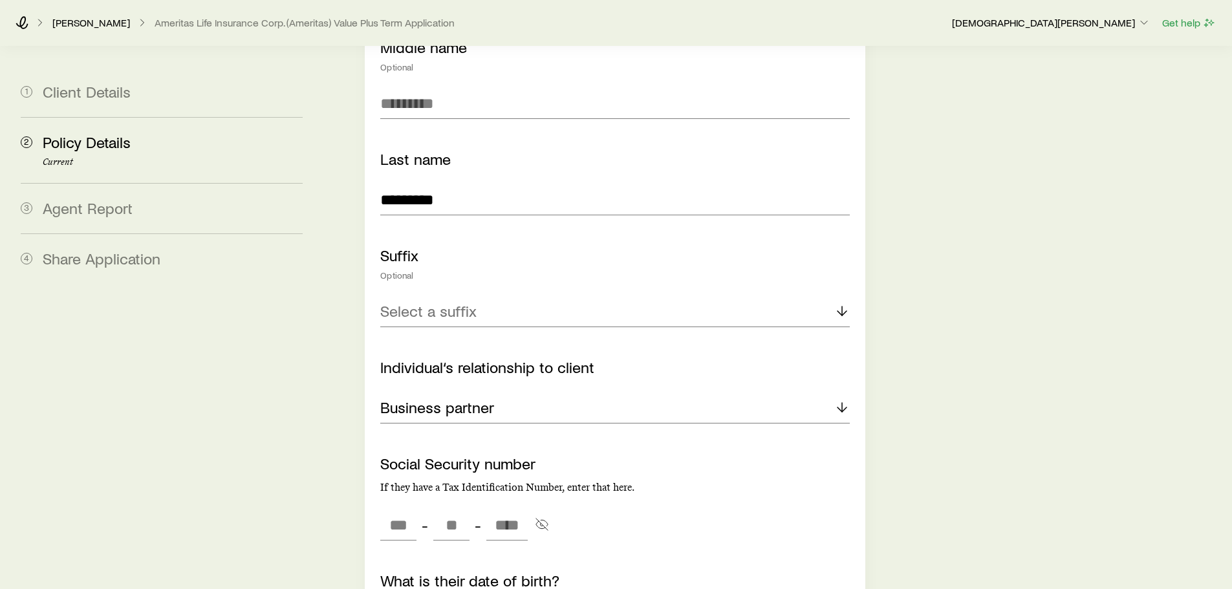
scroll to position [776, 0]
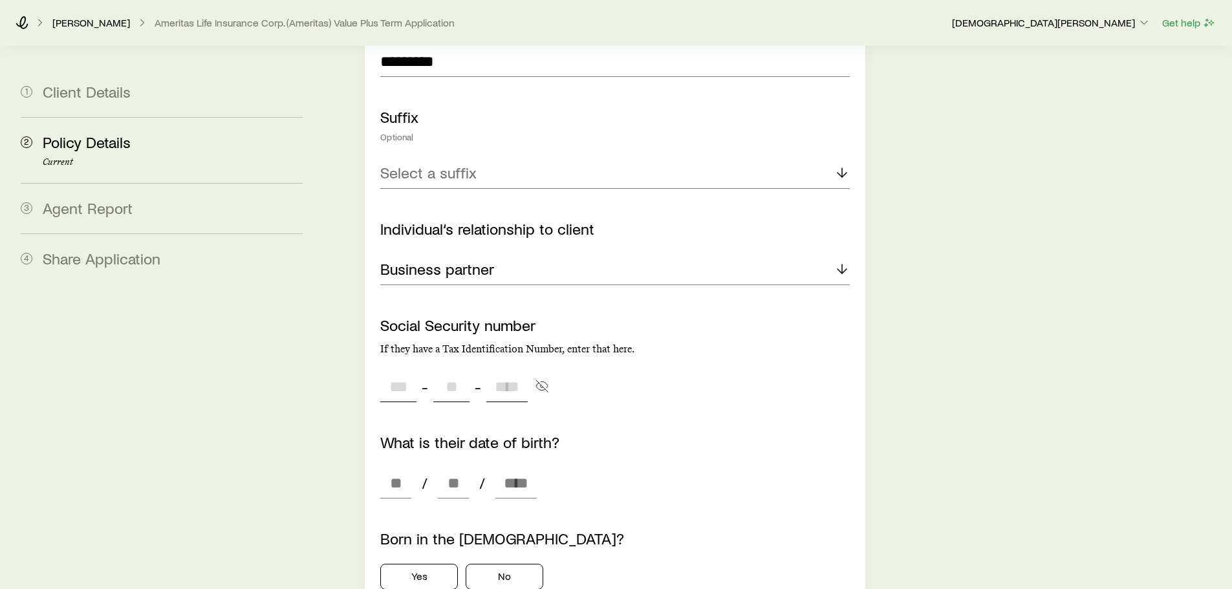
click at [387, 373] on input "tel" at bounding box center [398, 386] width 36 height 31
type input "*"
type input "***"
type input "**"
type input "****"
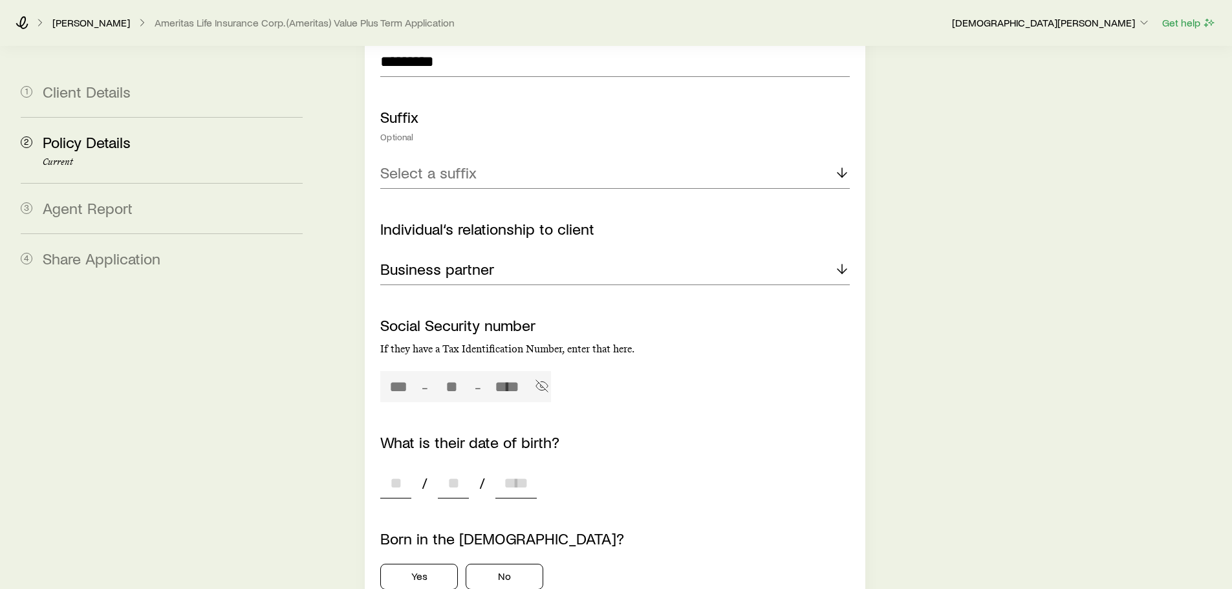
click at [387, 467] on input at bounding box center [395, 482] width 31 height 31
type input "***"
type input "**"
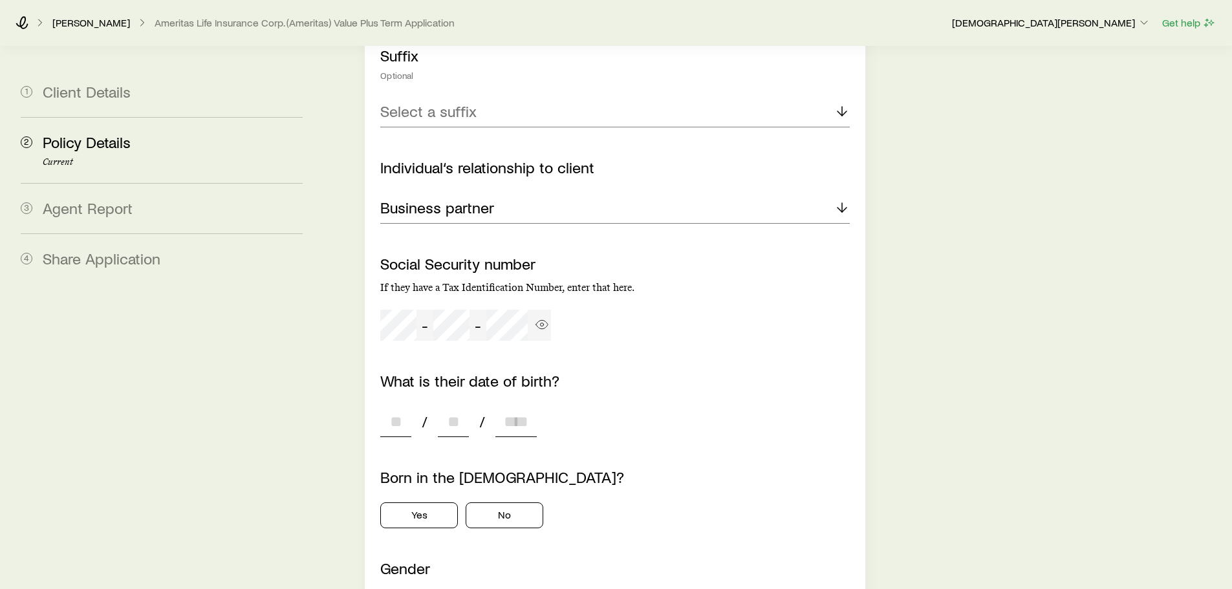
scroll to position [905, 0]
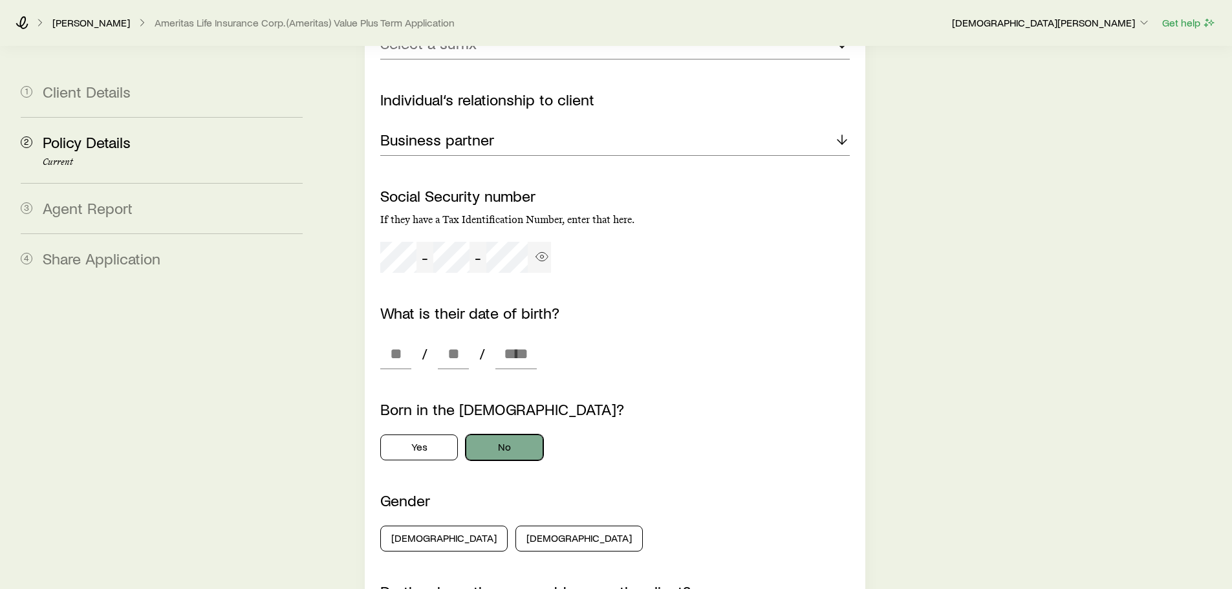
click at [496, 434] on button "No" at bounding box center [505, 447] width 78 height 26
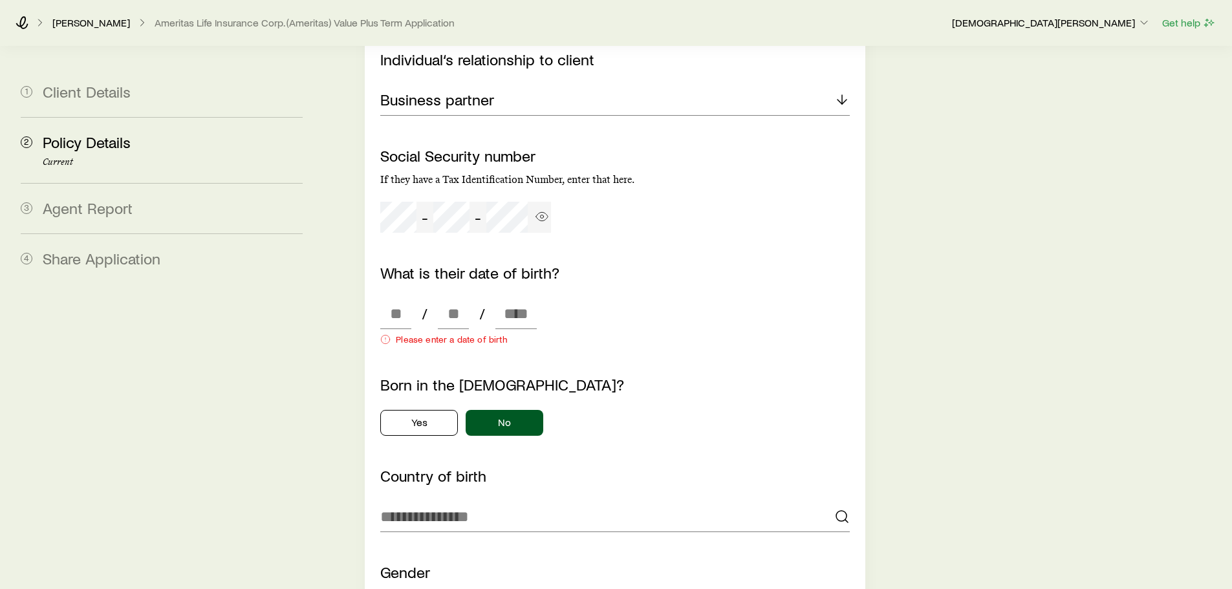
scroll to position [1034, 0]
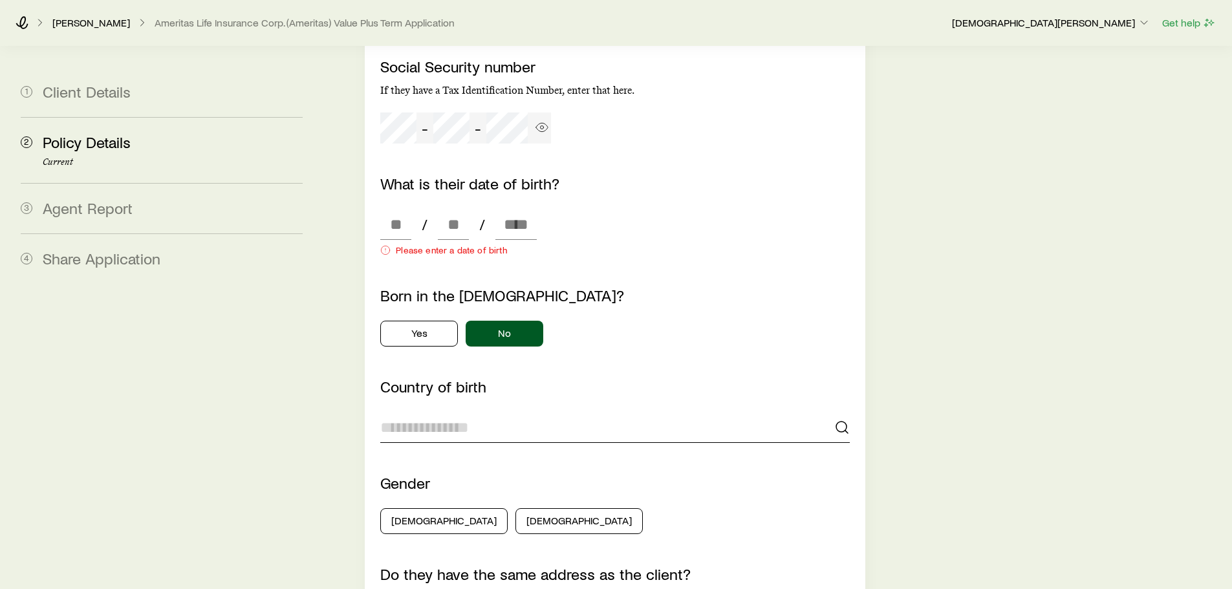
click at [497, 414] on input at bounding box center [614, 427] width 469 height 31
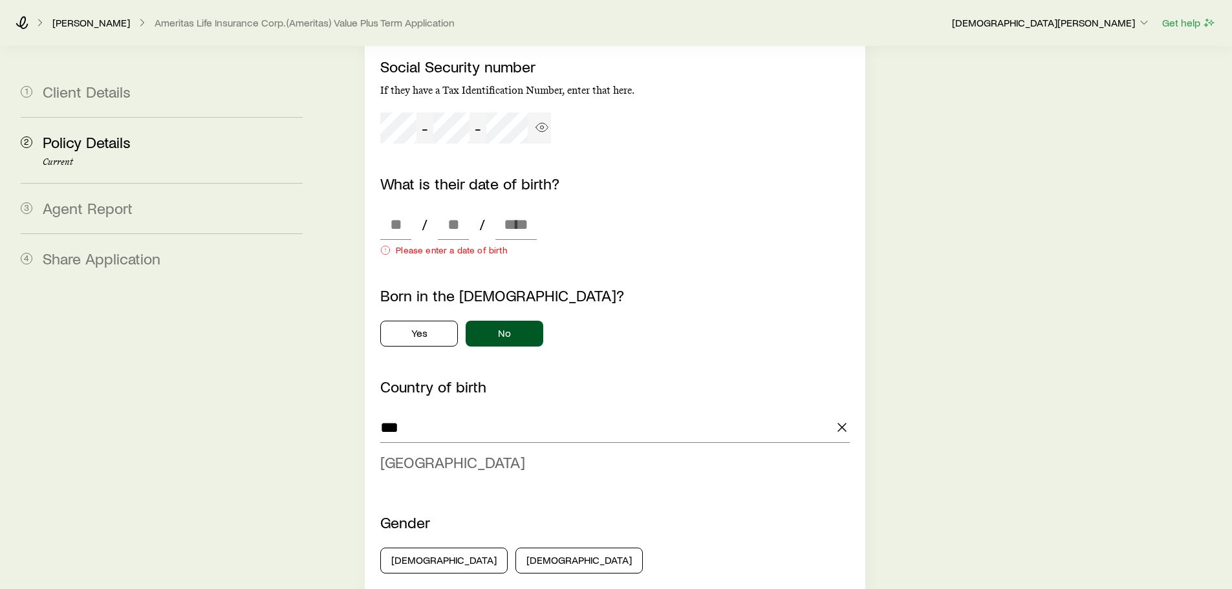
click at [462, 448] on li "[GEOGRAPHIC_DATA]" at bounding box center [610, 462] width 461 height 29
type input "*******"
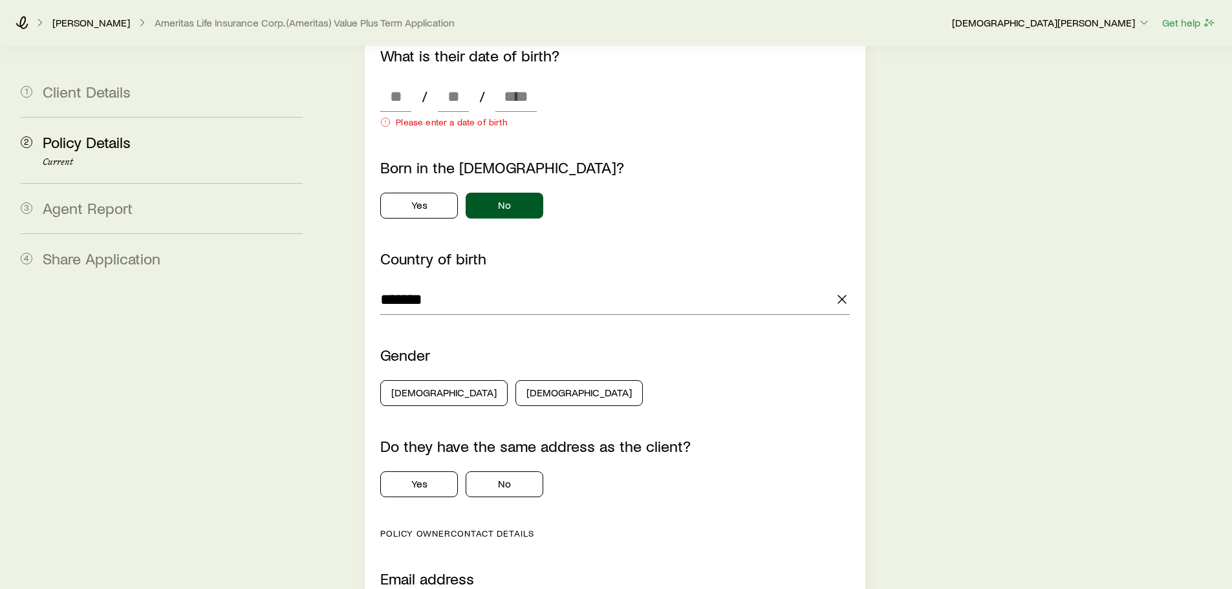
scroll to position [1164, 0]
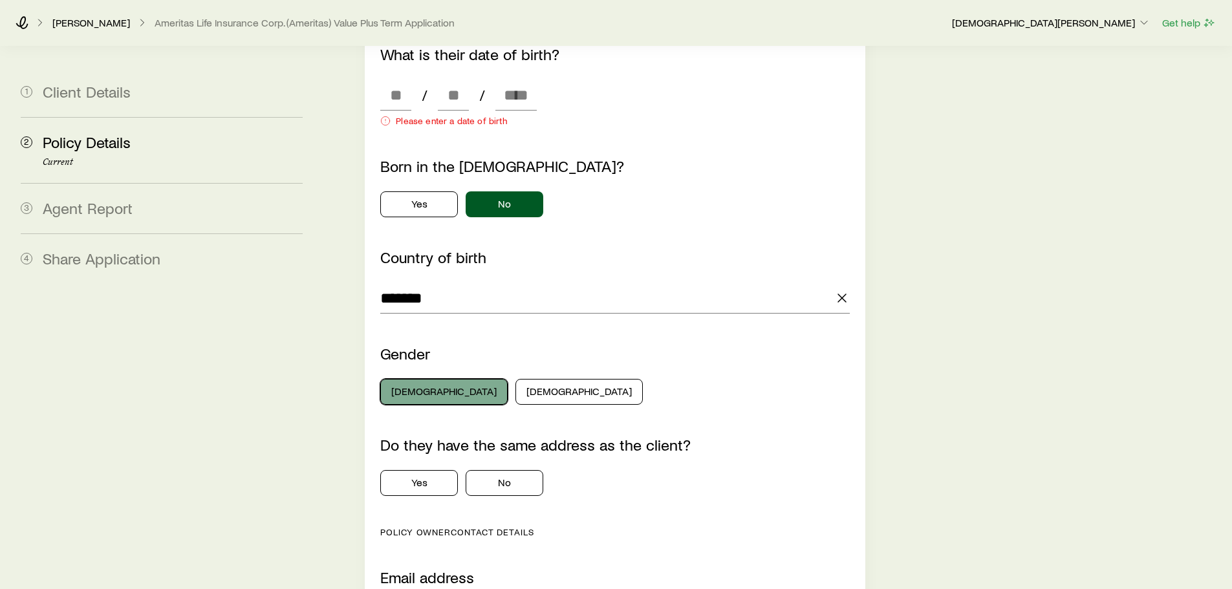
click at [434, 381] on button "[DEMOGRAPHIC_DATA]" at bounding box center [443, 392] width 127 height 26
click at [506, 470] on button "No" at bounding box center [505, 483] width 78 height 26
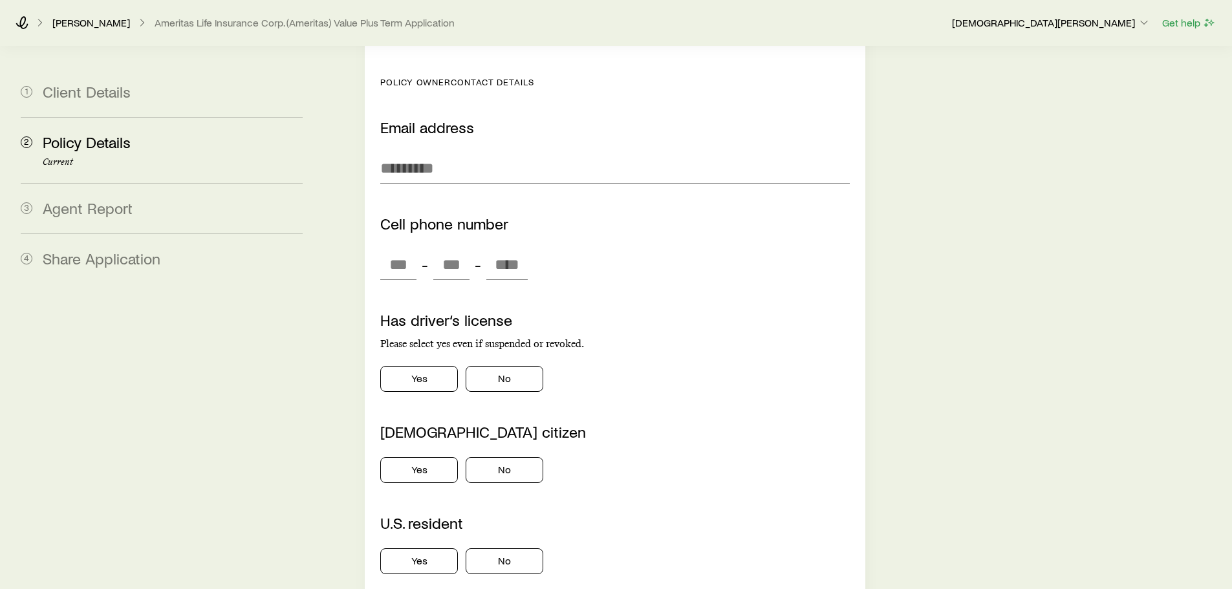
scroll to position [2134, 0]
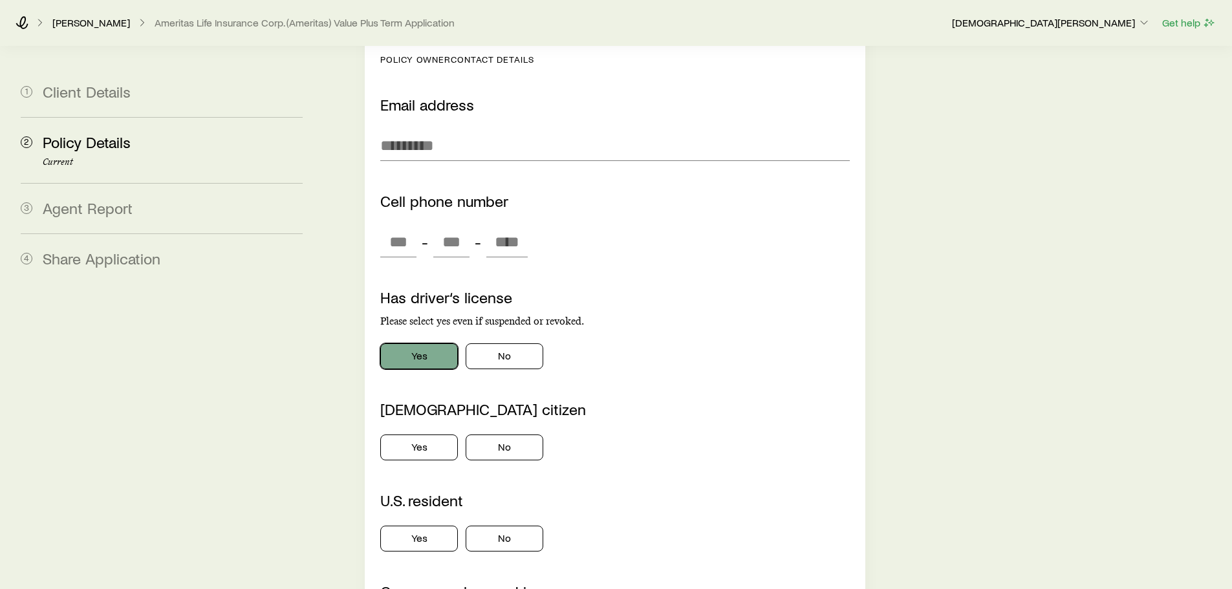
click at [420, 348] on button "Yes" at bounding box center [419, 356] width 78 height 26
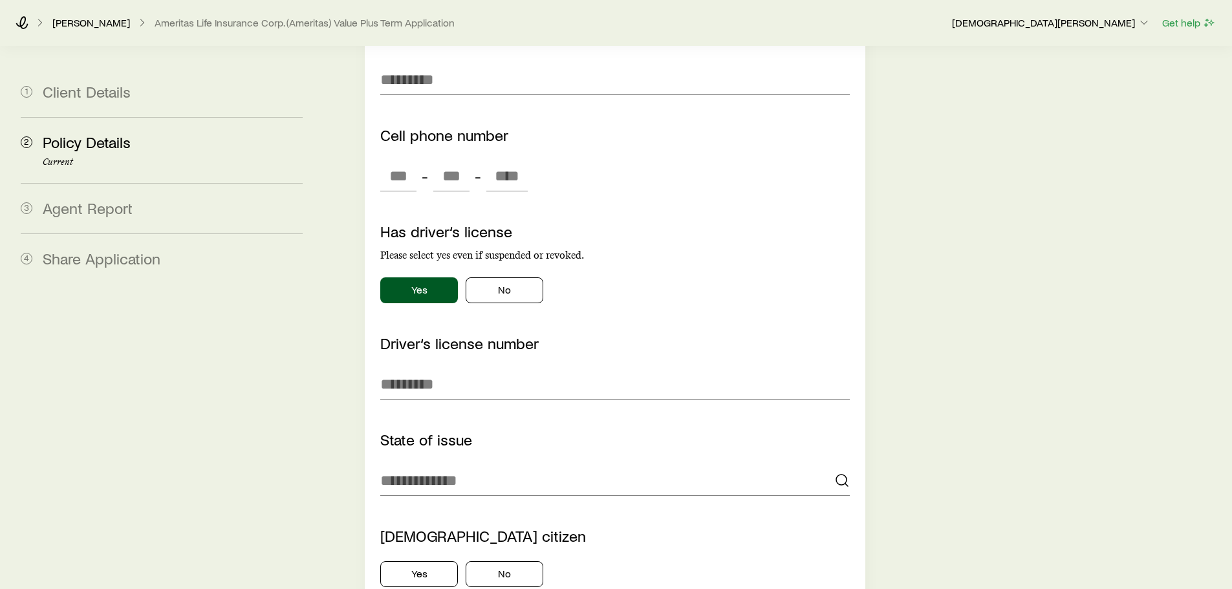
scroll to position [2328, 0]
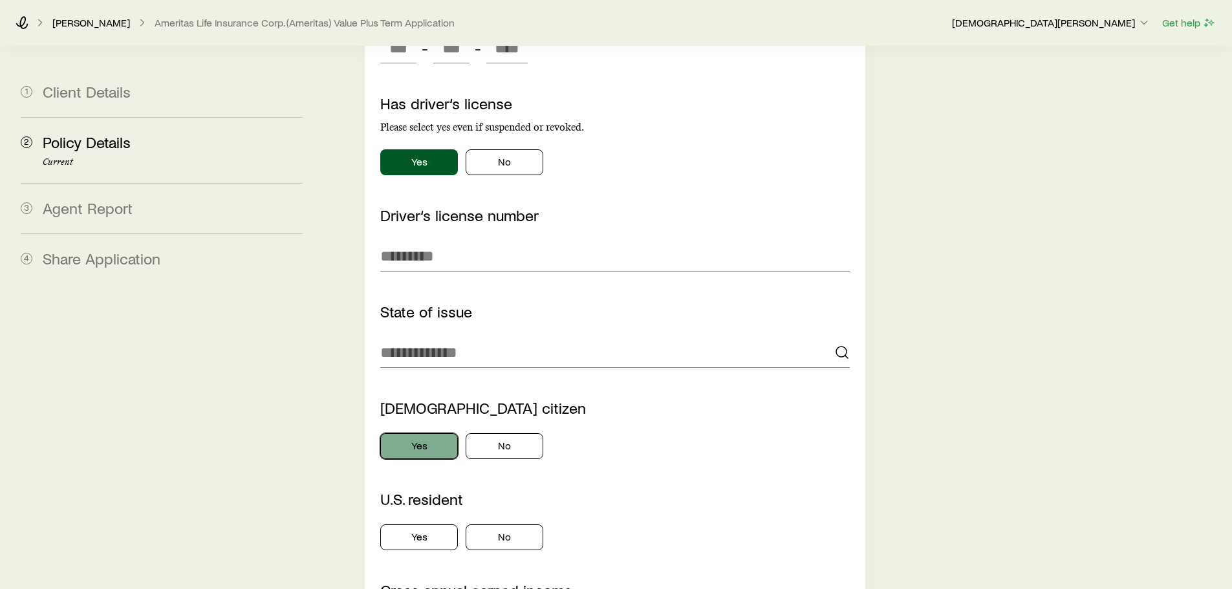
click at [403, 433] on button "Yes" at bounding box center [419, 446] width 78 height 26
click at [415, 524] on button "Yes" at bounding box center [419, 537] width 78 height 26
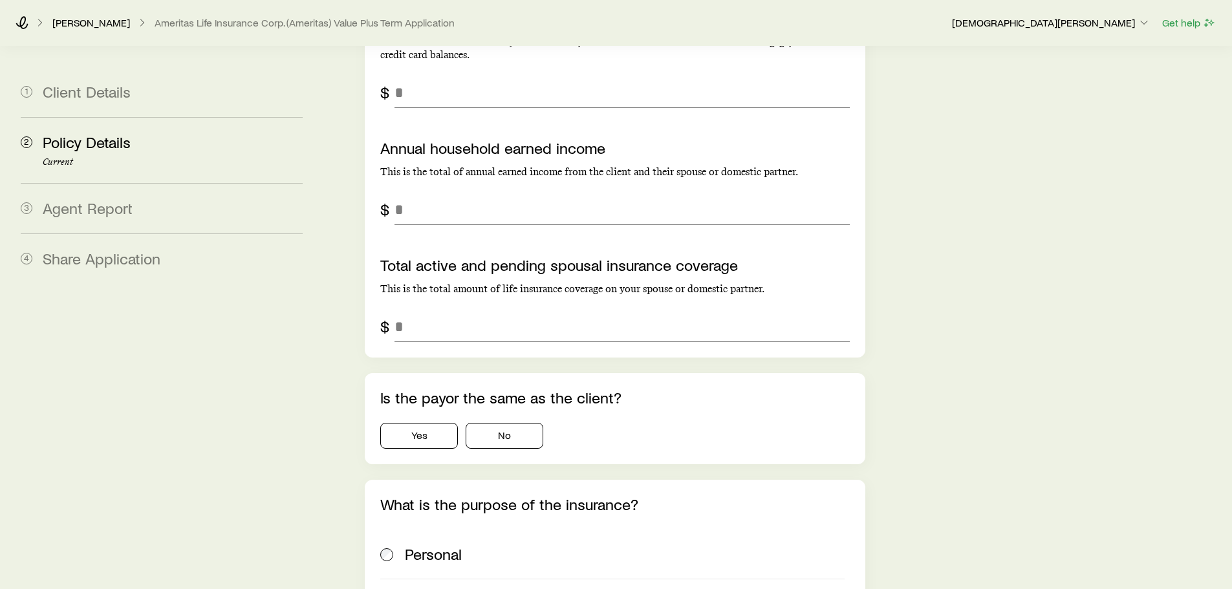
scroll to position [3168, 0]
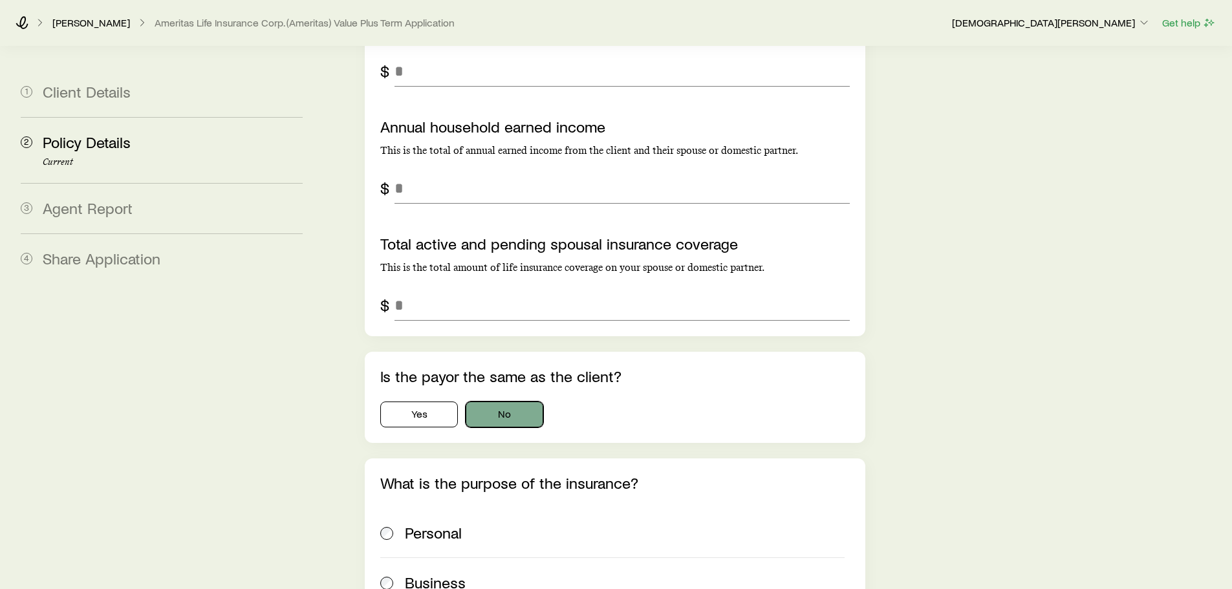
click at [477, 401] on button "No" at bounding box center [505, 414] width 78 height 26
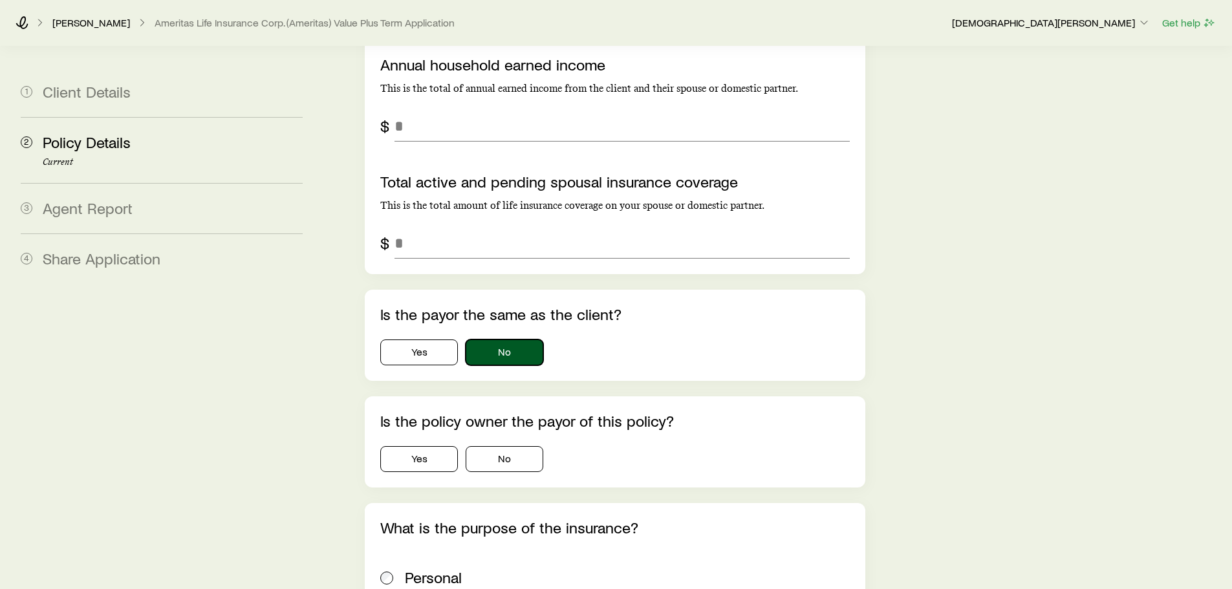
scroll to position [3297, 0]
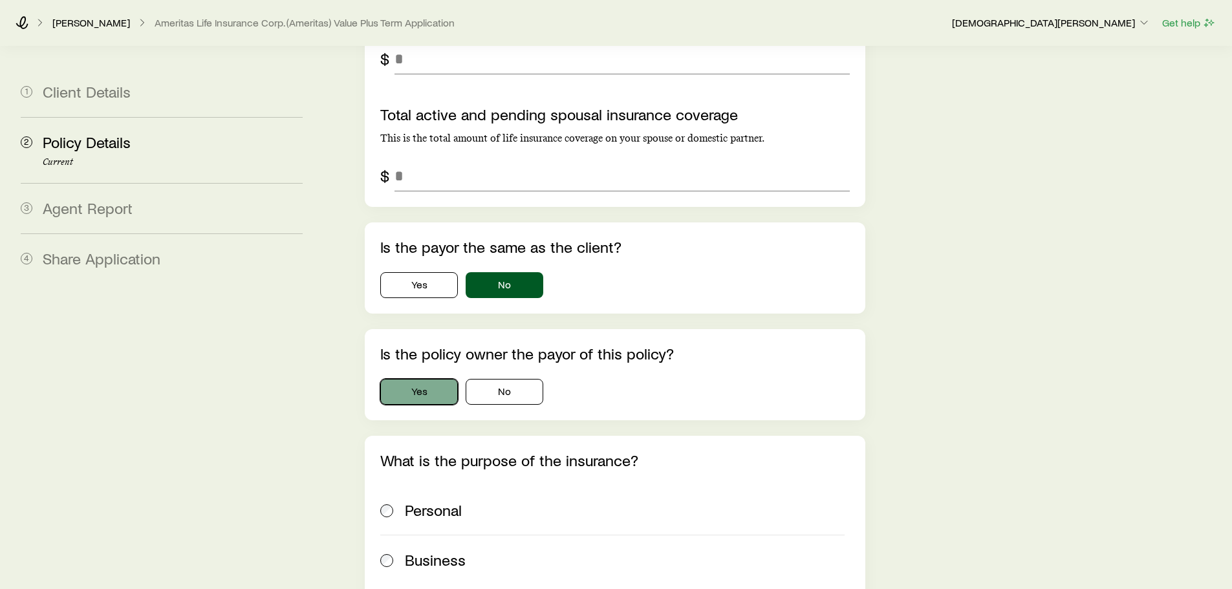
click at [442, 379] on button "Yes" at bounding box center [419, 392] width 78 height 26
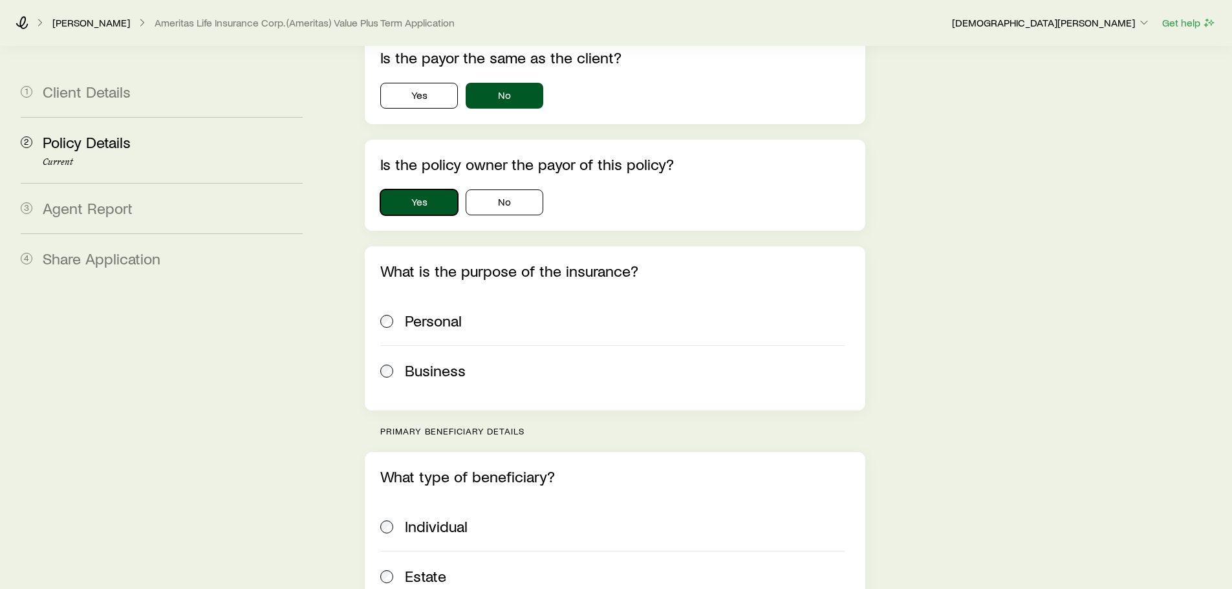
scroll to position [3491, 0]
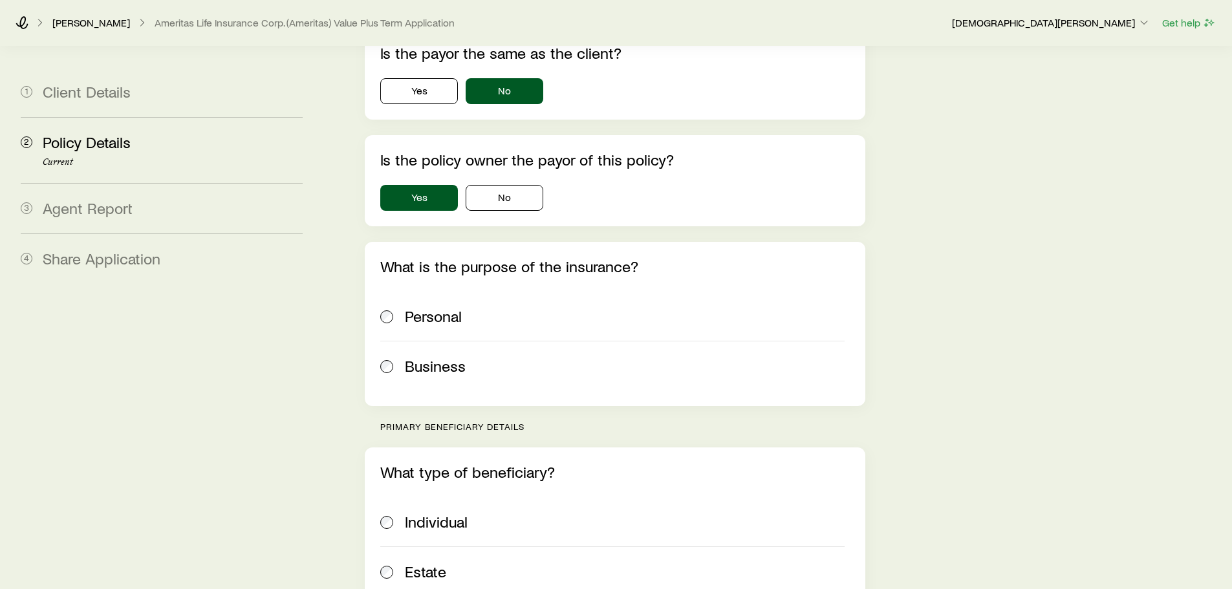
click at [430, 357] on span "Business" at bounding box center [435, 366] width 61 height 18
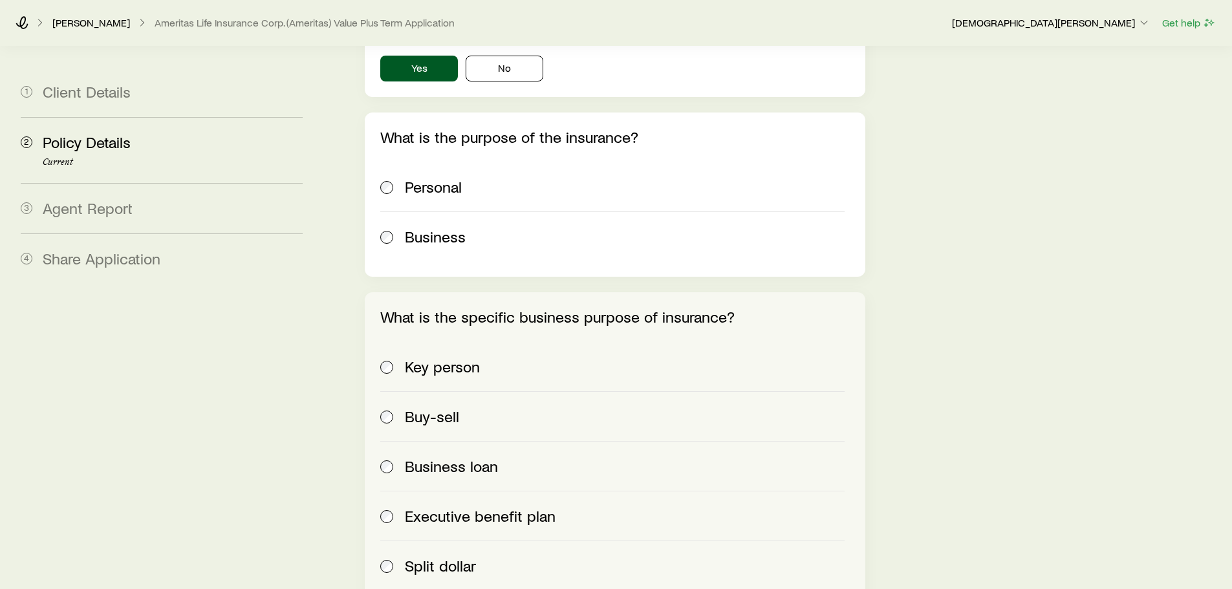
click at [453, 407] on span "Buy-sell" at bounding box center [432, 416] width 54 height 18
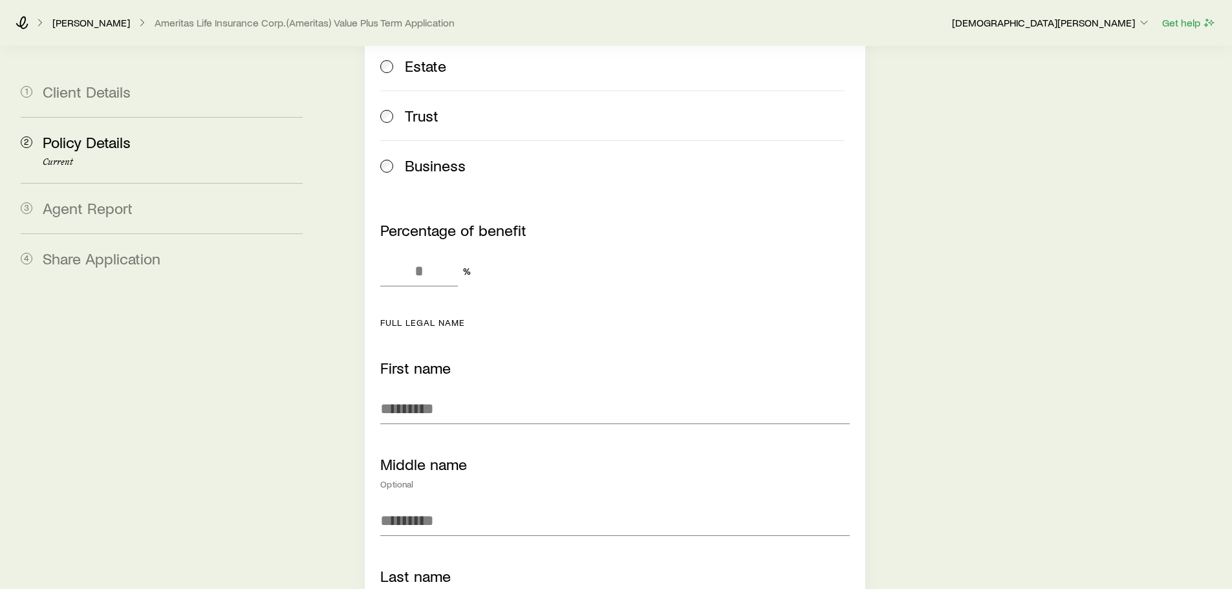
scroll to position [4461, 0]
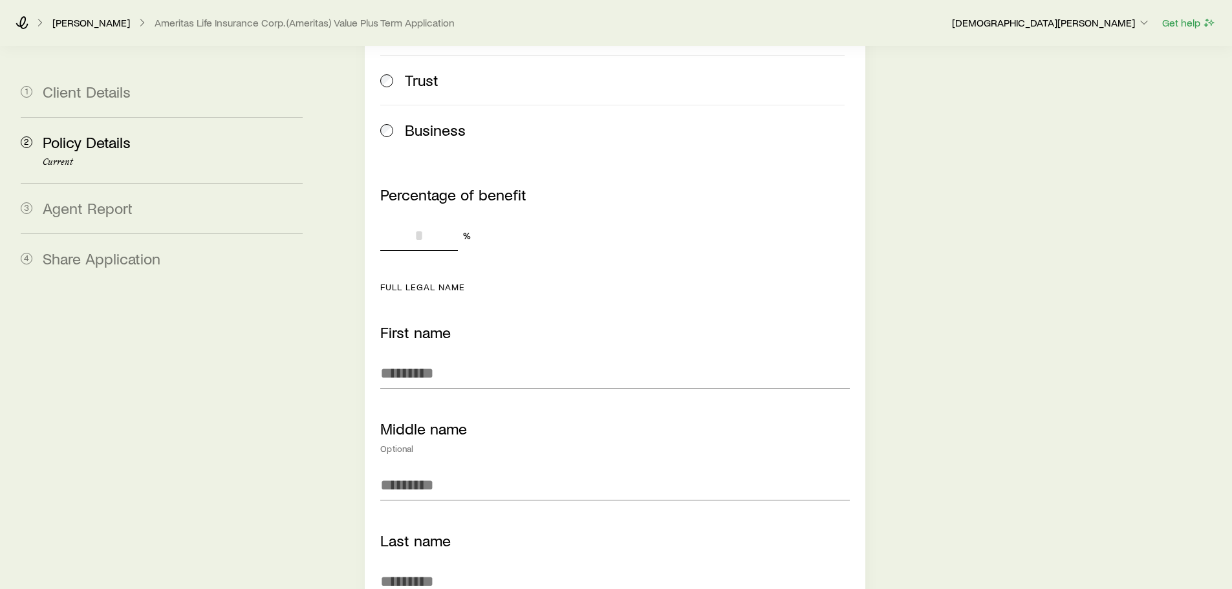
click at [418, 220] on input "Percentage of benefit" at bounding box center [419, 235] width 78 height 31
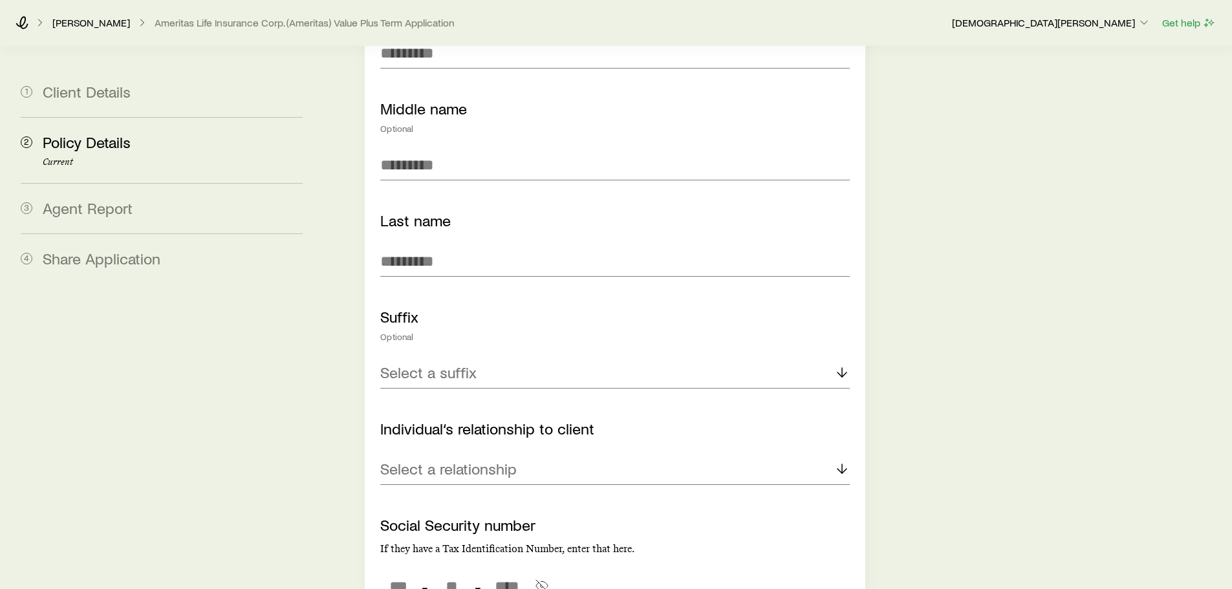
scroll to position [4849, 0]
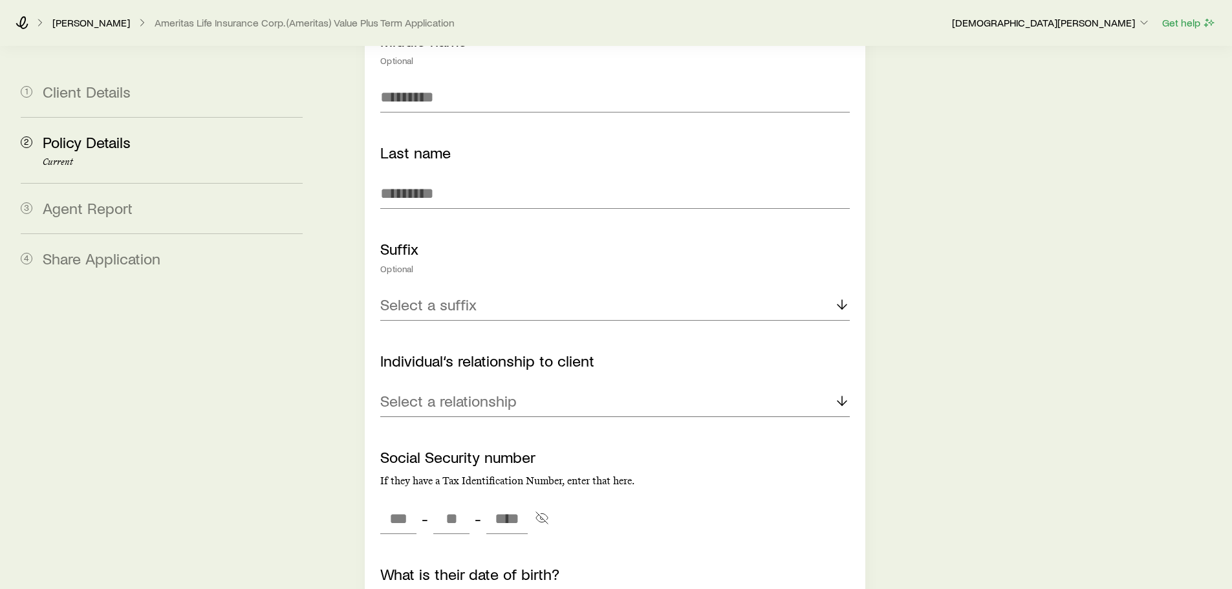
type input "***"
click at [566, 386] on div "Select a relationship" at bounding box center [614, 401] width 469 height 31
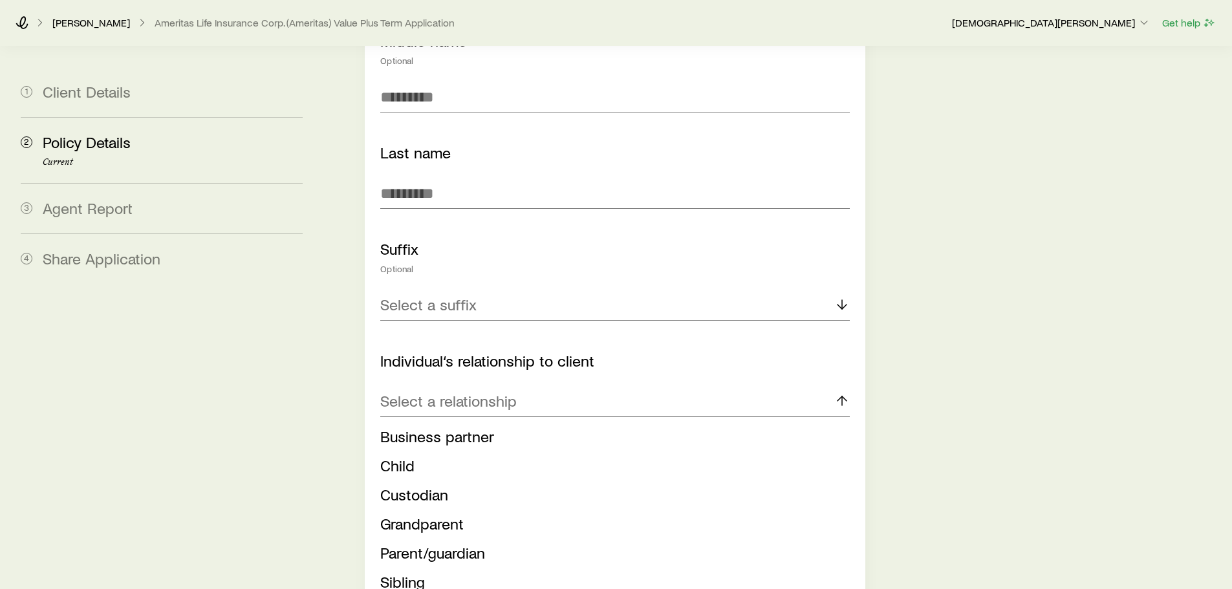
drag, startPoint x: 474, startPoint y: 420, endPoint x: 491, endPoint y: 425, distance: 18.2
click at [474, 427] on span "Business partner" at bounding box center [437, 436] width 114 height 19
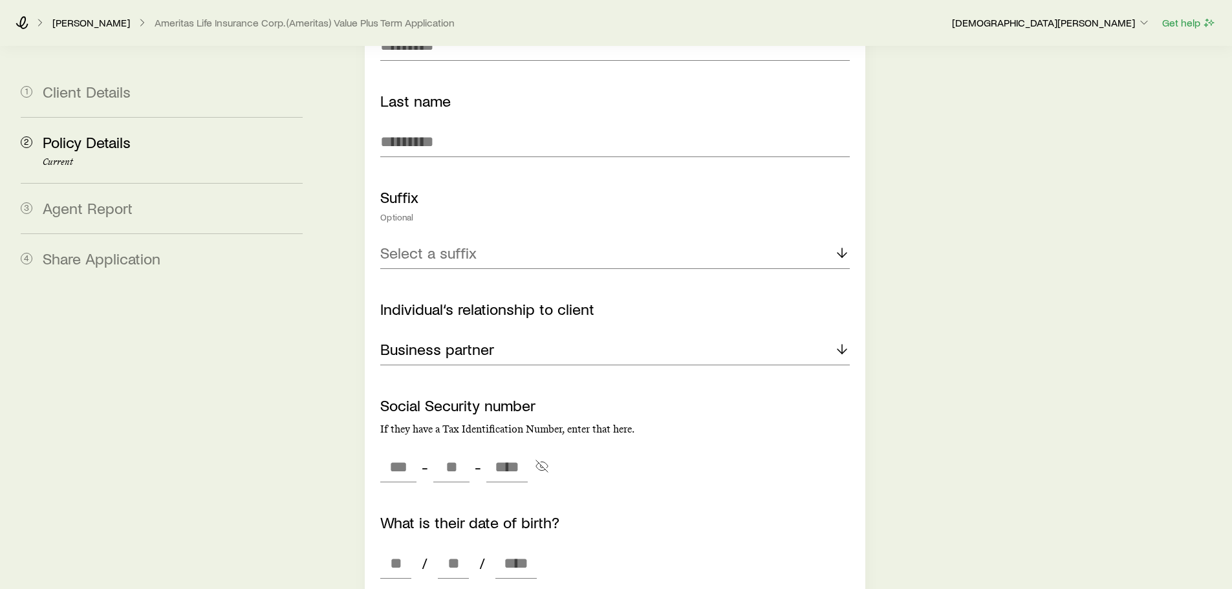
scroll to position [4978, 0]
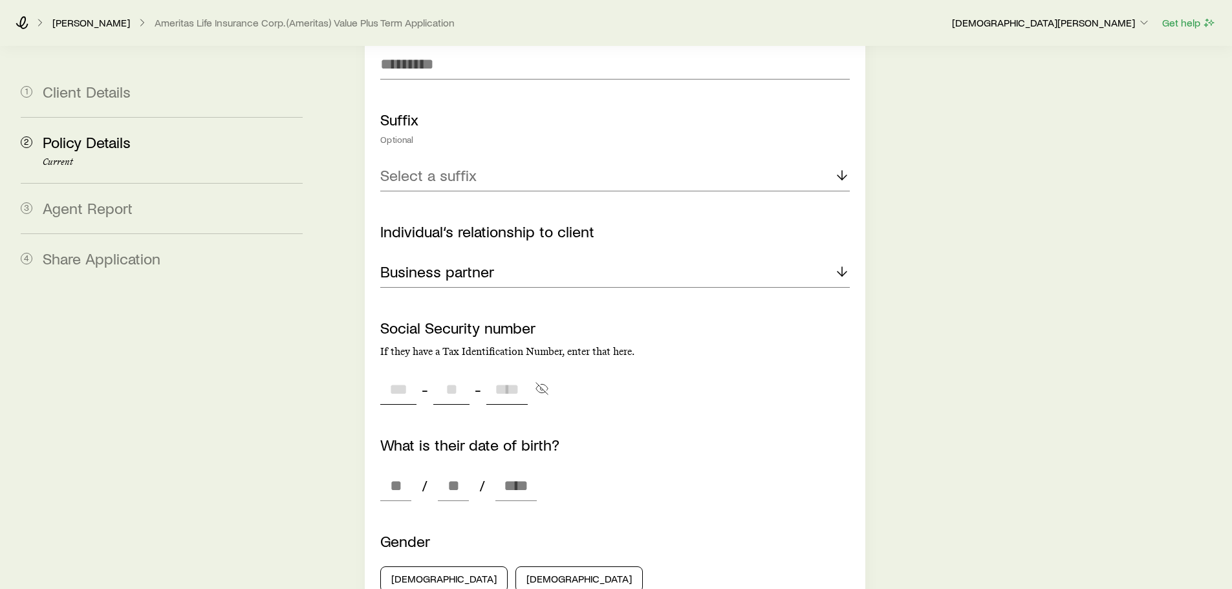
click at [394, 374] on input "tel" at bounding box center [398, 389] width 36 height 31
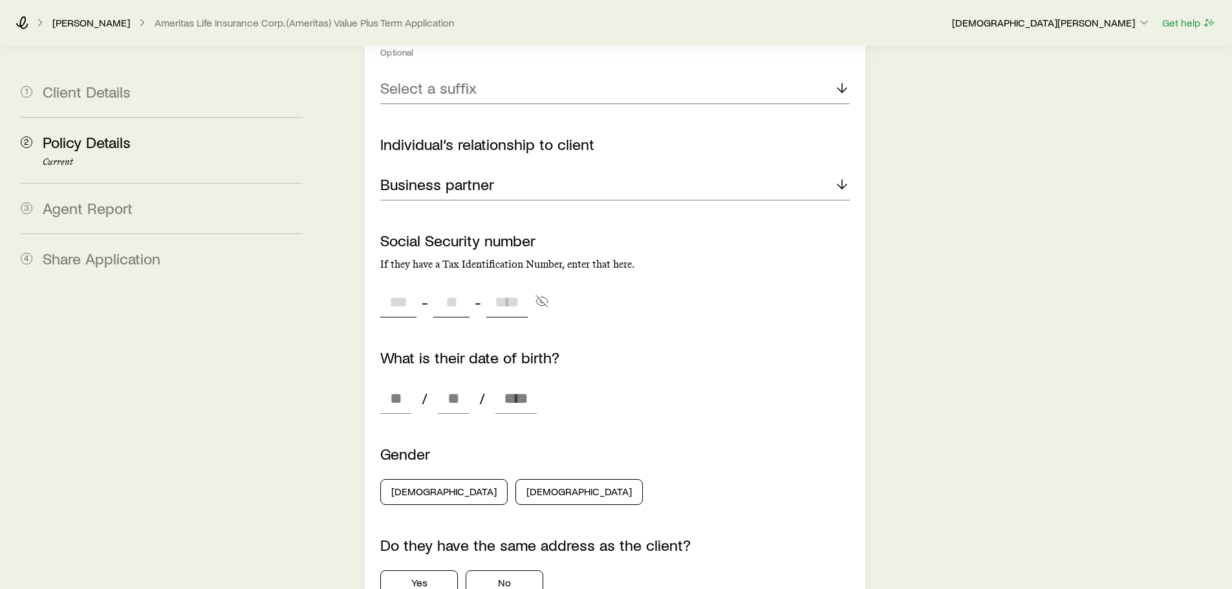
scroll to position [5043, 0]
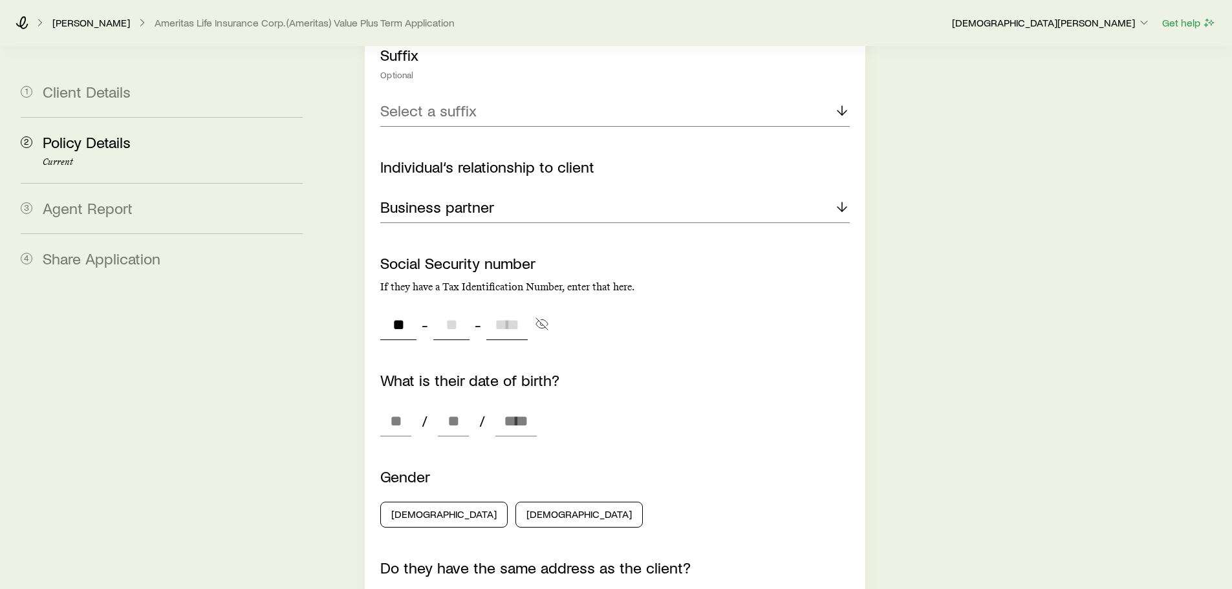
type input "***"
type input "**"
type input "****"
click at [619, 401] on div "What is their date of birth? / /" at bounding box center [614, 403] width 469 height 65
type input "***"
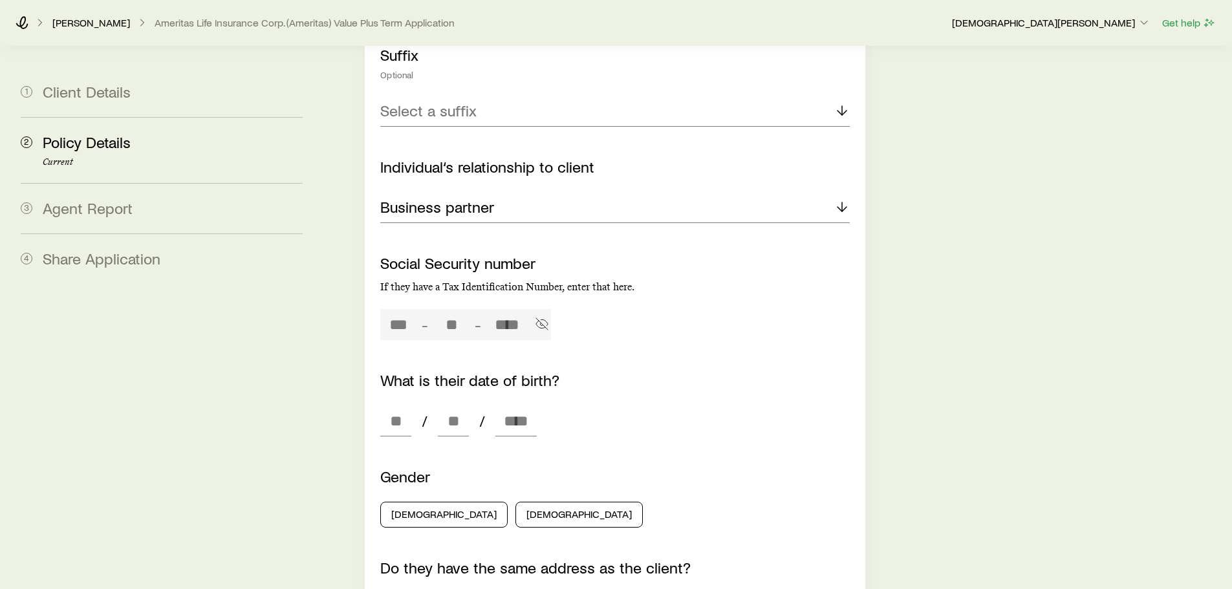
type input "**"
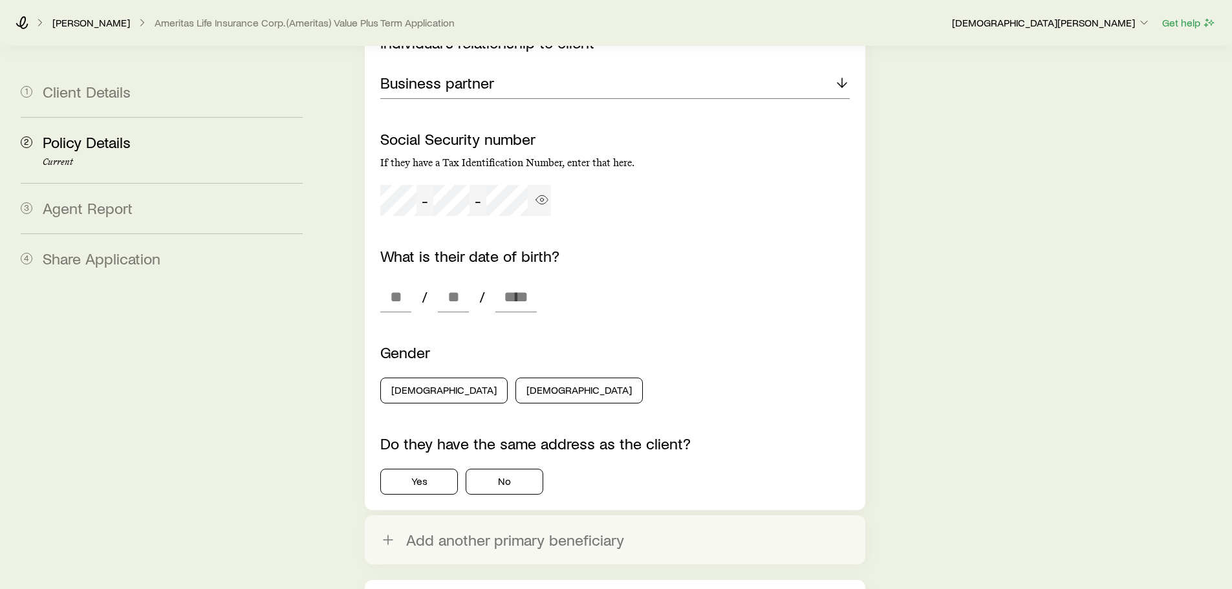
scroll to position [5172, 0]
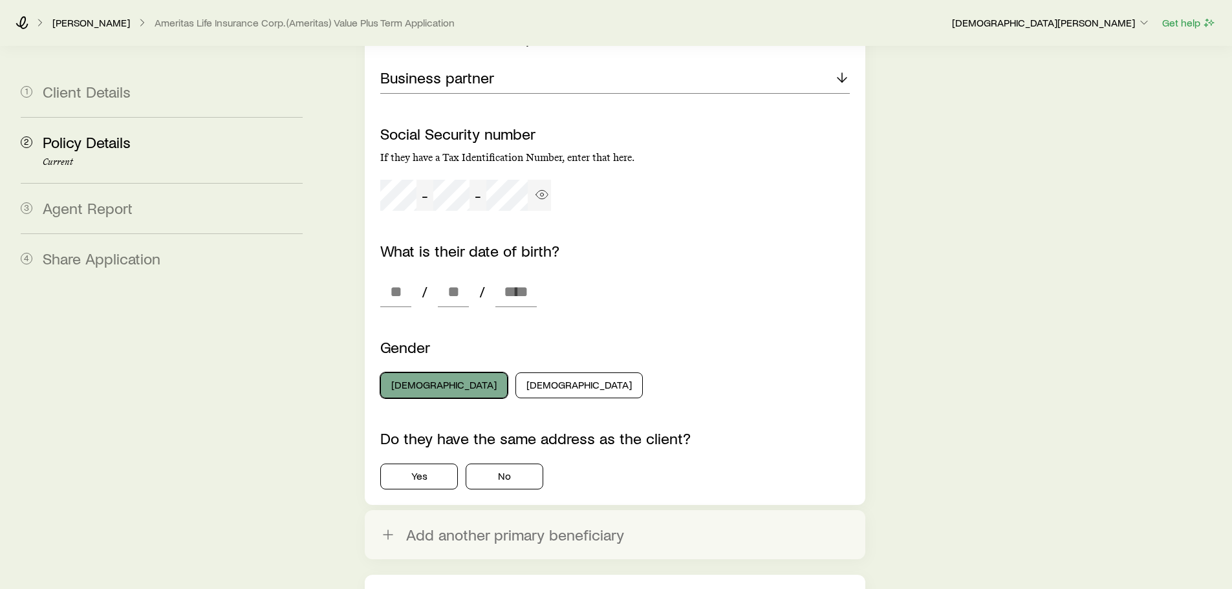
click at [427, 372] on button "[DEMOGRAPHIC_DATA]" at bounding box center [443, 385] width 127 height 26
click at [436, 464] on button "Yes" at bounding box center [419, 477] width 78 height 26
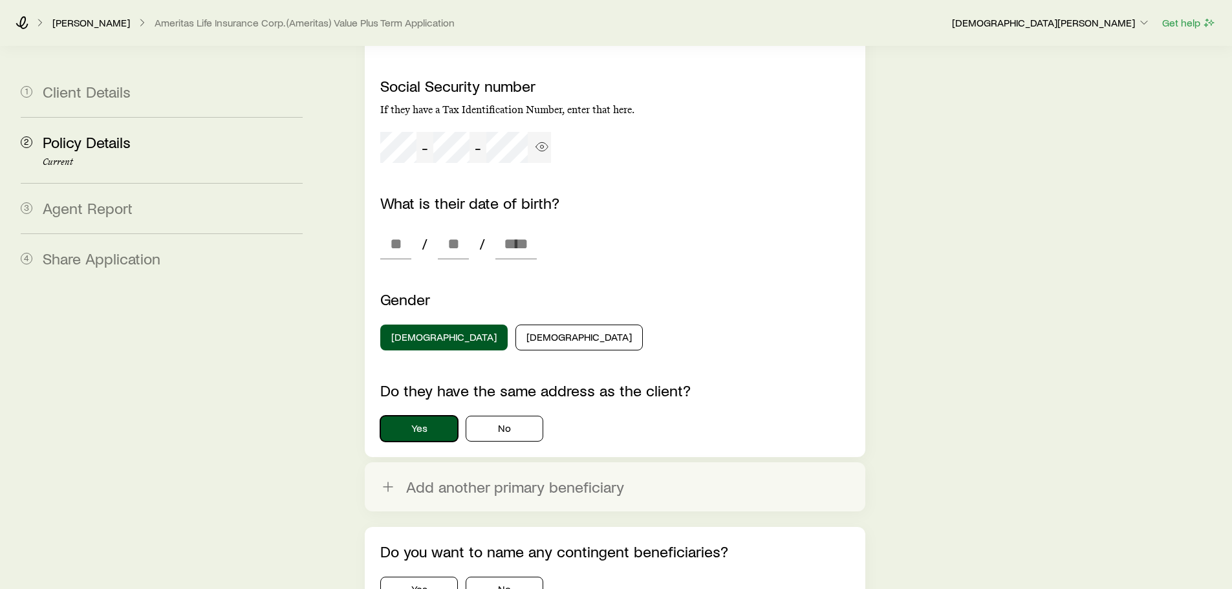
scroll to position [5366, 0]
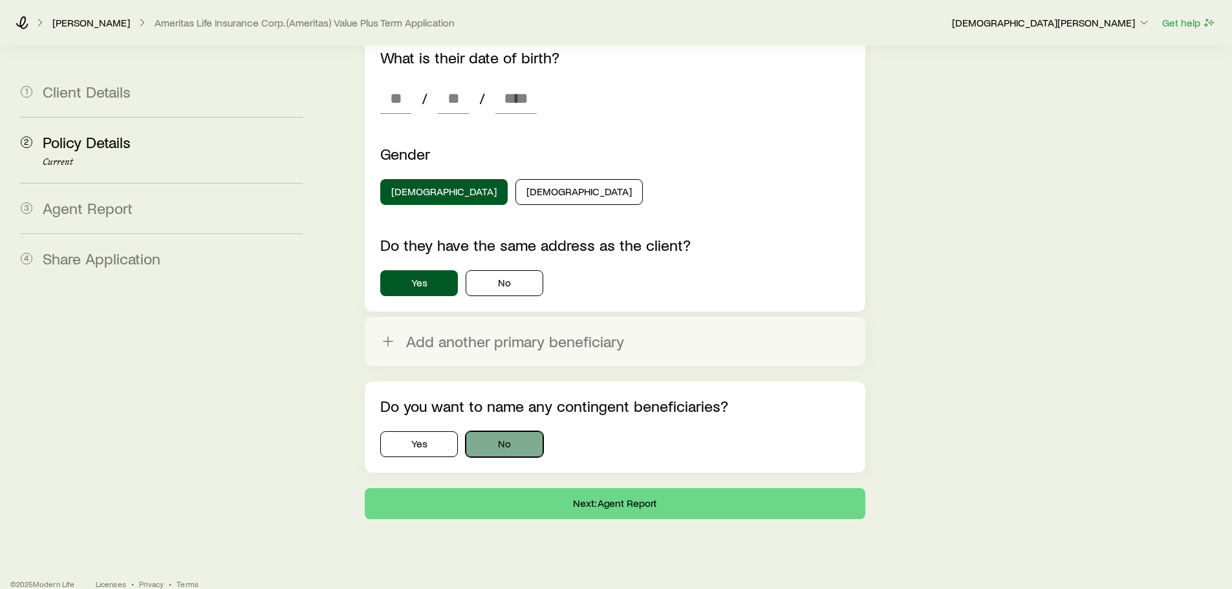
click at [530, 431] on button "No" at bounding box center [505, 444] width 78 height 26
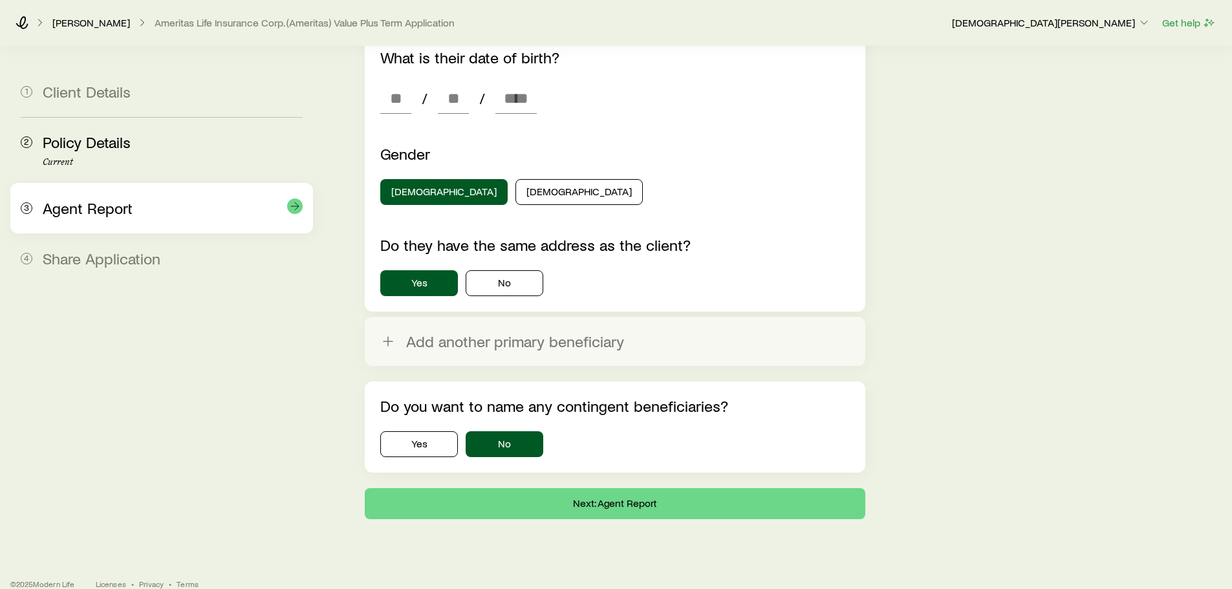
click at [107, 205] on span "Agent Report" at bounding box center [88, 207] width 90 height 19
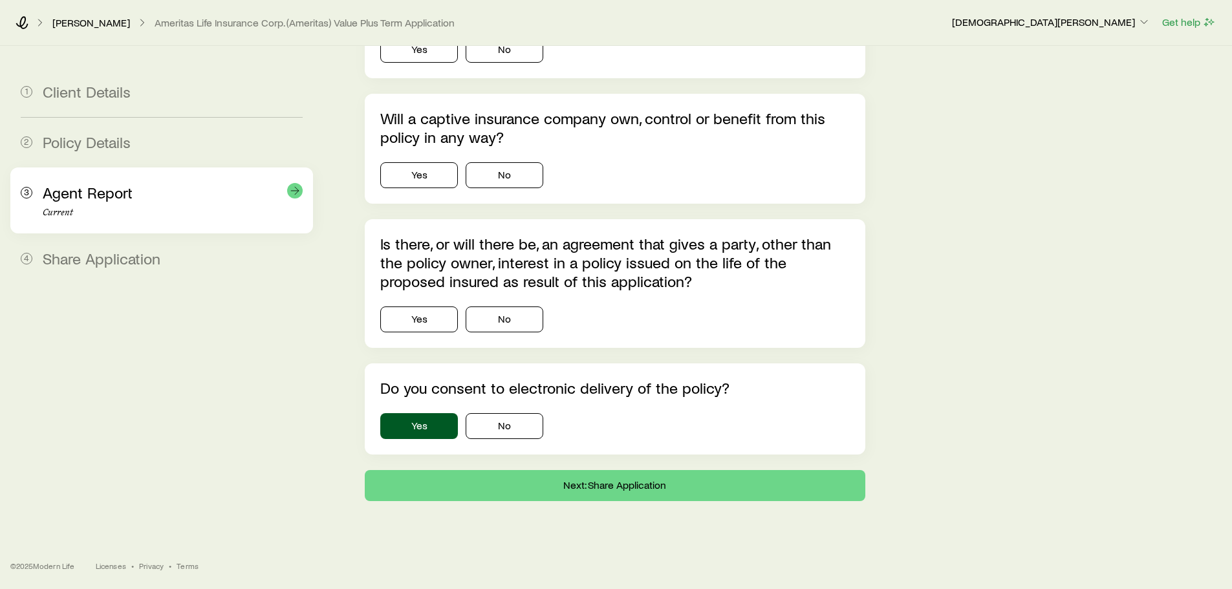
scroll to position [0, 0]
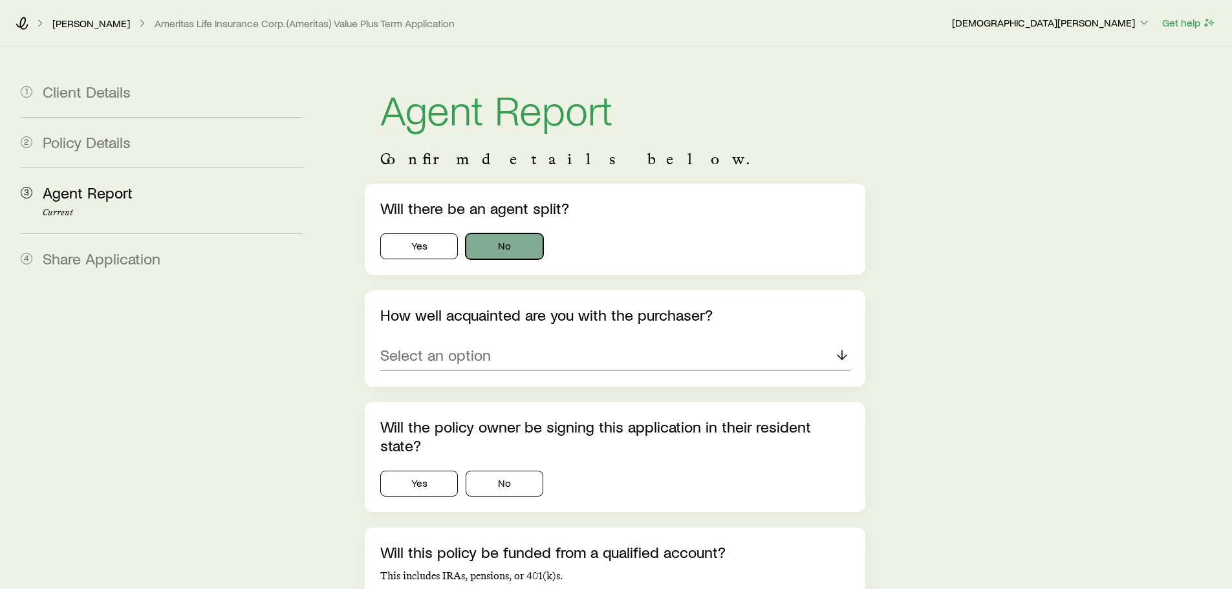
click at [499, 250] on button "No" at bounding box center [505, 246] width 78 height 26
click at [563, 366] on div "Select an option" at bounding box center [614, 355] width 469 height 31
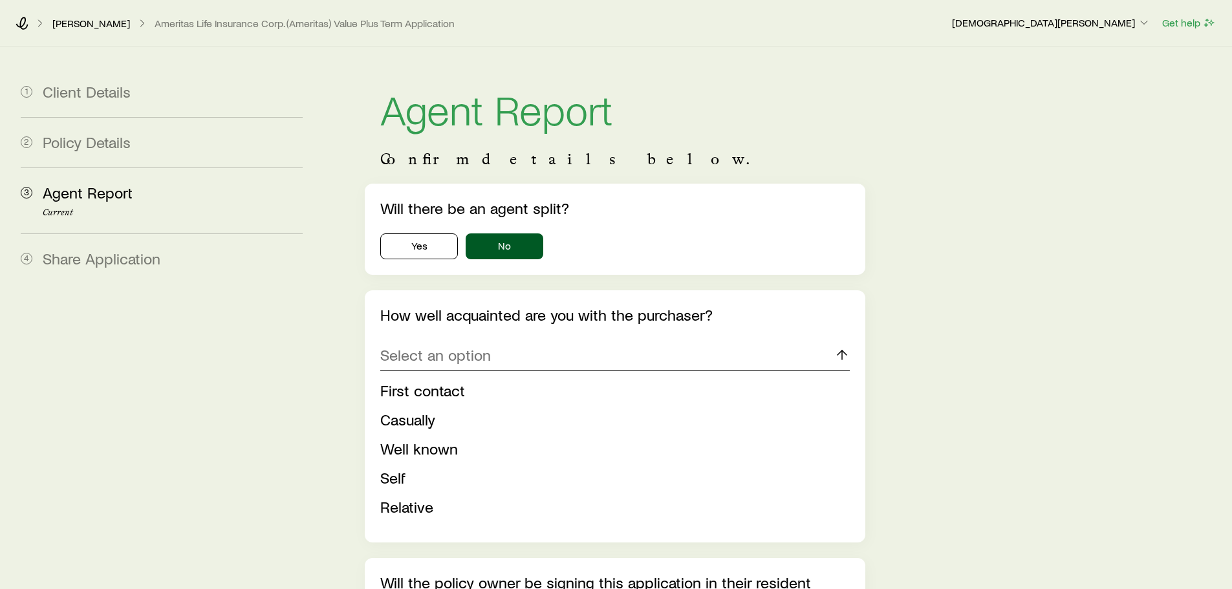
click at [528, 345] on div "Select an option" at bounding box center [614, 355] width 469 height 31
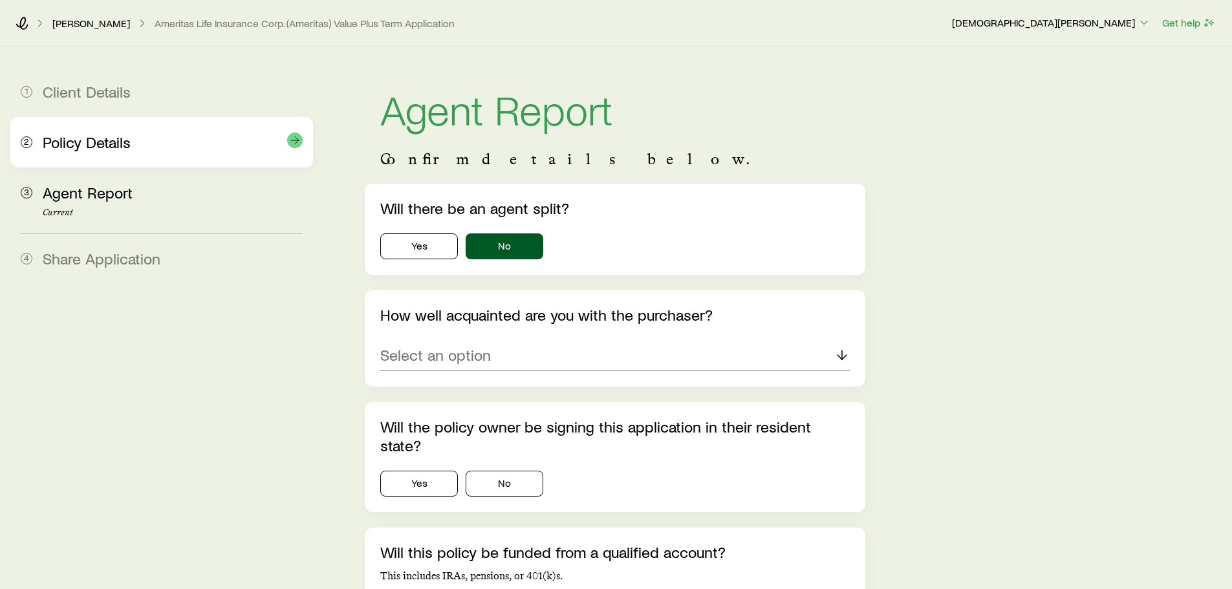
click at [122, 131] on div "2 Policy Details" at bounding box center [162, 142] width 282 height 50
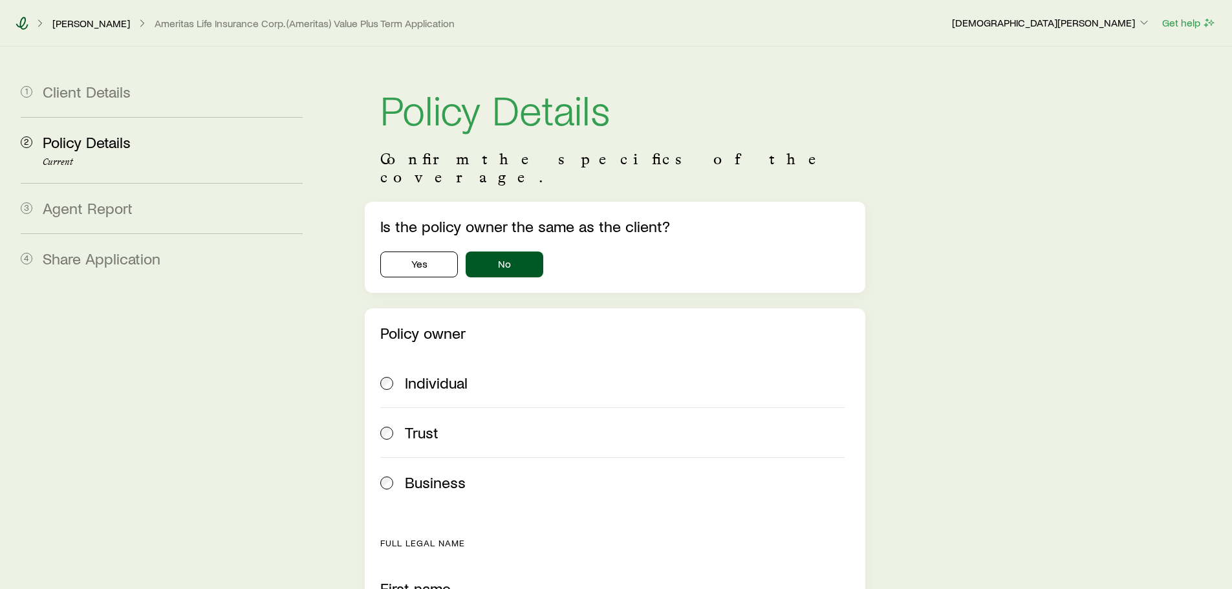
click at [22, 25] on icon at bounding box center [22, 23] width 13 height 13
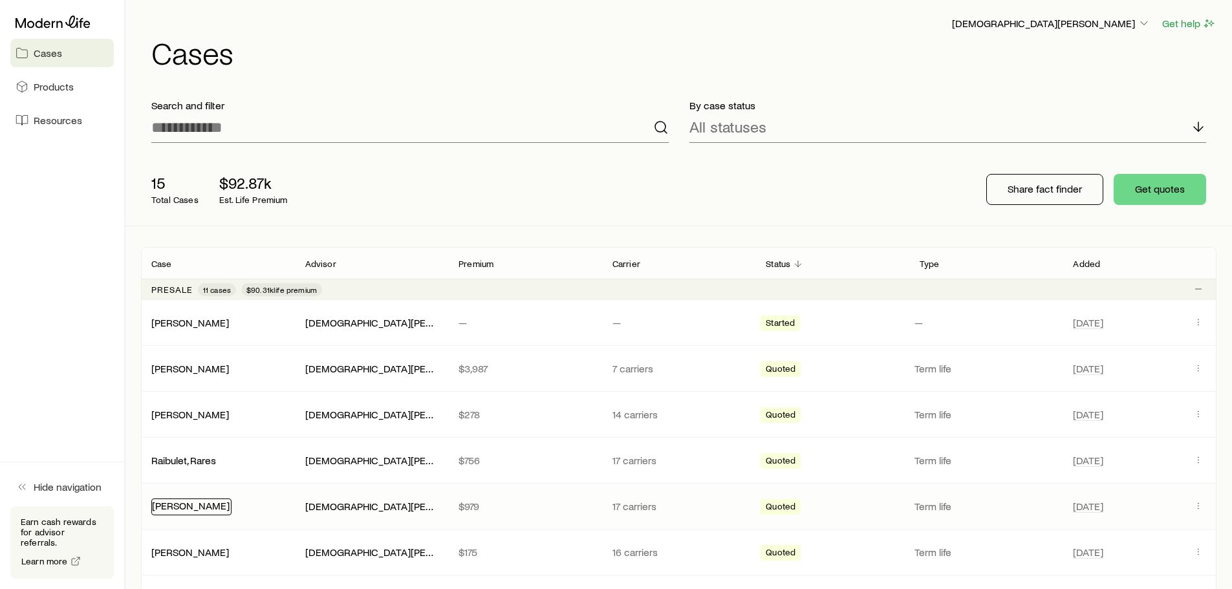
click at [198, 504] on link "[PERSON_NAME]" at bounding box center [191, 505] width 78 height 12
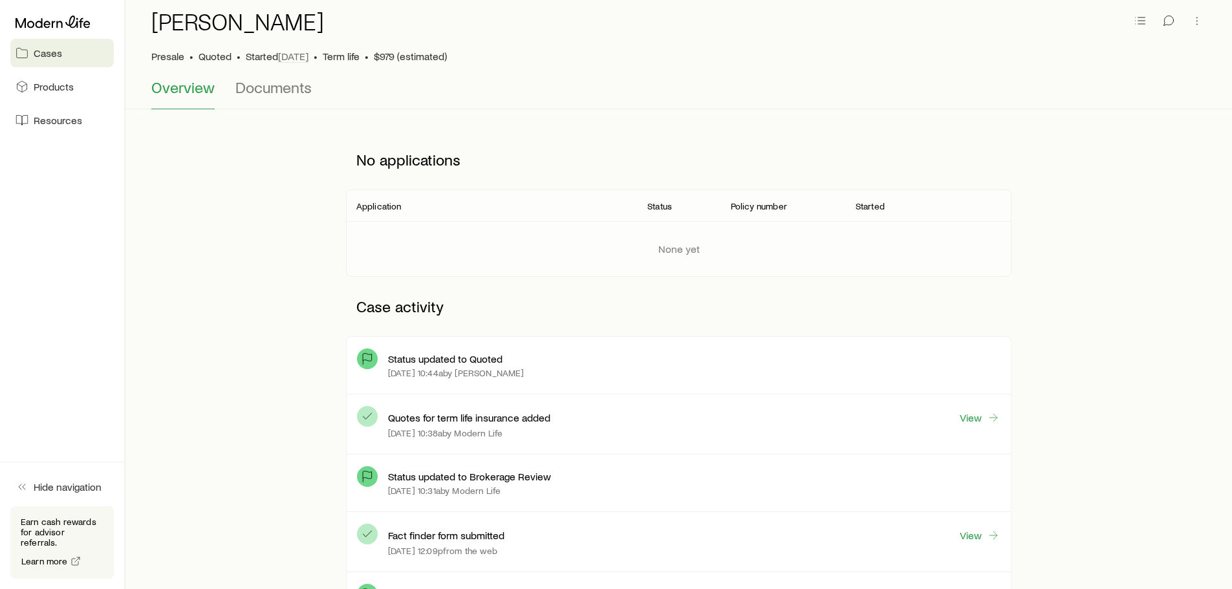
scroll to position [129, 0]
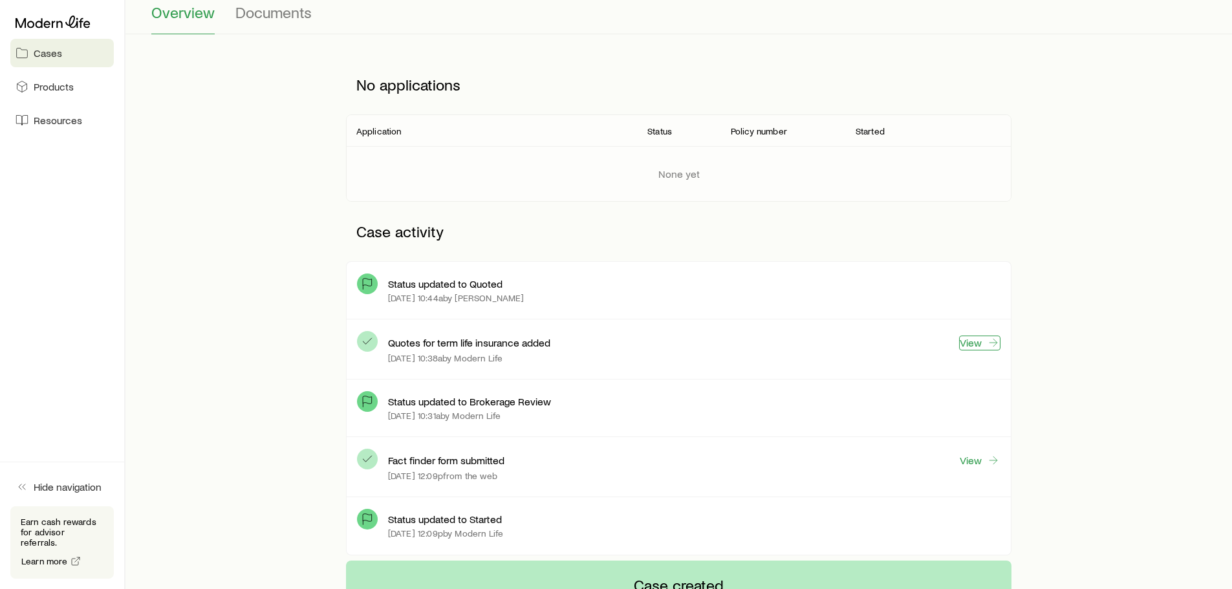
click at [981, 340] on link "View" at bounding box center [979, 343] width 41 height 15
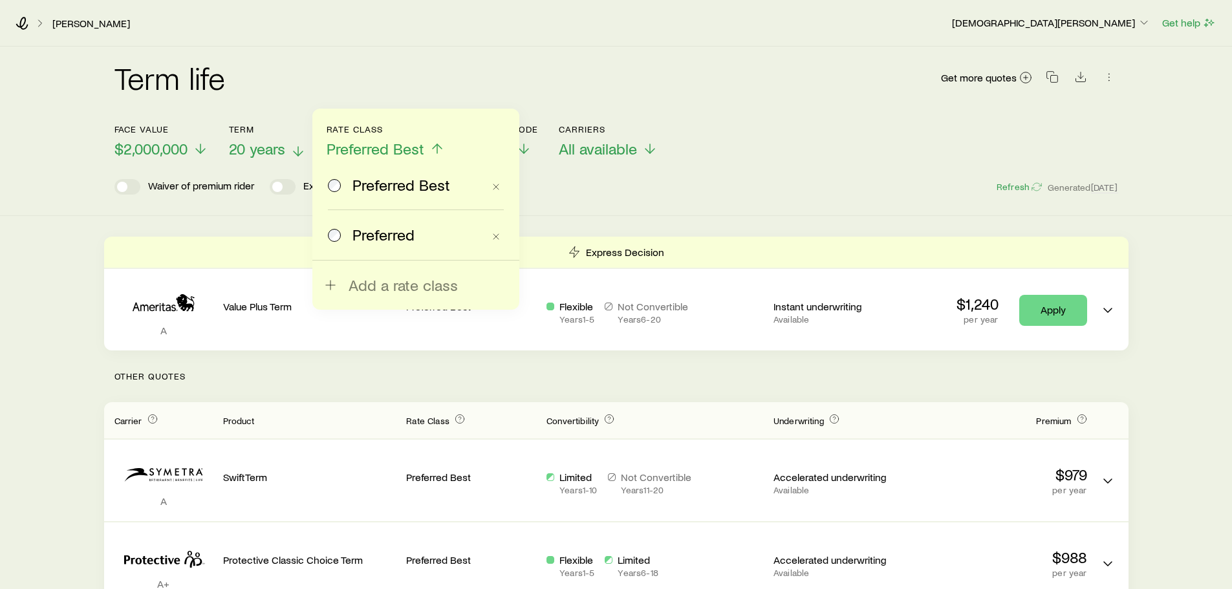
click at [279, 148] on span "20 years" at bounding box center [257, 149] width 56 height 18
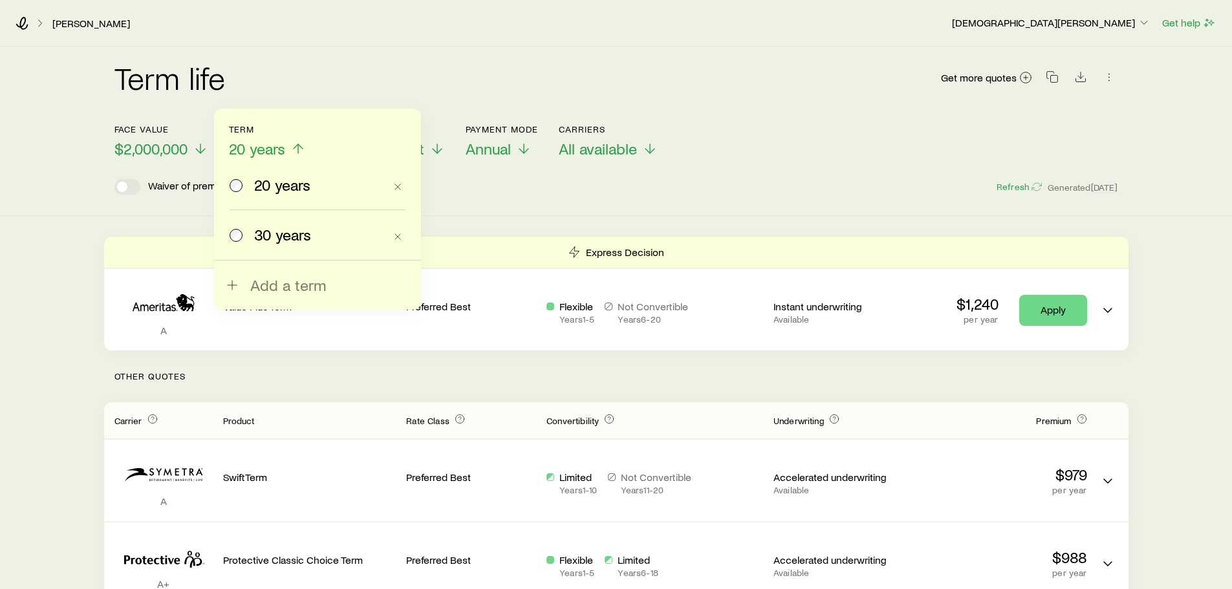
click at [288, 242] on span "30 years" at bounding box center [282, 235] width 57 height 18
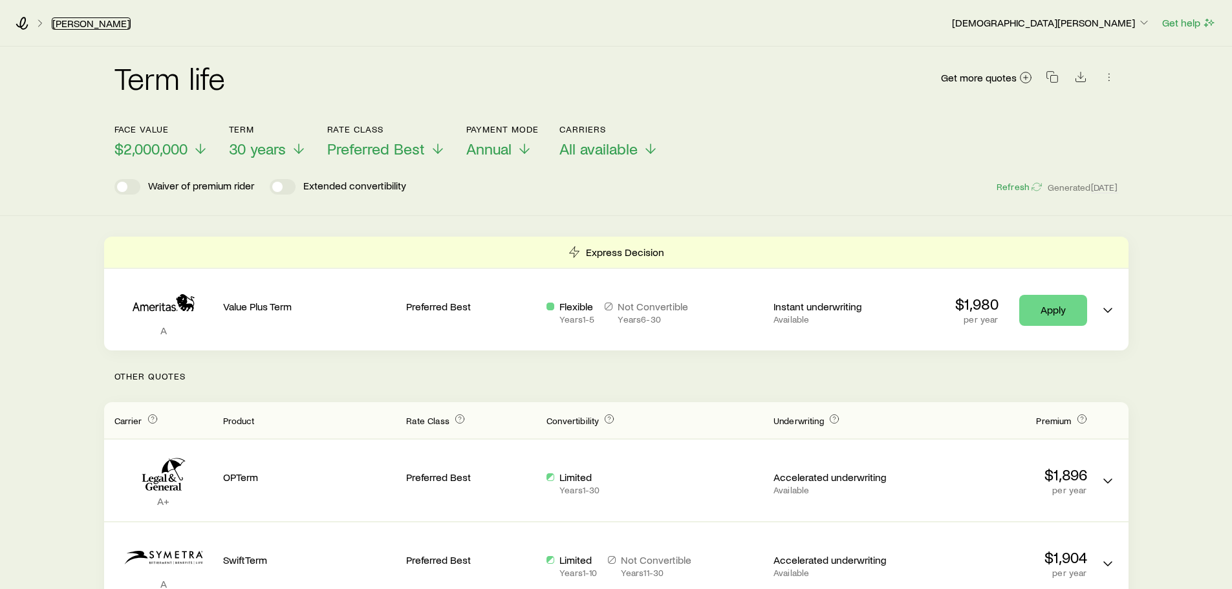
click at [68, 25] on link "[PERSON_NAME]" at bounding box center [91, 23] width 79 height 12
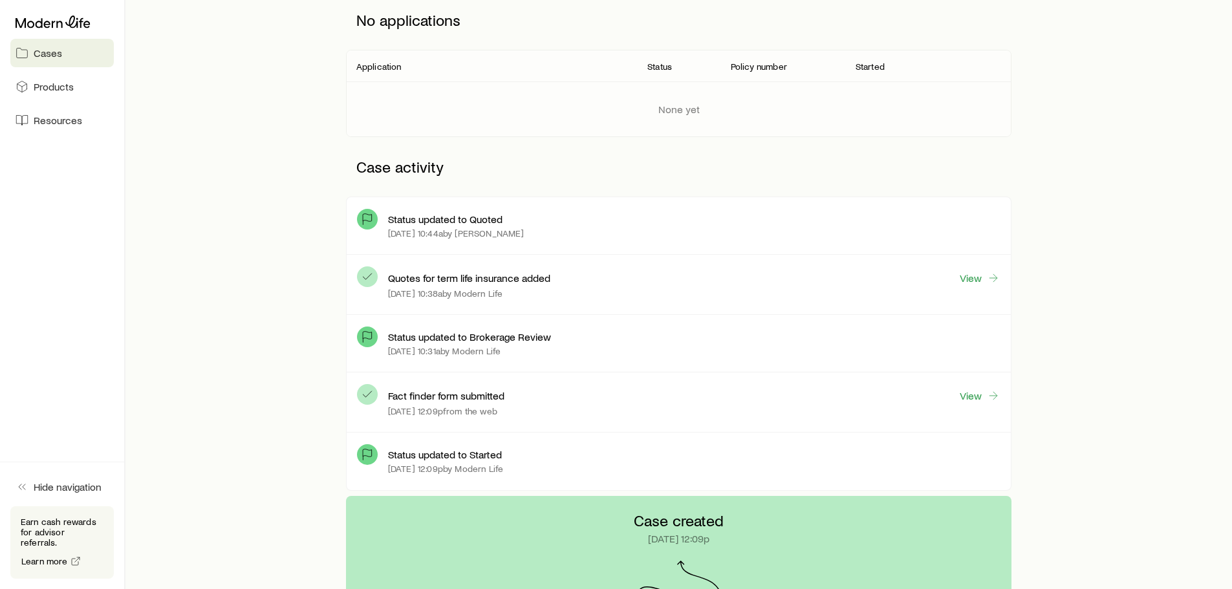
scroll to position [129, 0]
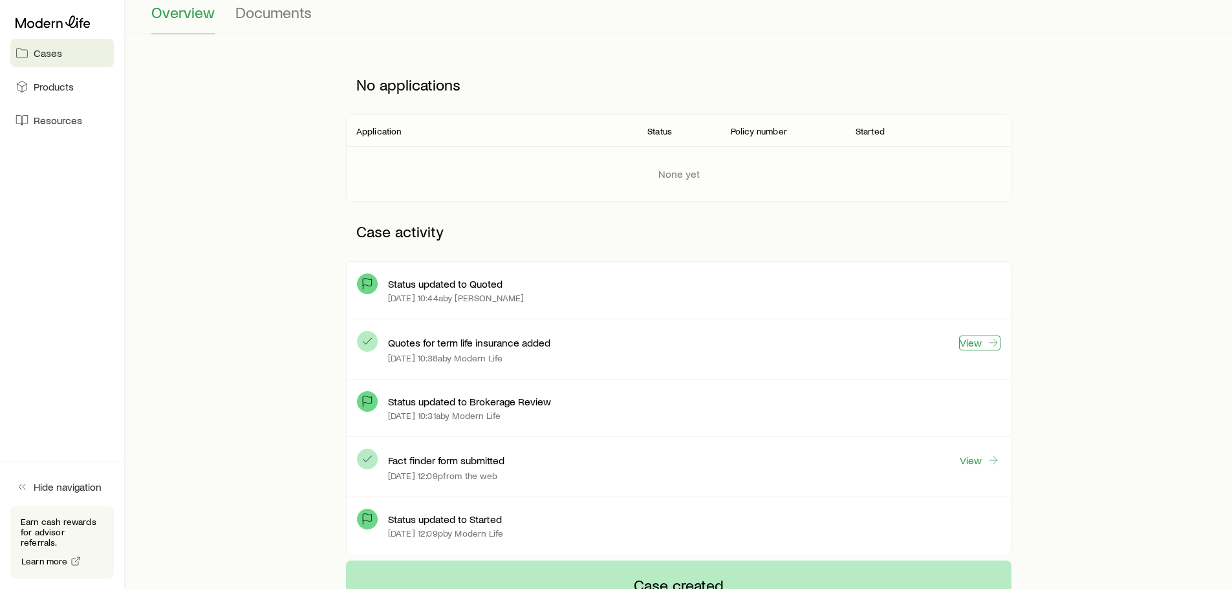
click at [973, 348] on link "View" at bounding box center [979, 343] width 41 height 15
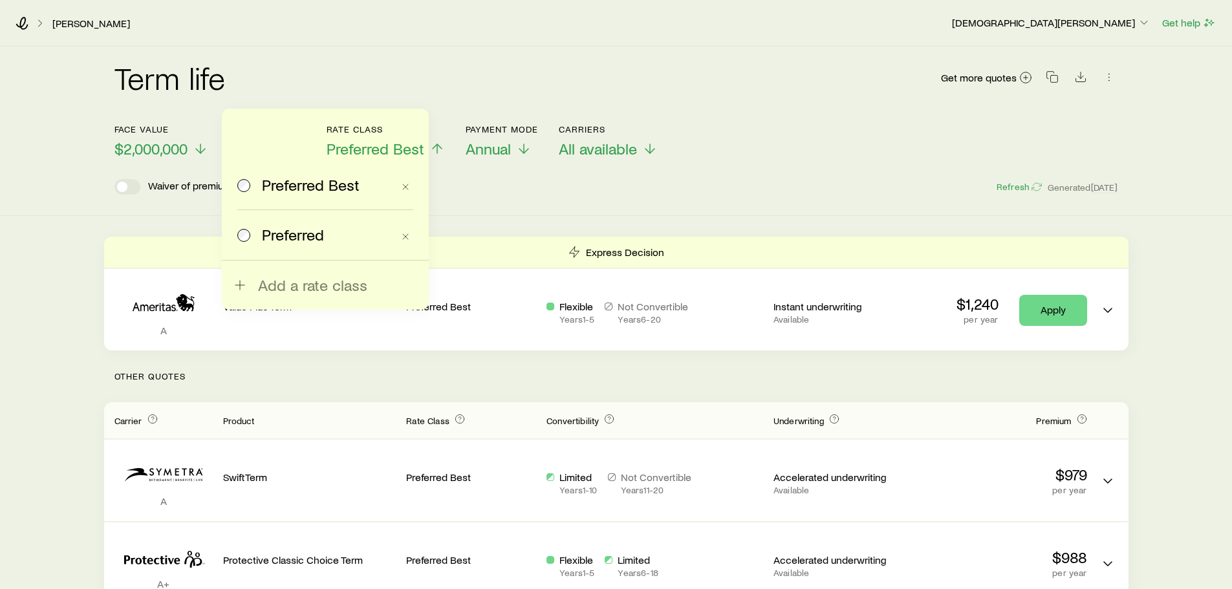
click at [487, 179] on div "Waiver of premium rider Extended convertibility Refresh Generated [DATE]" at bounding box center [615, 187] width 1003 height 16
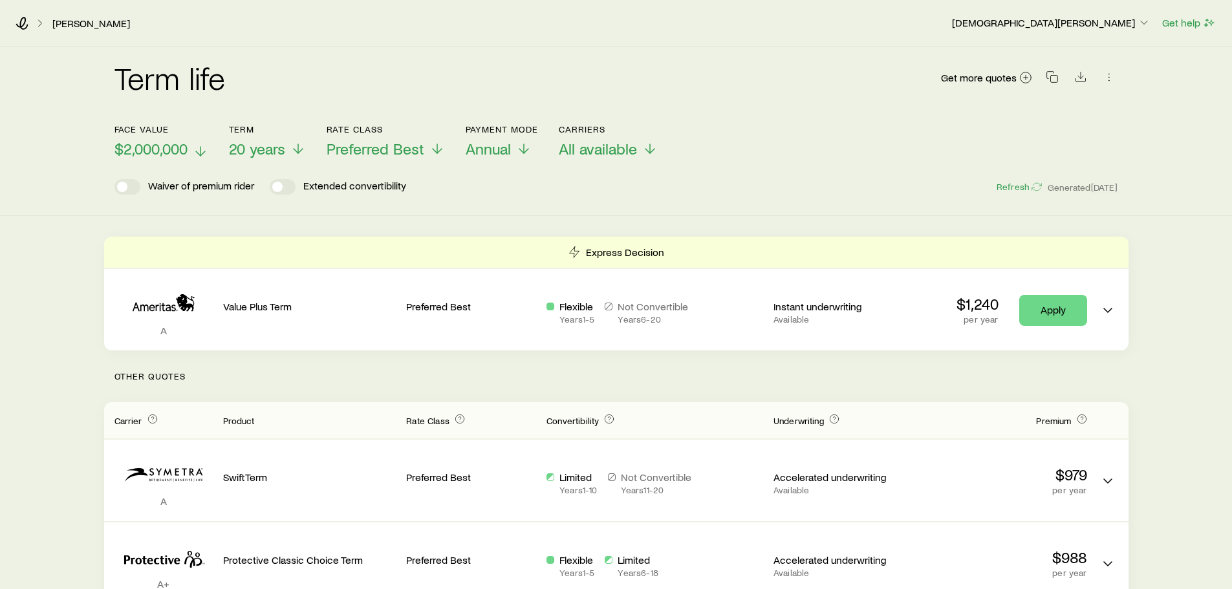
click at [177, 145] on span "$2,000,000" at bounding box center [150, 149] width 73 height 18
click at [413, 207] on div "Term life Get more quotes Face value $2,000,000 Term 20 years Rate Class Prefer…" at bounding box center [616, 131] width 1232 height 169
click at [274, 151] on span "20 years" at bounding box center [257, 149] width 56 height 18
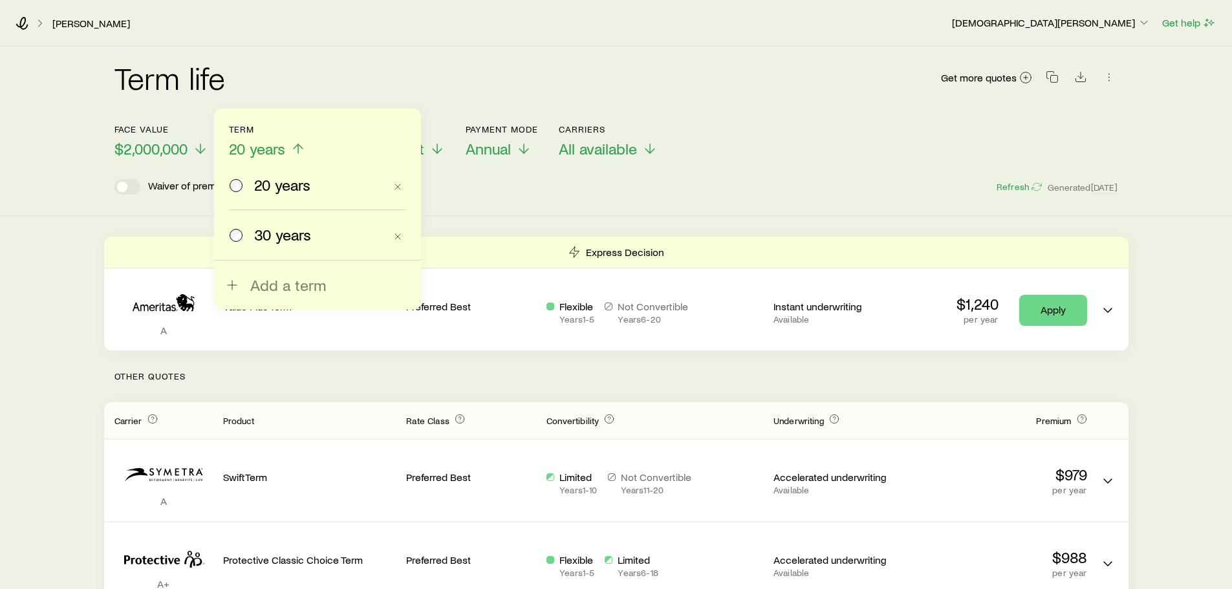
drag, startPoint x: 284, startPoint y: 234, endPoint x: 322, endPoint y: 237, distance: 37.6
click at [285, 234] on span "30 years" at bounding box center [282, 235] width 57 height 18
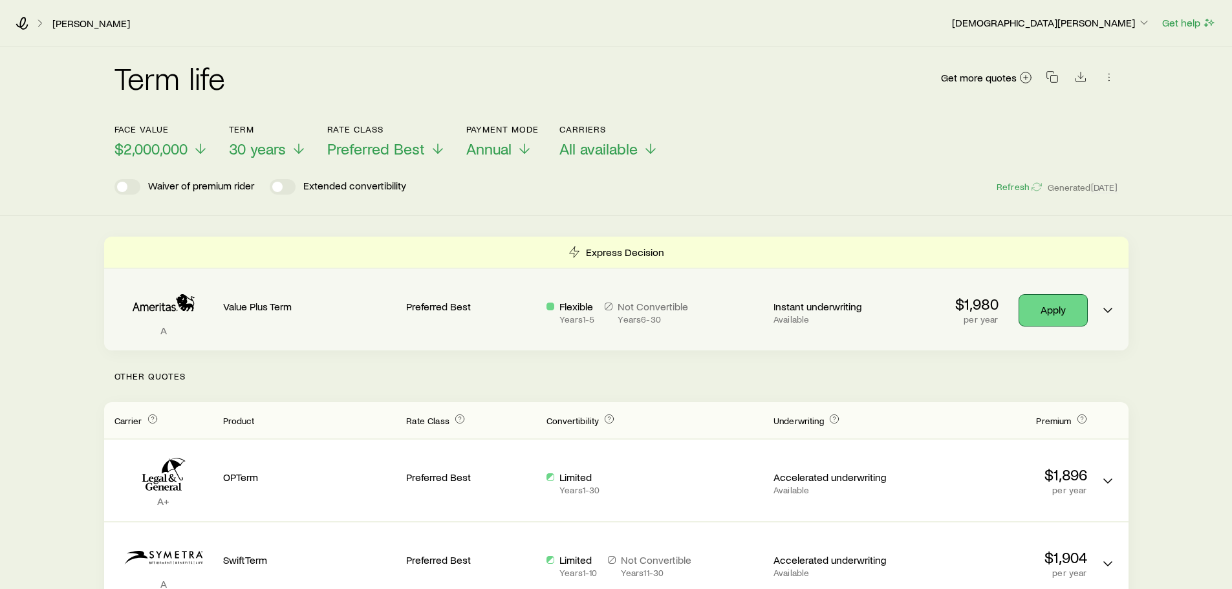
click at [1028, 303] on link "Apply" at bounding box center [1053, 310] width 68 height 31
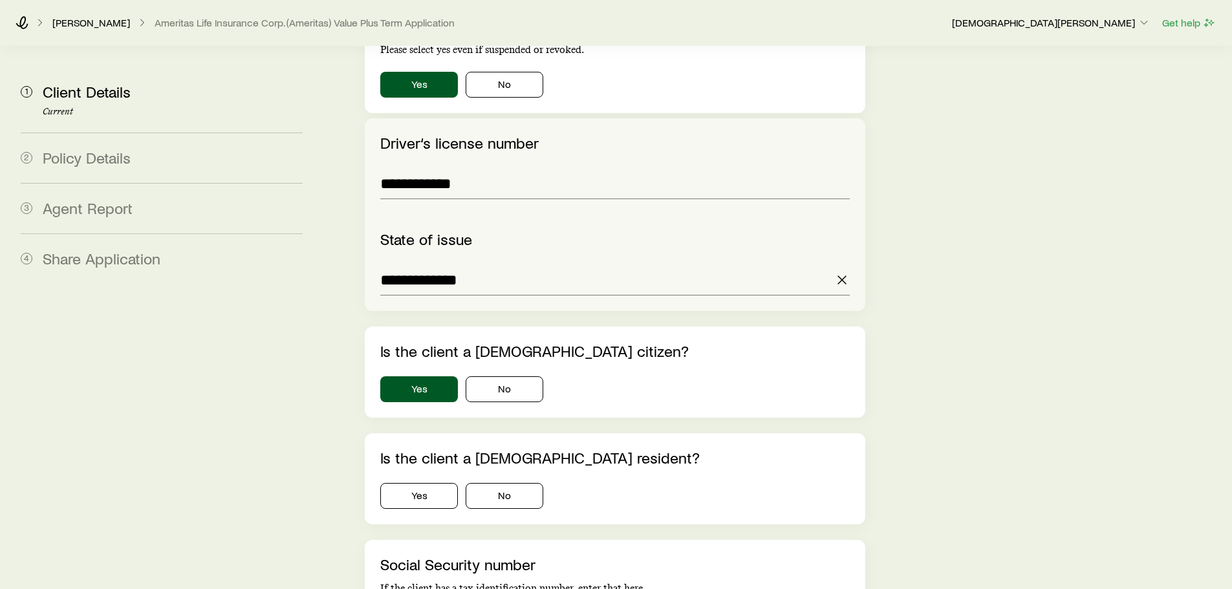
scroll to position [2004, 0]
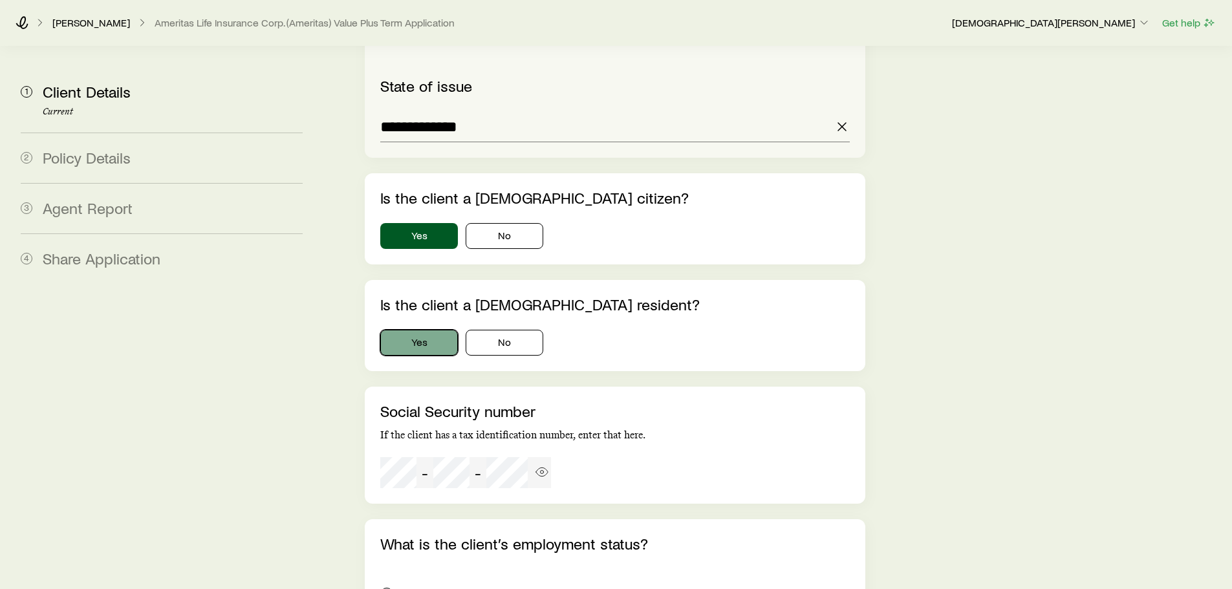
click at [425, 330] on button "Yes" at bounding box center [419, 343] width 78 height 26
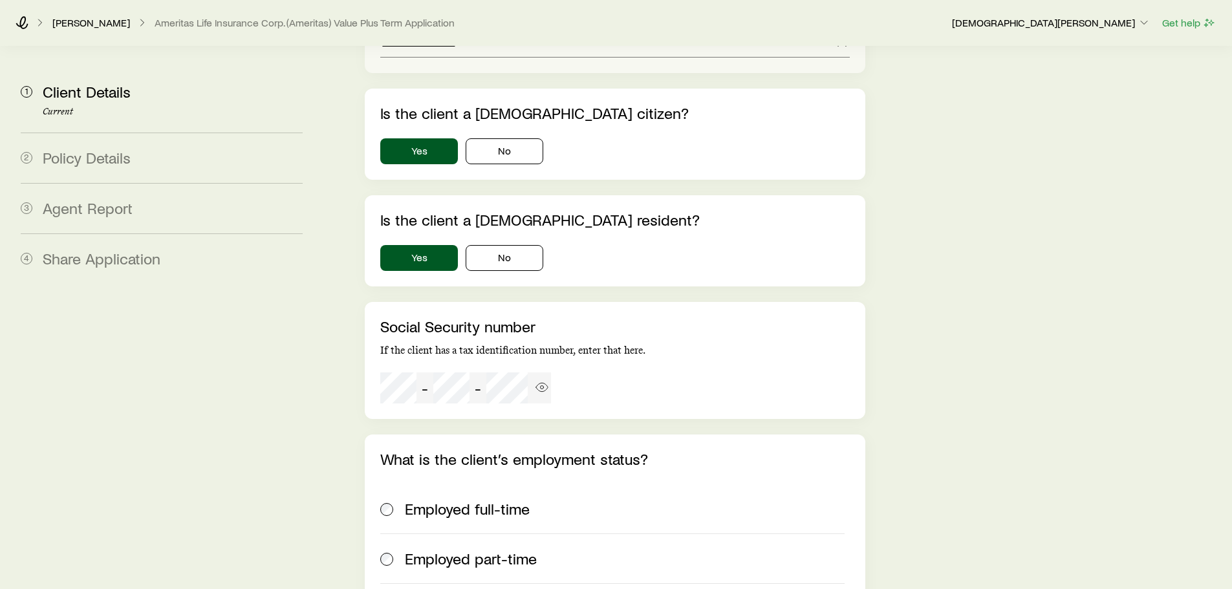
scroll to position [2263, 0]
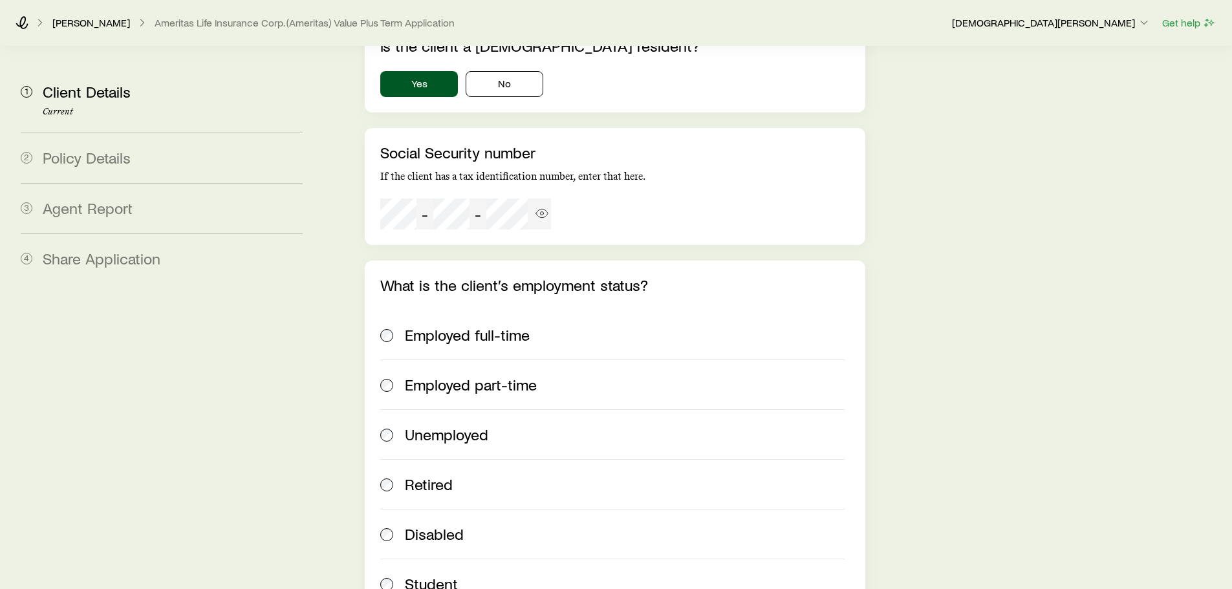
drag, startPoint x: 430, startPoint y: 295, endPoint x: 408, endPoint y: 288, distance: 23.1
click at [431, 326] on span "Employed full-time" at bounding box center [467, 335] width 125 height 18
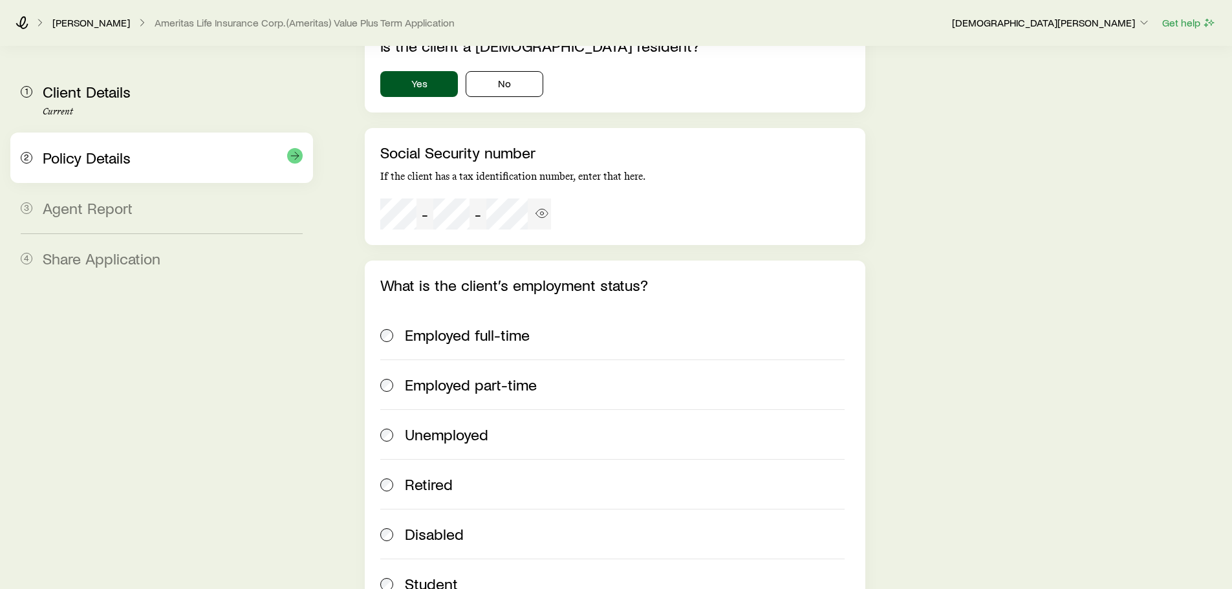
click at [98, 157] on span "Policy Details" at bounding box center [87, 157] width 88 height 19
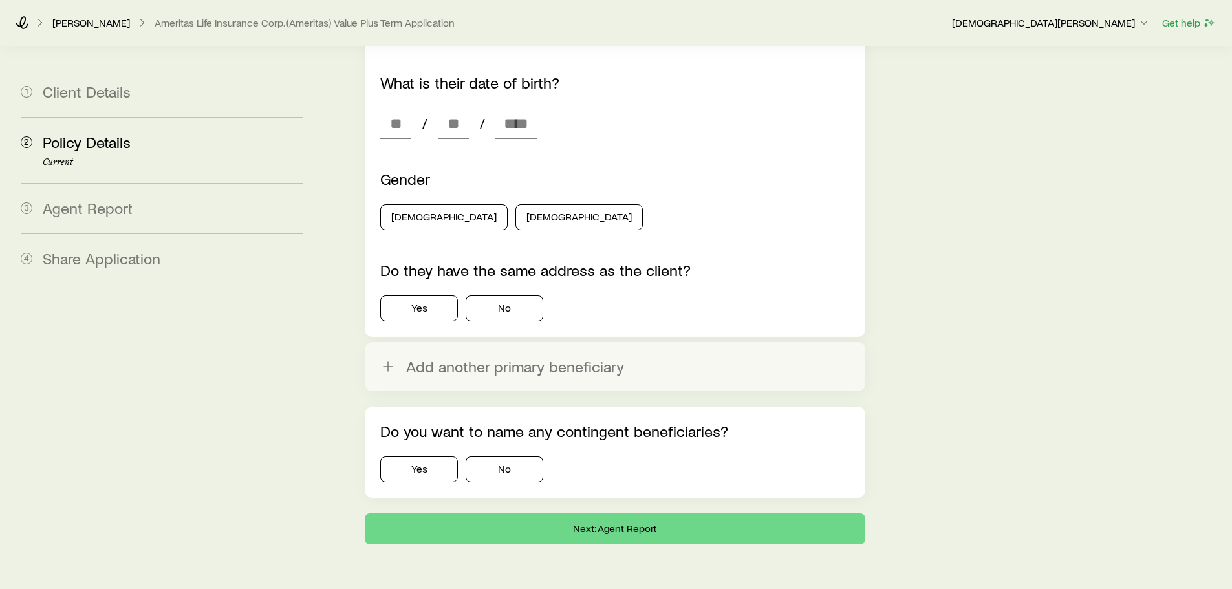
scroll to position [1616, 0]
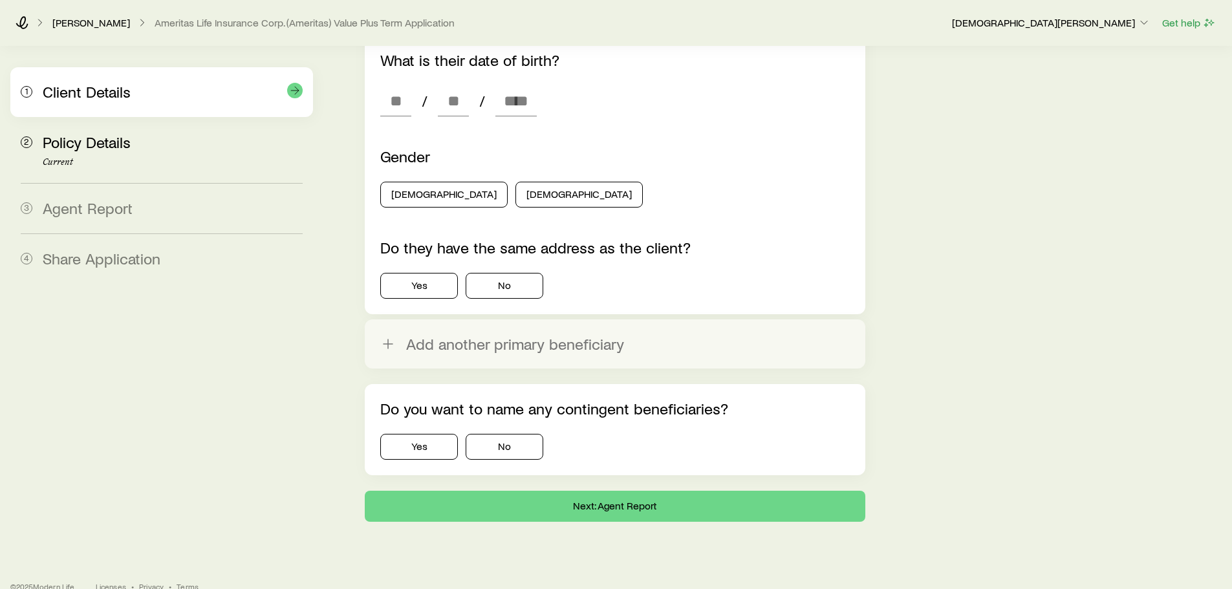
click at [87, 93] on span "Client Details" at bounding box center [87, 91] width 88 height 19
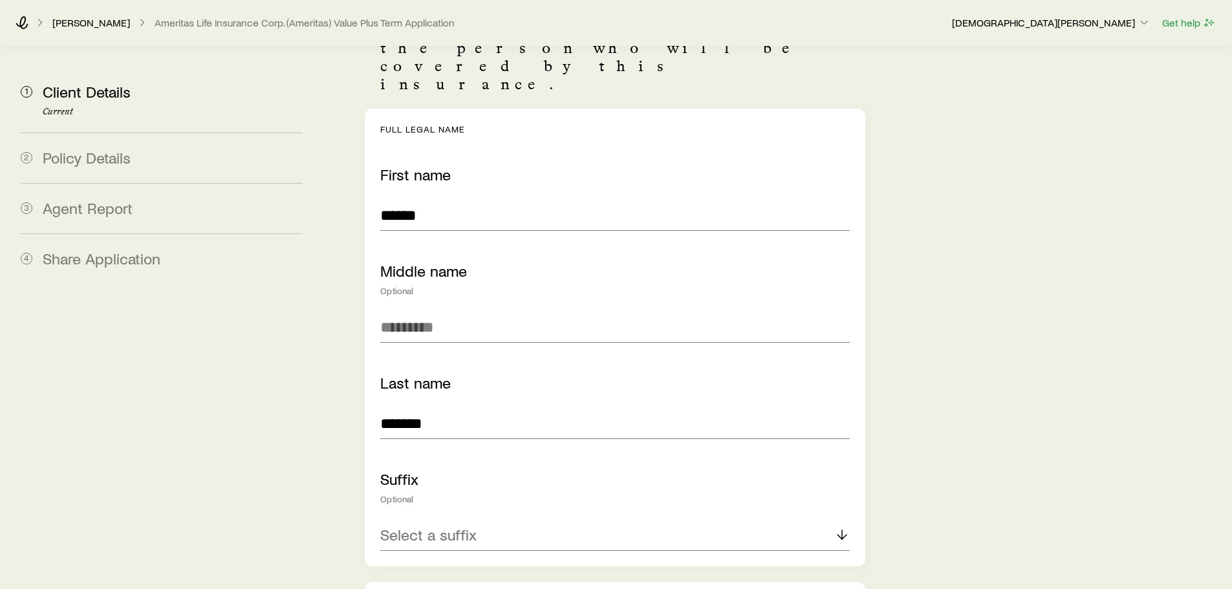
scroll to position [0, 0]
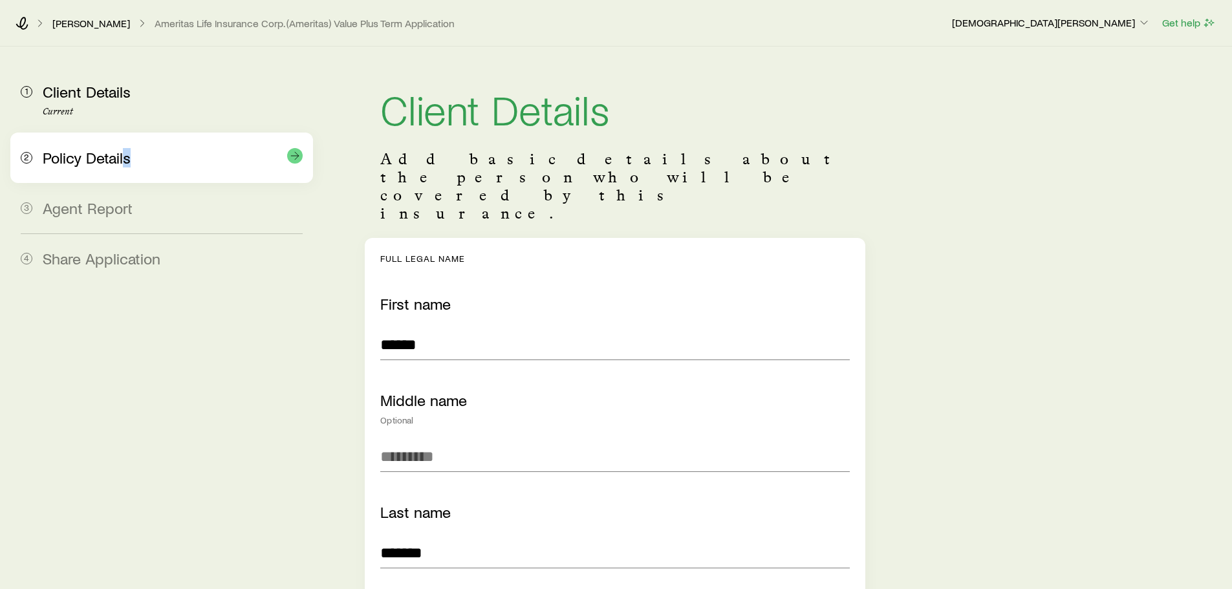
click at [127, 151] on span "Policy Details" at bounding box center [87, 157] width 88 height 19
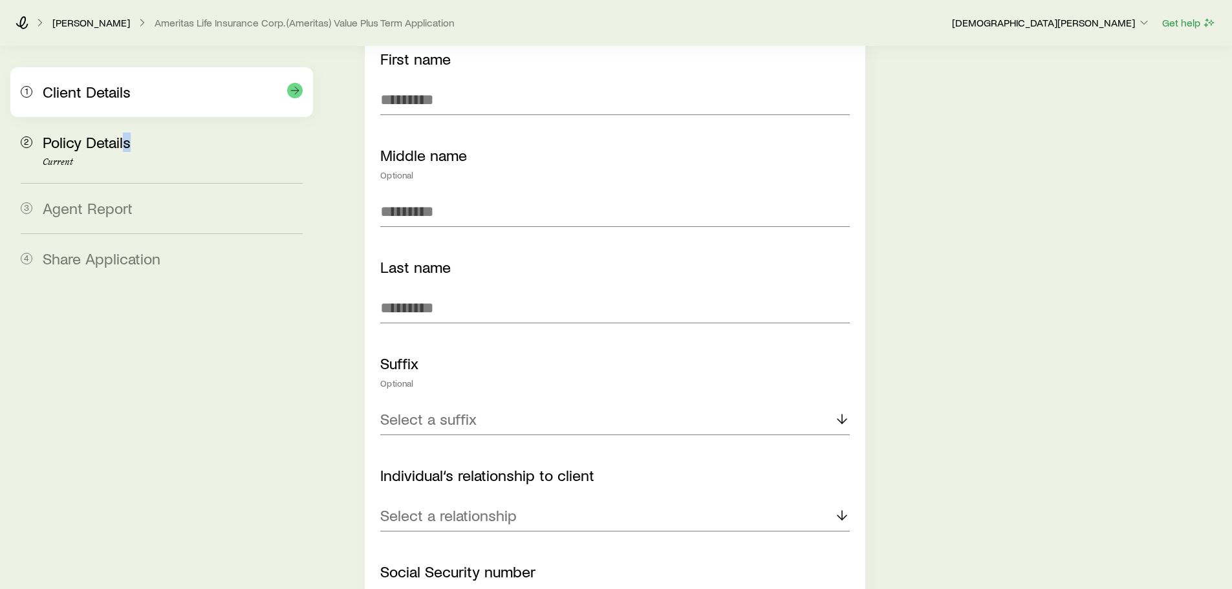
scroll to position [908, 0]
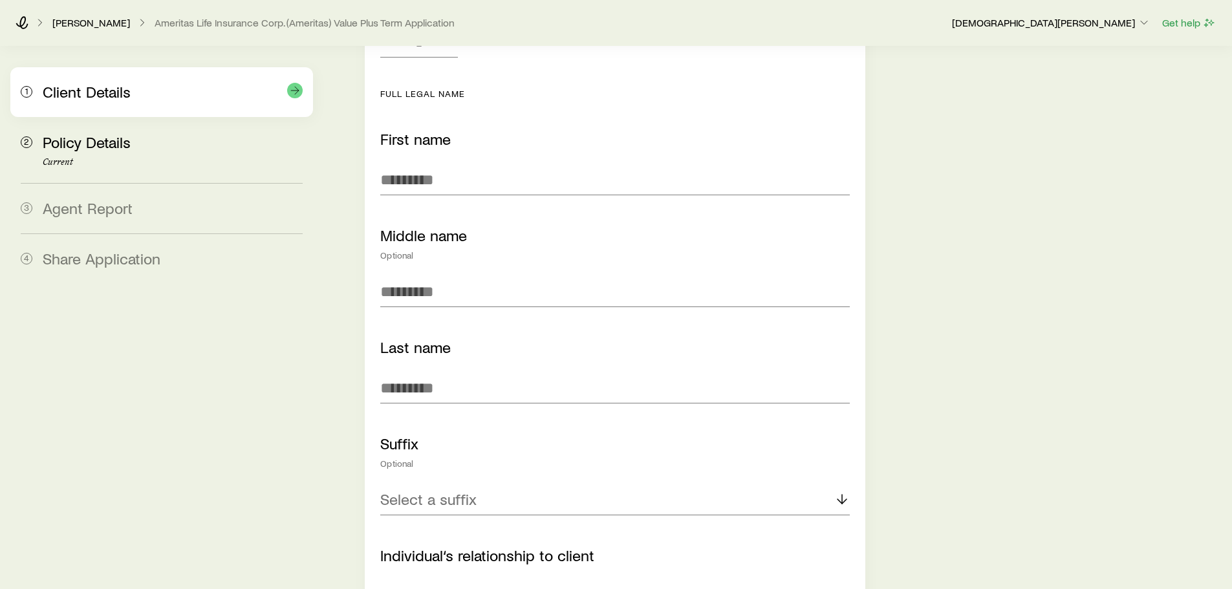
click at [117, 101] on div "Client Details" at bounding box center [173, 92] width 260 height 19
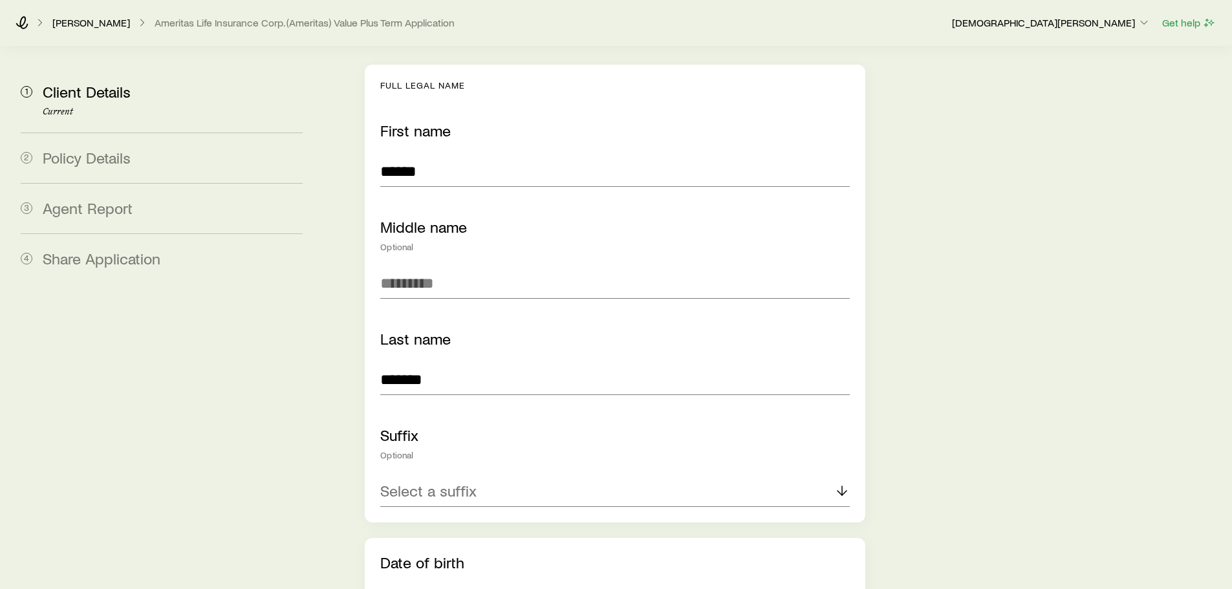
scroll to position [0, 0]
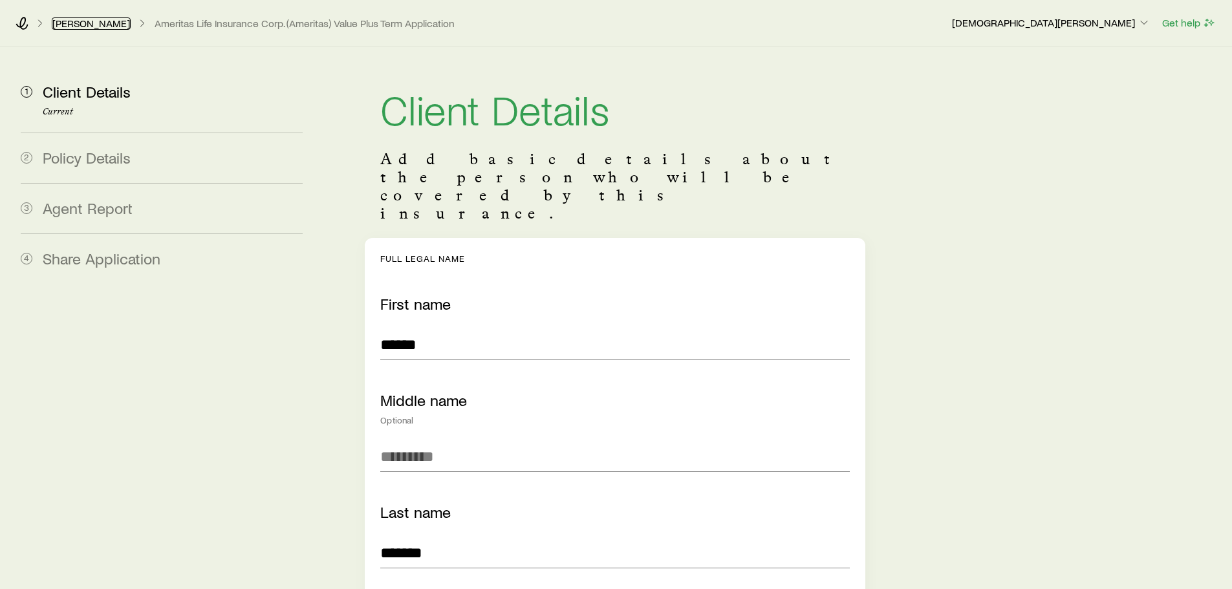
click at [69, 27] on link "[PERSON_NAME]" at bounding box center [91, 23] width 79 height 12
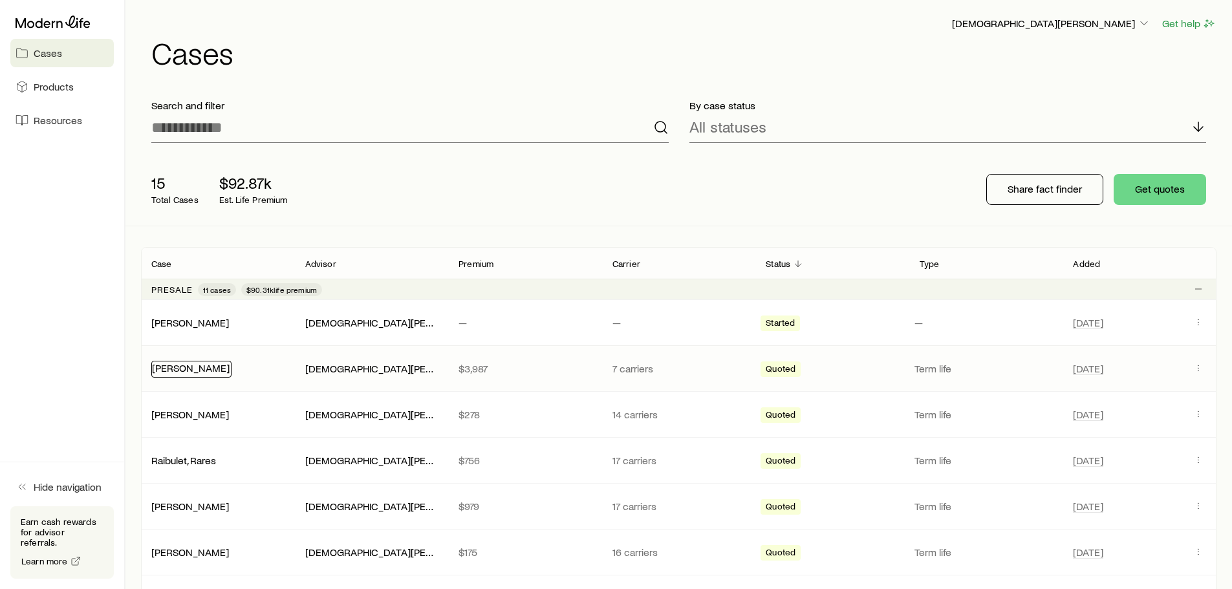
click at [194, 370] on link "[PERSON_NAME]" at bounding box center [191, 367] width 78 height 12
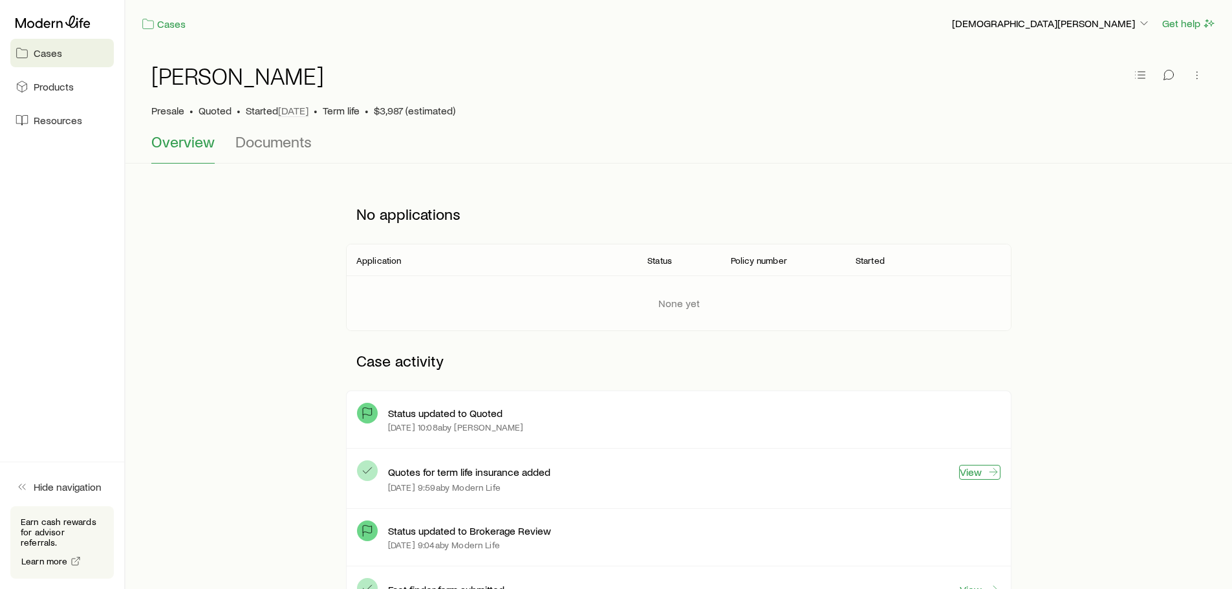
click at [972, 469] on link "View" at bounding box center [979, 472] width 41 height 15
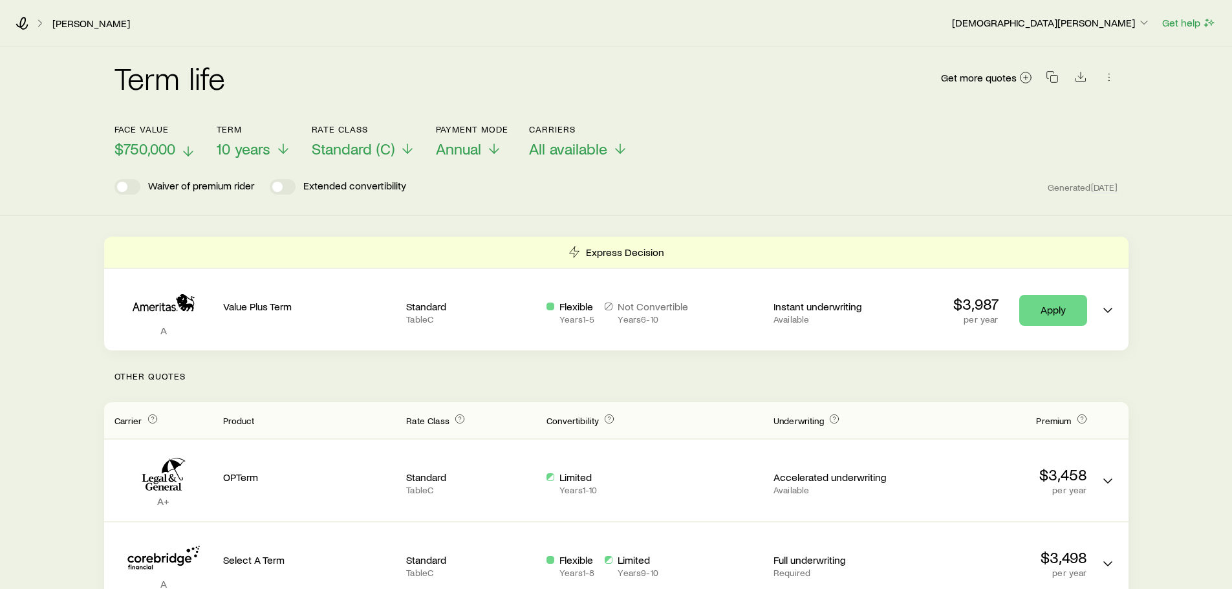
click at [178, 152] on p "$750,000" at bounding box center [154, 149] width 81 height 18
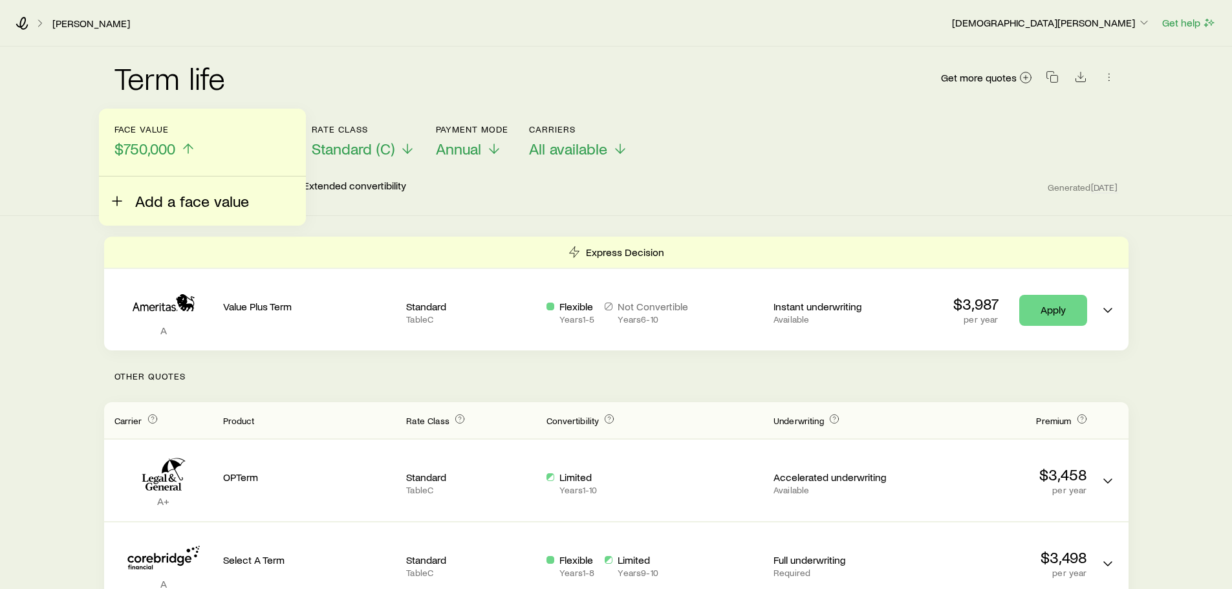
click at [189, 206] on span "Add a face value" at bounding box center [192, 201] width 114 height 18
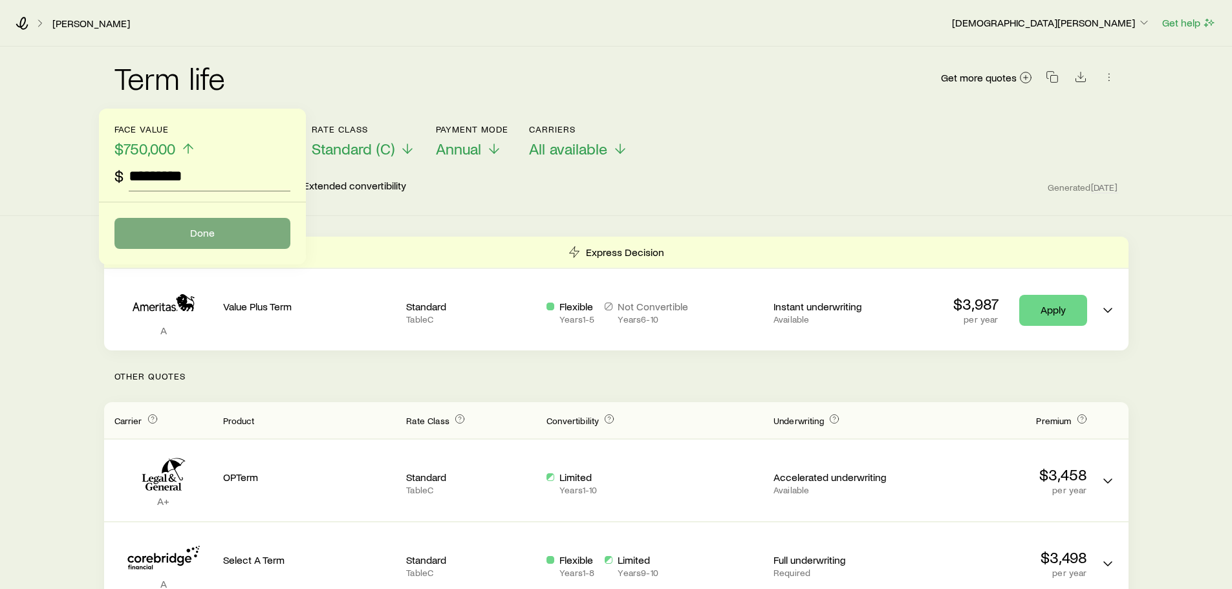
type input "*********"
click at [205, 228] on button "Done" at bounding box center [202, 233] width 176 height 31
